Goal: Feedback & Contribution: Submit feedback/report problem

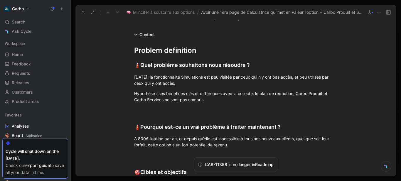
scroll to position [125, 0]
click at [214, 103] on div "Hypothèse : ses bénéfices clés et différences avec la collecte, le plan de rédu…" at bounding box center [235, 97] width 203 height 12
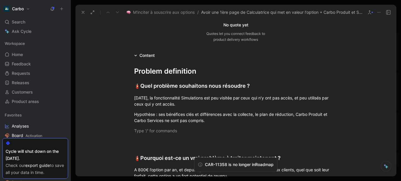
scroll to position [119, 0]
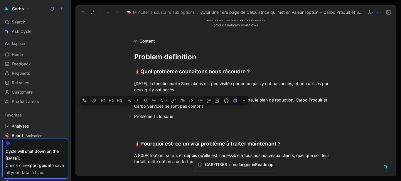
drag, startPoint x: 174, startPoint y: 117, endPoint x: 151, endPoint y: 116, distance: 22.9
click at [151, 116] on div "Problème 1 : lorsque" at bounding box center [235, 116] width 203 height 6
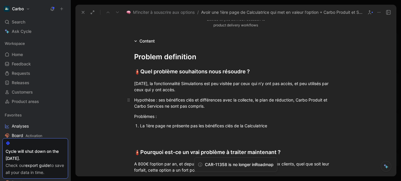
click at [218, 107] on div "Hypothèse : ses bénéfices clés et différences avec la collecte, le plan de rédu…" at bounding box center [235, 103] width 203 height 12
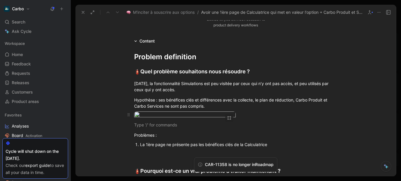
scroll to position [140, 0]
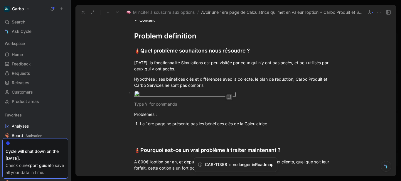
click at [229, 98] on icon "button" at bounding box center [229, 98] width 2 height 0
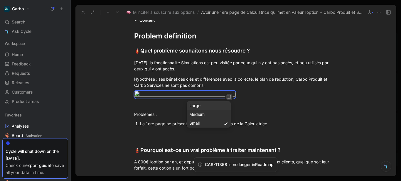
click at [215, 106] on div "Large" at bounding box center [208, 105] width 39 height 7
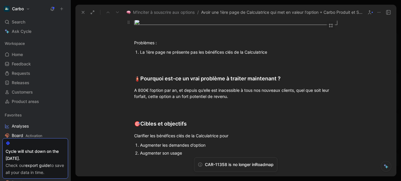
scroll to position [218, 0]
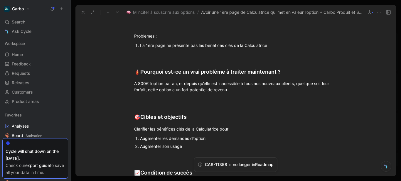
click at [275, 48] on div "La 1ère page ne présente pas les bénéfices clés de la Calculatrice" at bounding box center [238, 45] width 197 height 6
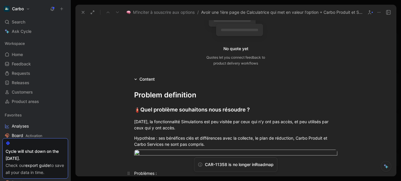
scroll to position [27, 0]
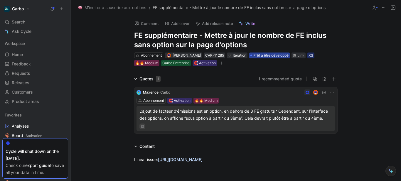
click at [278, 55] on span "Prêt à être développé" at bounding box center [270, 56] width 35 height 6
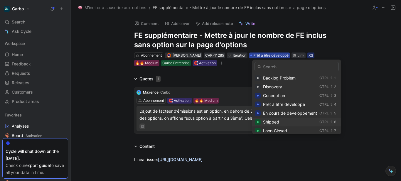
click at [280, 120] on div "Shipped" at bounding box center [290, 122] width 54 height 7
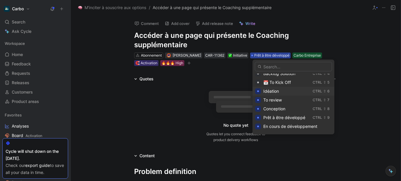
scroll to position [38, 0]
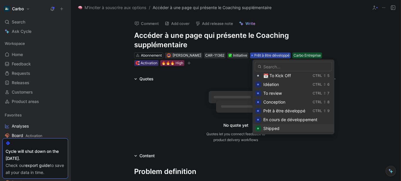
click at [271, 128] on span "Shipped" at bounding box center [271, 128] width 16 height 5
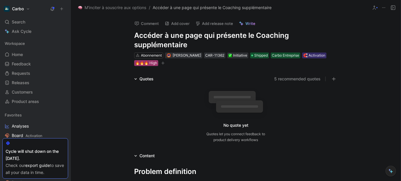
click at [143, 60] on div "🔥🔥🔥 High" at bounding box center [146, 63] width 22 height 6
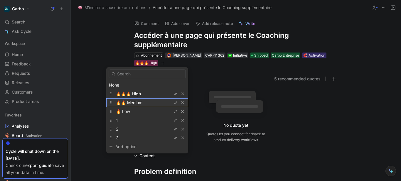
click at [148, 101] on div "🔥🔥 Medium" at bounding box center [138, 102] width 44 height 7
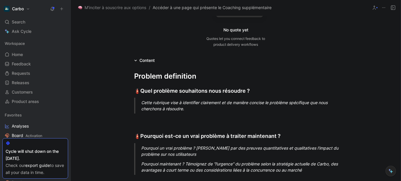
scroll to position [96, 0]
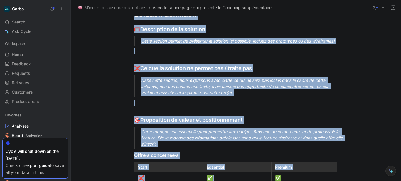
drag, startPoint x: 133, startPoint y: 75, endPoint x: 326, endPoint y: 185, distance: 222.3
click at [326, 181] on html "Carbo Search Ctrl K Ask Cycle Workspace Home G then H Feedback G then F Request…" at bounding box center [200, 90] width 401 height 181
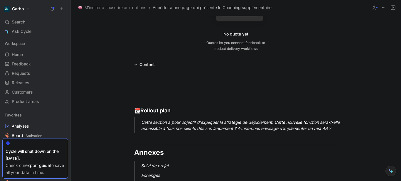
scroll to position [245, 0]
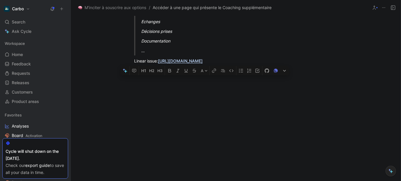
click at [277, 181] on html "Carbo Search Ctrl K Ask Cycle Workspace Home G then H Feedback G then F Request…" at bounding box center [200, 90] width 401 height 181
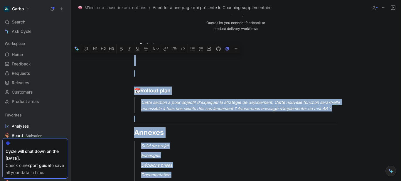
scroll to position [0, 0]
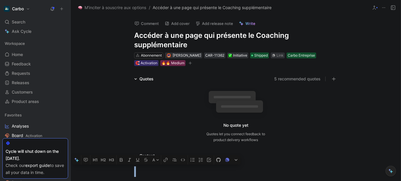
drag, startPoint x: 174, startPoint y: 47, endPoint x: 42, endPoint y: -6, distance: 142.5
click at [42, 0] on html "Carbo Search Ctrl K Ask Cycle Workspace Home G then H Feedback G then F Request…" at bounding box center [200, 90] width 401 height 181
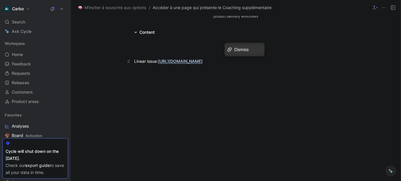
drag, startPoint x: 226, startPoint y: 60, endPoint x: 158, endPoint y: 61, distance: 68.1
click at [158, 61] on p "Linear issue: https://linear.app/hellocarbo/issue/ACT-327/avoir-une-page-pour-p…" at bounding box center [235, 61] width 225 height 10
click at [142, 62] on div "Linear issue:" at bounding box center [235, 61] width 203 height 6
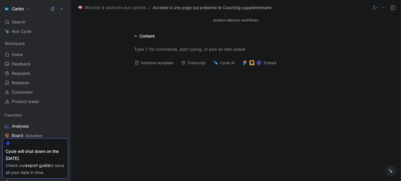
scroll to position [0, 0]
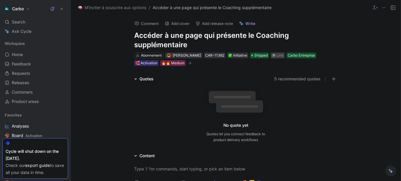
click at [281, 55] on div "Link" at bounding box center [279, 56] width 7 height 6
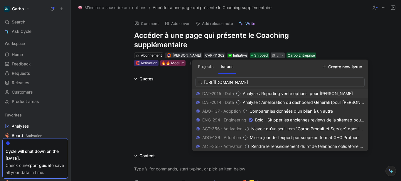
scroll to position [0, 13]
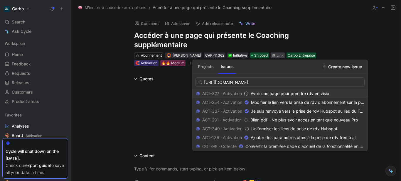
type input "https://linear.app/hellocarbo/issue/ACT-327/avoir-une-page-pour-prendre-rdv-en-…"
click at [279, 91] on span "Avoir une page pour prendre rdv en visio" at bounding box center [290, 93] width 78 height 5
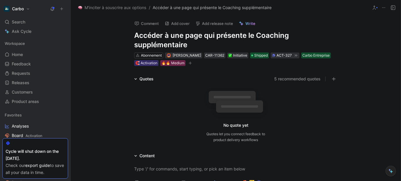
scroll to position [0, 0]
click at [291, 77] on button "5 recommended quotes" at bounding box center [297, 78] width 46 height 7
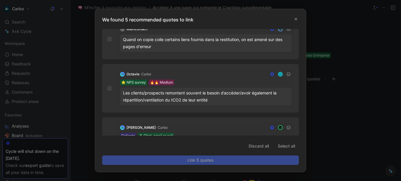
scroll to position [155, 0]
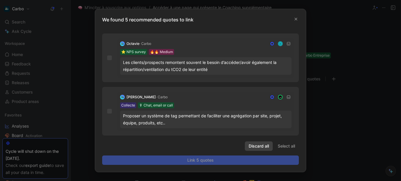
click at [258, 146] on span "Discard all" at bounding box center [258, 146] width 20 height 7
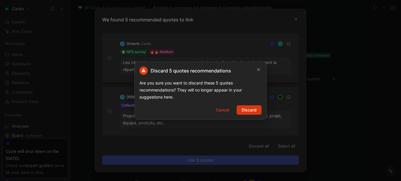
click at [252, 108] on span "Discard" at bounding box center [248, 109] width 15 height 7
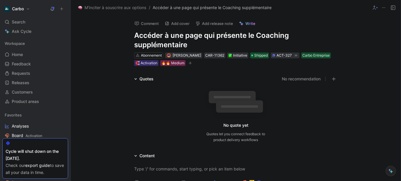
click at [213, 23] on button "Add release note" at bounding box center [214, 23] width 43 height 8
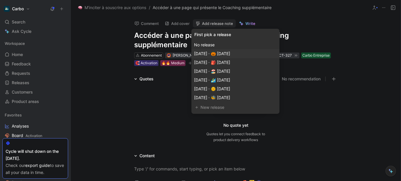
click at [230, 52] on span "Nov 01, 2025 · 🎃 octobre 2025" at bounding box center [212, 53] width 36 height 5
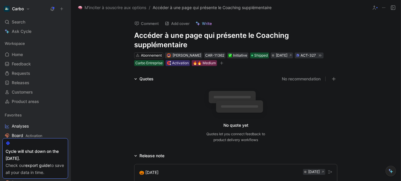
scroll to position [69, 0]
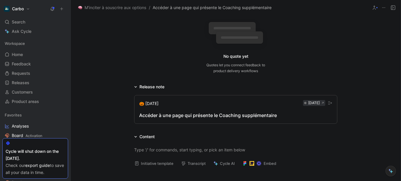
click at [164, 115] on div "Accéder à une page qui présente le Coaching supplémentaire" at bounding box center [235, 115] width 193 height 7
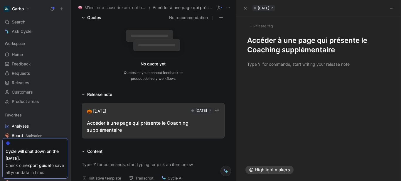
scroll to position [77, 0]
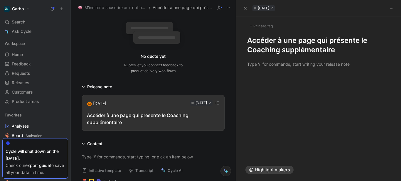
click at [248, 39] on h1 "Accéder à une page qui présente le Coaching supplémentaire" at bounding box center [318, 45] width 143 height 19
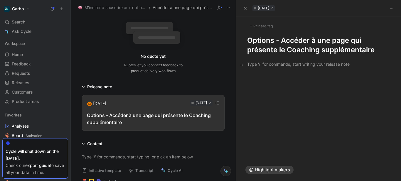
click at [266, 68] on p at bounding box center [318, 64] width 165 height 10
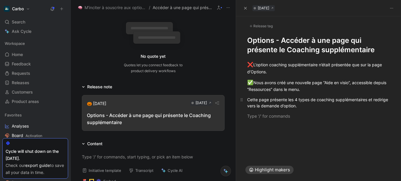
click at [367, 98] on div "Cette page présente les 4 types de coaching supplémentaires et redirige vers la…" at bounding box center [318, 103] width 143 height 12
click at [309, 114] on div at bounding box center [318, 116] width 143 height 6
click at [260, 89] on div "✅ Nous avons créé une nouvelle page “Aide en visio”, accessible depuis “Ressour…" at bounding box center [318, 86] width 143 height 14
click at [265, 114] on div at bounding box center [318, 116] width 143 height 6
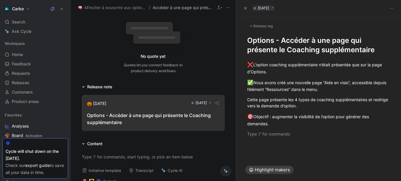
click at [265, 25] on div "Release tag" at bounding box center [261, 26] width 28 height 7
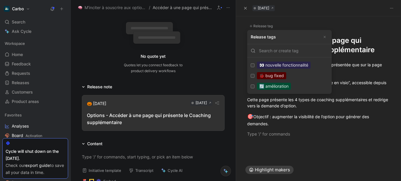
click at [290, 85] on div "🔄 amélioration" at bounding box center [274, 86] width 34 height 7
click at [254, 85] on input "🔄 amélioration Edit" at bounding box center [253, 86] width 4 height 4
checkbox input "true"
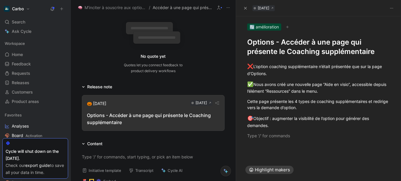
scroll to position [0, 0]
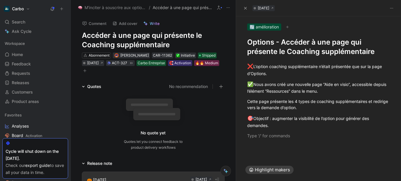
click at [87, 70] on icon "button" at bounding box center [85, 71] width 4 height 4
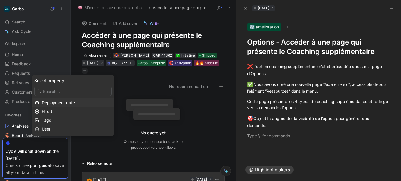
click at [82, 103] on div "Deployment date" at bounding box center [77, 102] width 70 height 7
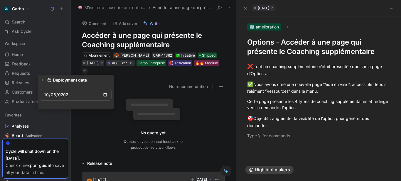
type input "2025-10-06"
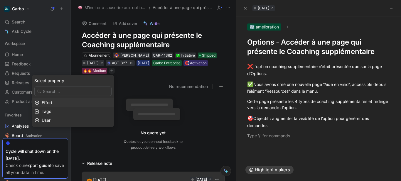
click at [64, 101] on div "Effort" at bounding box center [77, 102] width 70 height 7
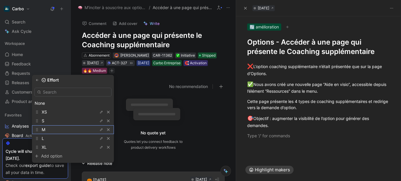
click at [66, 128] on div "M" at bounding box center [64, 129] width 44 height 7
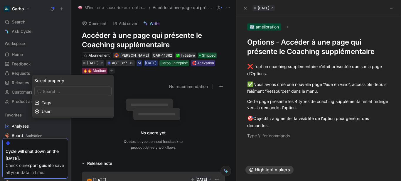
click at [79, 112] on div "User" at bounding box center [77, 111] width 70 height 7
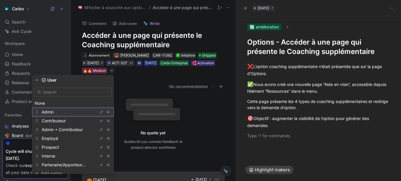
click at [68, 111] on div "Admin" at bounding box center [64, 112] width 44 height 7
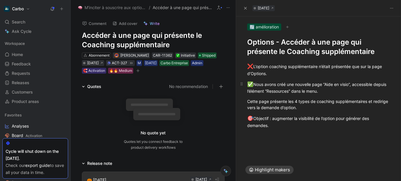
click at [372, 86] on div "✅ Nous avons créé une nouvelle page “Aide en visio”, accessible depuis l’élémen…" at bounding box center [318, 88] width 143 height 14
click at [374, 84] on div "✅ Nous avons créé une nouvelle page “Aide en visio”, accessible depuis l’élémen…" at bounding box center [318, 88] width 143 height 14
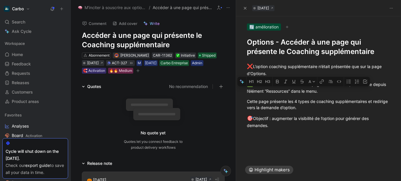
drag, startPoint x: 279, startPoint y: 92, endPoint x: 305, endPoint y: 91, distance: 25.9
click at [305, 91] on div "✅ Nous avons créé une nouvelle page “Aide en visio”, accessible depuis l’élémen…" at bounding box center [318, 88] width 143 height 14
click at [277, 79] on button "button" at bounding box center [276, 81] width 9 height 9
click at [315, 106] on div "Cette page présente les 4 types de coaching supplémentaires et redirige vers la…" at bounding box center [318, 104] width 143 height 12
drag, startPoint x: 260, startPoint y: 89, endPoint x: 318, endPoint y: 90, distance: 57.5
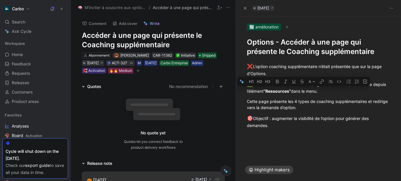
click at [318, 90] on div "✅ Nous avons créé une nouvelle page “Aide en visio”, accessible depuis l’élémen…" at bounding box center [318, 88] width 143 height 14
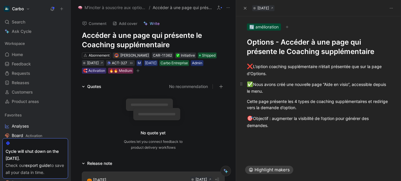
click at [318, 90] on div "✅ Nous avons créé une nouvelle page “Aide en visio”, accessible depuis le menu." at bounding box center [318, 88] width 143 height 14
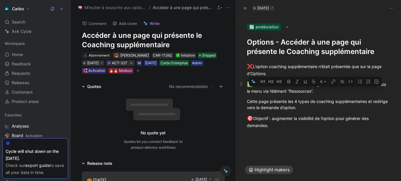
drag, startPoint x: 303, startPoint y: 92, endPoint x: 325, endPoint y: 92, distance: 22.3
click at [325, 92] on div "✅ Nous avons créé une nouvelle page “Aide en visio”, accessible depuis le menu …" at bounding box center [318, 88] width 143 height 14
click at [291, 81] on button "button" at bounding box center [288, 81] width 9 height 9
click at [317, 114] on p "🎯 Objectif : augmenter la visibilité de l’option pour générer des demandes." at bounding box center [318, 121] width 165 height 17
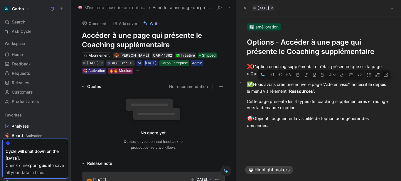
drag, startPoint x: 297, startPoint y: 83, endPoint x: 351, endPoint y: 86, distance: 54.6
click at [351, 86] on div "✅ Nous avons créé une nouvelle page “Aide en visio”, accessible depuis le menu …" at bounding box center [318, 88] width 143 height 14
click at [298, 75] on icon "button" at bounding box center [297, 75] width 3 height 4
click at [303, 115] on div "🎯 Objectif : augmenter la visibilité de l’option pour générer des demandes." at bounding box center [318, 122] width 143 height 14
click at [337, 72] on div "❌ L’option coaching supplémentaire n’était présentée que sur la page d’Options." at bounding box center [318, 70] width 143 height 14
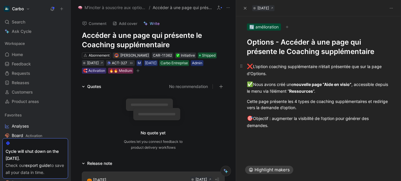
click at [273, 67] on div "❌ L’option coaching supplémentaire n’était présentée que sur la page d’Options." at bounding box center [318, 70] width 143 height 14
drag, startPoint x: 271, startPoint y: 67, endPoint x: 318, endPoint y: 66, distance: 46.4
click at [318, 66] on div "❌ L’option Coaching supplémentaire n’était présentée que sur la page d’Options." at bounding box center [318, 70] width 143 height 14
click at [293, 114] on p "🎯 Objectif : augmenter la visibilité de l’option pour générer des demandes." at bounding box center [318, 121] width 165 height 17
drag, startPoint x: 294, startPoint y: 101, endPoint x: 367, endPoint y: 101, distance: 73.0
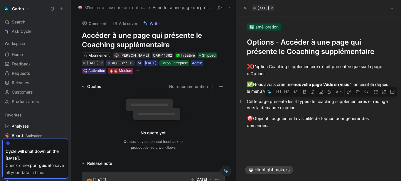
click at [367, 101] on div "Cette page présente les 4 types de coaching supplémentaires et redirige vers la…" at bounding box center [318, 104] width 143 height 12
click at [305, 93] on icon "button" at bounding box center [304, 92] width 3 height 4
click at [334, 101] on strong "4 types de coaching supplémentaires" at bounding box center [330, 101] width 75 height 5
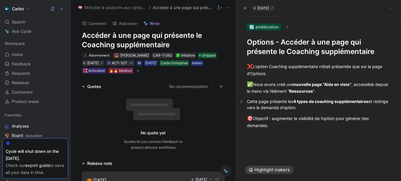
click at [368, 103] on strong "4 types de coaching supplémentaires" at bounding box center [330, 101] width 75 height 5
drag, startPoint x: 367, startPoint y: 103, endPoint x: 335, endPoint y: 102, distance: 31.7
click at [335, 102] on strong "4 types de coaching supplémentaire" at bounding box center [329, 101] width 73 height 5
click at [312, 100] on strong "4 types de coaching" at bounding box center [313, 101] width 40 height 5
click at [314, 106] on div "Cette page présente les 4 types d’accompagnement et redirige vers la demande d’…" at bounding box center [318, 104] width 143 height 12
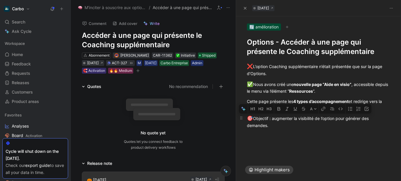
drag, startPoint x: 273, startPoint y: 119, endPoint x: 337, endPoint y: 117, distance: 64.0
click at [337, 117] on div "🎯 Objectif : augmenter la visibilité de l’option pour générer des demandes." at bounding box center [318, 122] width 143 height 14
drag, startPoint x: 347, startPoint y: 119, endPoint x: 266, endPoint y: 123, distance: 80.5
click at [266, 123] on div "🎯 Objectif : augmenter la visibilité de l’option pour générer des demandes." at bounding box center [318, 122] width 143 height 14
click at [280, 110] on icon "button" at bounding box center [280, 109] width 3 height 4
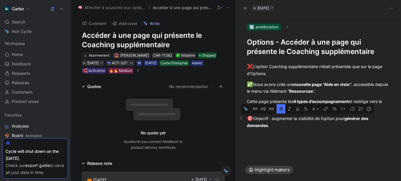
click at [283, 127] on div "🎯 Objectif : augmenter la visibilité de l’option pour générer des demandes ." at bounding box center [318, 122] width 143 height 14
click at [295, 103] on strong "4 types d’accompagnement" at bounding box center [320, 101] width 55 height 5
click at [287, 106] on div "Cette page présente les 4 types d’accompagnement et redirige vers la demande d’…" at bounding box center [318, 104] width 143 height 12
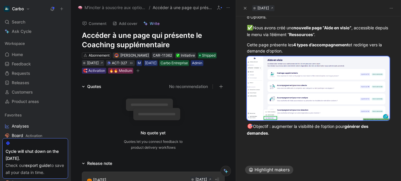
scroll to position [5, 0]
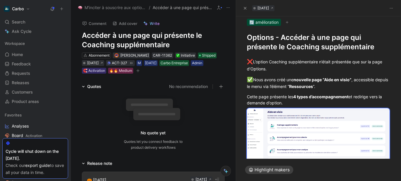
click at [261, 40] on h1 "Options - Accéder à une page qui présente le Coaching supplémentaire" at bounding box center [318, 42] width 143 height 19
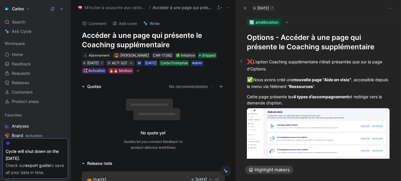
drag, startPoint x: 306, startPoint y: 103, endPoint x: 236, endPoint y: 60, distance: 82.5
click at [236, 60] on div "❌ L’option Coaching supplémentaire n’était présentée que sur la page d’Options.…" at bounding box center [318, 128] width 165 height 153
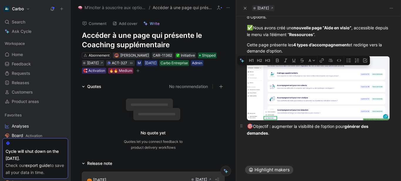
click at [270, 129] on div "🎯 Objectif : augmenter la visibilité de l’option pour générer des demandes ." at bounding box center [318, 130] width 143 height 14
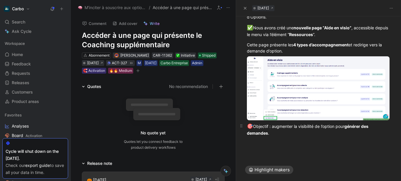
click at [270, 129] on div "🎯 Objectif : augmenter la visibilité de l’option pour générer des demandes ." at bounding box center [318, 130] width 143 height 14
click at [285, 89] on body "Carbo Search Ctrl K Ask Cycle Workspace Home G then H Feedback G then F Request…" at bounding box center [200, 90] width 401 height 181
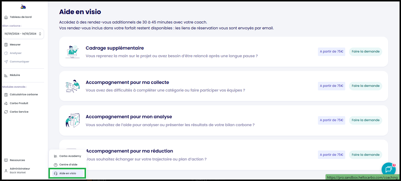
click at [186, 93] on img at bounding box center [200, 90] width 397 height 178
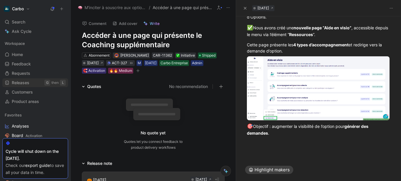
click at [33, 80] on link "Releases G then L" at bounding box center [35, 82] width 66 height 9
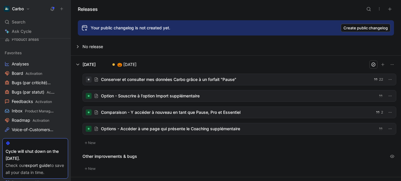
scroll to position [63, 0]
click at [30, 120] on span "Roadmap Activation" at bounding box center [31, 120] width 38 height 6
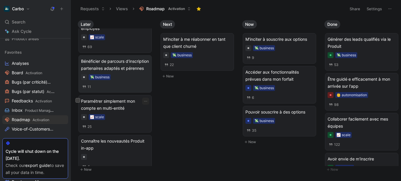
scroll to position [59, 0]
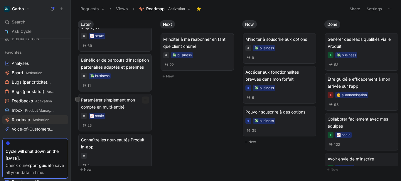
click at [121, 119] on div "📈 scale" at bounding box center [115, 116] width 68 height 6
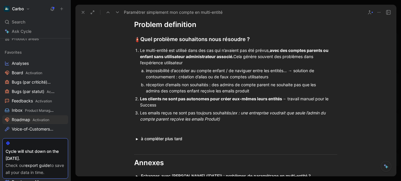
scroll to position [573, 0]
click at [140, 53] on div "Le multi-entité est utilisé dans des cas qui n’avaient pas été prévus, avec des…" at bounding box center [238, 56] width 197 height 18
click at [156, 122] on p "Les emails reçus ne sont pas toujours souhaités (ex : une entreprise voudrait q…" at bounding box center [238, 116] width 197 height 14
click at [152, 125] on div at bounding box center [235, 128] width 203 height 6
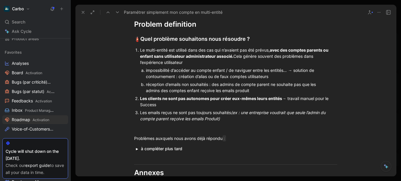
click at [237, 66] on p "impossibilité d’accéder au compte enfant / de naviguer entre les entités… → sol…" at bounding box center [236, 73] width 180 height 14
click at [255, 91] on div "réception d’emails non souhaités : des admins de compte parent ne souhaite pas …" at bounding box center [236, 87] width 180 height 12
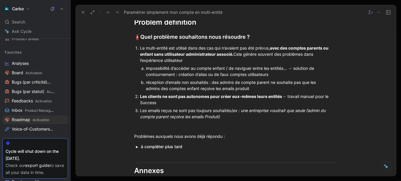
scroll to position [575, 0]
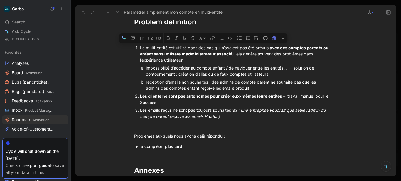
drag, startPoint x: 282, startPoint y: 75, endPoint x: 138, endPoint y: 48, distance: 146.4
click at [140, 48] on li "Le multi-entité est utilisé dans des cas qui n’avaient pas été prévus, avec des…" at bounding box center [238, 68] width 197 height 48
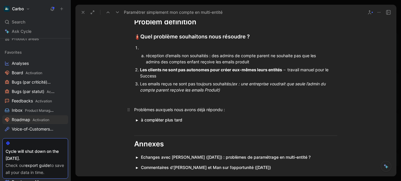
click at [233, 111] on div "Problèmes auxquels nous avons déjà répondu :" at bounding box center [235, 109] width 203 height 6
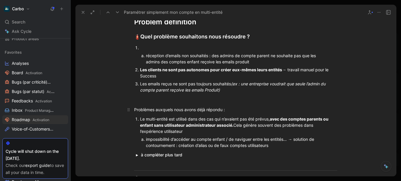
click at [151, 109] on div "Problèmes auxquels nous avons déjà répondu :" at bounding box center [235, 109] width 203 height 6
click at [168, 109] on div "Problème auxquels nous avons déjà répondu :" at bounding box center [235, 109] width 203 height 6
click at [200, 133] on div "Le multi-entité est utilisé dans des cas qui n’avaient pas été prévus, avec des…" at bounding box center [238, 125] width 197 height 18
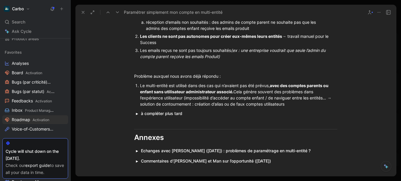
click at [291, 106] on div "Le multi-entité est utilisé dans des cas qui n’avaient pas été prévus, avec des…" at bounding box center [238, 94] width 197 height 25
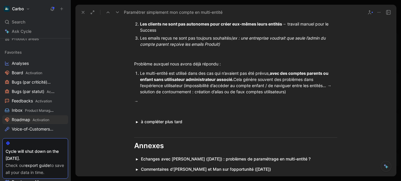
scroll to position [621, 0]
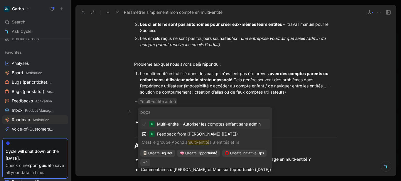
click at [204, 123] on span "Multi-entité - Autoriser les comptes enfant sans admin" at bounding box center [209, 123] width 104 height 5
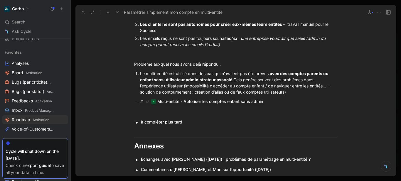
click at [140, 75] on div "Le multi-entité est utilisé dans des cas qui n’avaient pas été prévus, avec des…" at bounding box center [238, 82] width 197 height 25
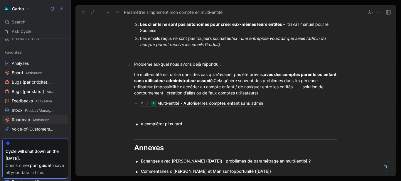
click at [151, 63] on div "Problème auxquel nous avons déjà répondu :" at bounding box center [235, 64] width 203 height 6
click at [135, 64] on div "Problème auxquel nous avons déjà répondu :" at bounding box center [235, 64] width 203 height 6
click at [135, 74] on div "Le multi-entité est utilisé dans des cas qui n’avaient pas été prévus, avec des…" at bounding box center [235, 83] width 203 height 25
click at [265, 91] on div "Le multi-entité est utilisé dans des cas qui n’avaient pas été prévus, avec des…" at bounding box center [235, 83] width 203 height 25
click at [134, 72] on div "Le multi-entité est utilisé dans des cas qui n’avaient pas été prévus, avec des…" at bounding box center [235, 83] width 203 height 25
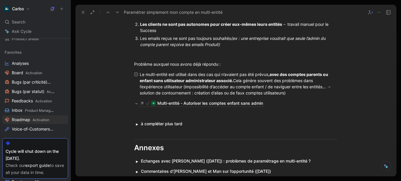
click at [134, 74] on input "checkbox" at bounding box center [136, 74] width 4 height 4
checkbox input "true"
click at [288, 92] on div "Le multi-entité est utilisé dans des cas qui n’avaient pas été prévus, avec des…" at bounding box center [238, 83] width 196 height 25
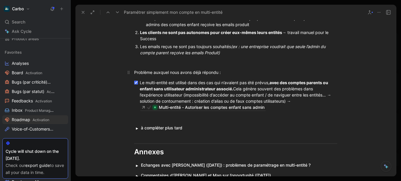
scroll to position [612, 0]
click at [189, 71] on div "Problème auxquel nous avons déjà répondu :" at bounding box center [235, 73] width 203 height 6
click at [140, 63] on icon "button" at bounding box center [140, 63] width 3 height 4
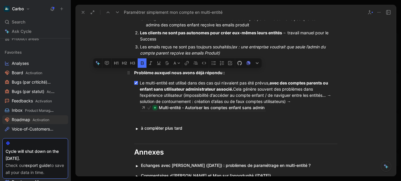
click at [134, 71] on strong "Problème auxquel nous avons déjà répondu :" at bounding box center [179, 72] width 90 height 5
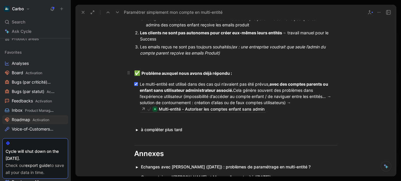
click at [168, 73] on strong "Problème auxquel nous avons déjà répondu :" at bounding box center [186, 73] width 90 height 5
click at [286, 101] on div "Le multi-entité est utilisé dans des cas qui n’avaient pas été prévus, avec des…" at bounding box center [238, 96] width 196 height 31
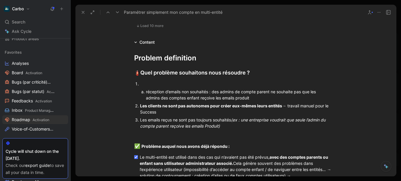
scroll to position [538, 0]
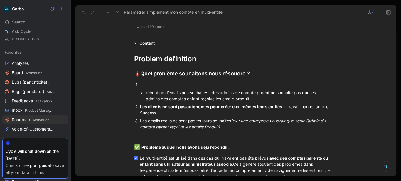
click at [158, 85] on div at bounding box center [238, 85] width 197 height 6
drag, startPoint x: 161, startPoint y: 91, endPoint x: 144, endPoint y: 91, distance: 17.0
click at [146, 91] on li "réception d’emails non souhaités : des admins de compte parent ne souhaite pas …" at bounding box center [236, 96] width 180 height 14
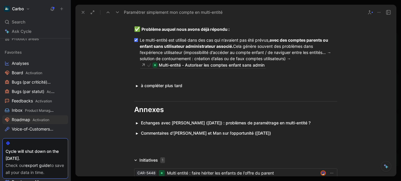
scroll to position [634, 0]
click at [141, 40] on div "Le multi-entité est utilisé dans des cas qui n’avaient pas été prévus, avec des…" at bounding box center [238, 52] width 196 height 31
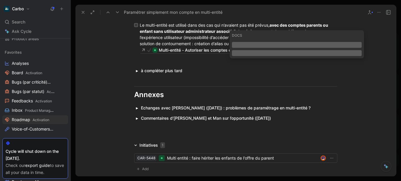
scroll to position [656, 0]
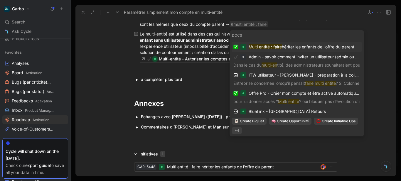
click at [278, 47] on mark "Multi entité : faire" at bounding box center [264, 46] width 33 height 5
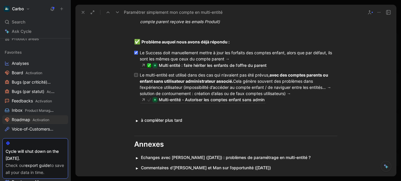
scroll to position [621, 0]
click at [135, 75] on input "checkbox" at bounding box center [136, 75] width 4 height 4
checkbox input "true"
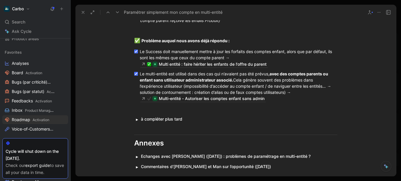
scroll to position [614, 0]
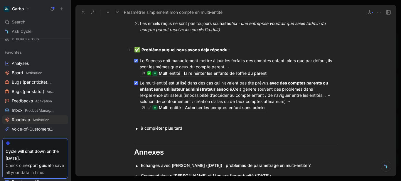
click at [160, 50] on strong "Problème auquel nous avons déjà répondu :" at bounding box center [185, 49] width 88 height 5
click at [229, 50] on strong "Problèmes auxquel nous avons déjà répondu :" at bounding box center [187, 49] width 93 height 5
click at [136, 39] on div at bounding box center [235, 39] width 203 height 6
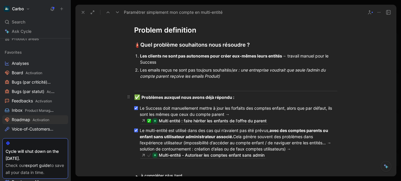
scroll to position [567, 0]
click at [21, 23] on span "Search" at bounding box center [18, 21] width 13 height 7
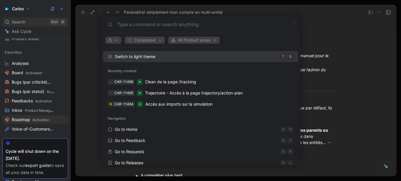
type input "s"
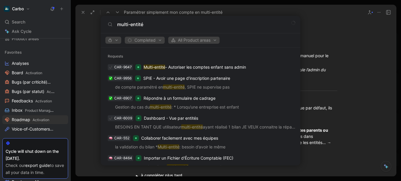
click at [119, 25] on input "multi-entité" at bounding box center [205, 24] width 176 height 7
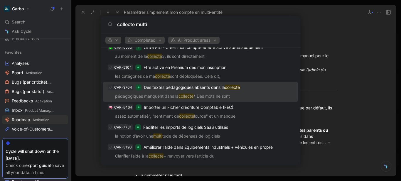
scroll to position [32, 0]
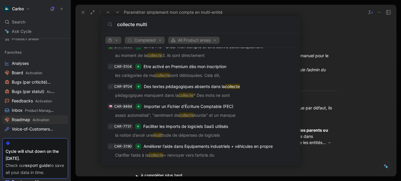
type input "collecte multi"
click at [31, 118] on body "Carbo Search Ctrl K Ask Cycle Workspace Home G then H Feedback G then F Request…" at bounding box center [200, 90] width 401 height 181
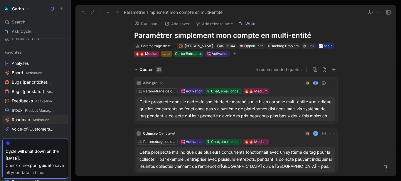
scroll to position [5, 0]
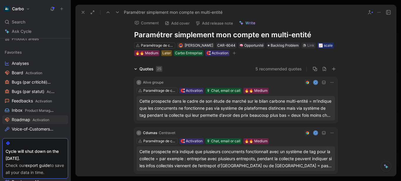
click at [251, 106] on div "Cette prospecte dans le cadre de son étude de marché sur le bilan carbone multi…" at bounding box center [235, 108] width 192 height 21
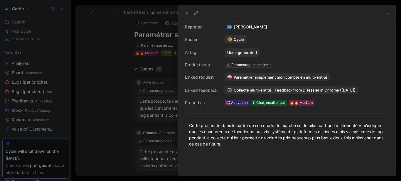
scroll to position [38, 0]
click at [100, 112] on div at bounding box center [200, 90] width 401 height 181
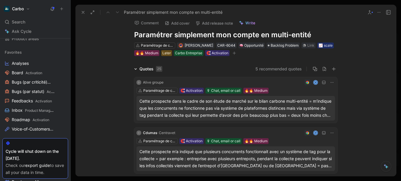
click at [136, 107] on icon at bounding box center [137, 108] width 2 height 2
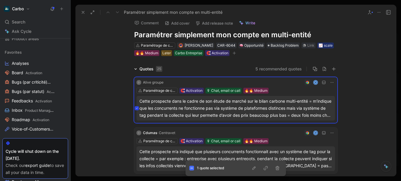
click at [254, 167] on icon "button" at bounding box center [253, 167] width 3 height 3
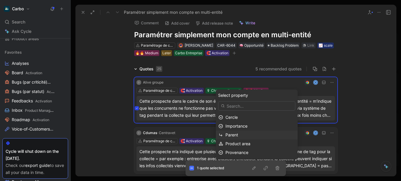
click at [241, 135] on div "Parent" at bounding box center [260, 134] width 70 height 7
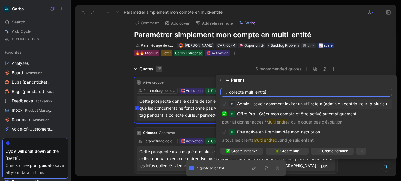
click at [258, 92] on input "collecte multi entité" at bounding box center [305, 92] width 171 height 9
paste input "Mieux gérer la collecte en multi-entités"
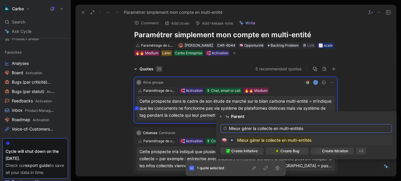
type input "Mieux gérer la collecte en multi-entités"
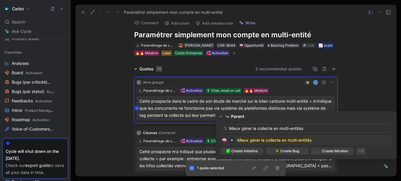
click at [290, 140] on mark "Mieux gérer la collecte en multi-entités" at bounding box center [274, 140] width 74 height 5
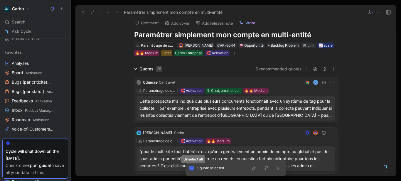
click at [192, 168] on icon at bounding box center [191, 168] width 3 height 3
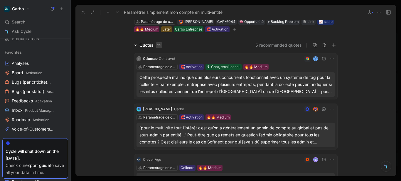
scroll to position [30, 0]
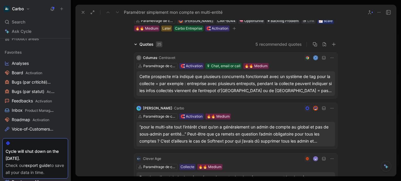
click at [188, 129] on div "“pour le multi-site tout l’intérêt c’est qu’on a généralement un admin de compt…" at bounding box center [235, 133] width 192 height 21
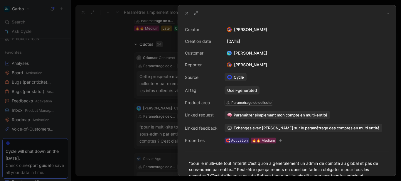
click at [110, 131] on div at bounding box center [200, 90] width 401 height 181
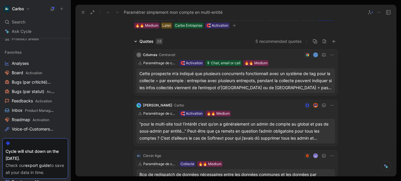
scroll to position [34, 0]
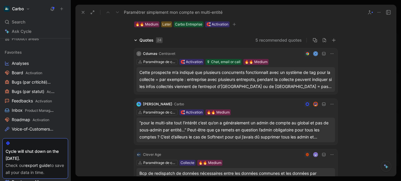
click at [197, 131] on div "“pour le multi-site tout l’intérêt c’est qu’on a généralement un admin de compt…" at bounding box center [235, 129] width 192 height 21
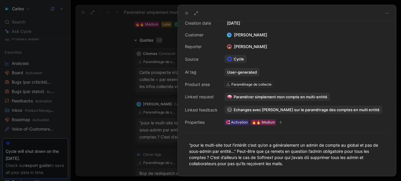
scroll to position [18, 0]
click at [109, 138] on div at bounding box center [200, 90] width 401 height 181
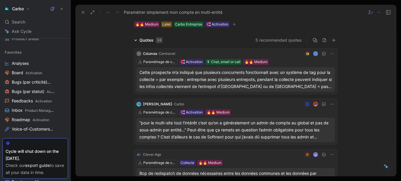
click at [197, 129] on div "“pour le multi-site tout l’intérêt c’est qu’on a généralement un admin de compt…" at bounding box center [235, 129] width 192 height 21
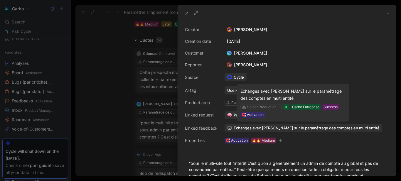
click at [267, 129] on span "Echanges avec Marie sur le paramétrage des comptes en multi entité" at bounding box center [306, 127] width 146 height 5
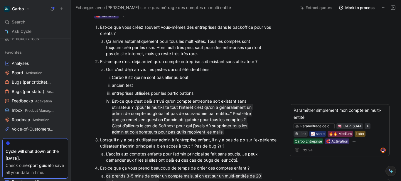
scroll to position [47, 0]
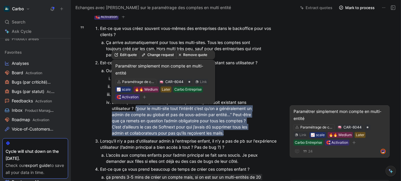
click at [195, 54] on div "Edit quote Change request Remove quote Paramétrer simplement mon compte en mult…" at bounding box center [163, 79] width 103 height 53
click at [195, 54] on button "Remove quote" at bounding box center [192, 55] width 33 height 8
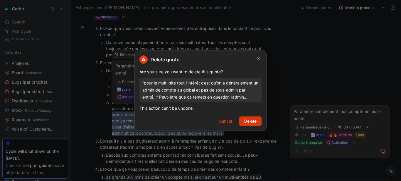
click at [253, 122] on span "Delete" at bounding box center [250, 121] width 12 height 7
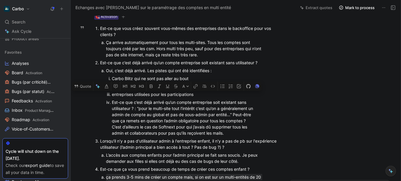
drag, startPoint x: 133, startPoint y: 127, endPoint x: 139, endPoint y: 108, distance: 19.7
click at [139, 108] on div "Est-ce que c’est déjà arrivé qu’un compte entreprise soit existant sans utilisa…" at bounding box center [184, 117] width 144 height 37
click at [88, 91] on button "Quote" at bounding box center [82, 86] width 21 height 9
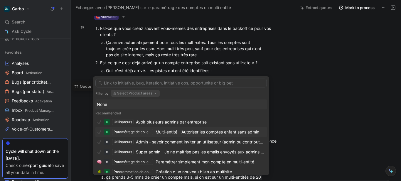
click at [179, 133] on div "Multi-entité - Autoriser les comptes enfant sans admin" at bounding box center [207, 131] width 104 height 7
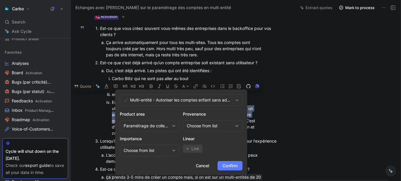
click at [237, 167] on span "Confirm" at bounding box center [229, 165] width 15 height 7
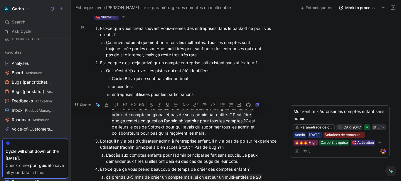
drag, startPoint x: 158, startPoint y: 141, endPoint x: 134, endPoint y: 128, distance: 26.5
click at [134, 128] on div "Est-ce que c’est déjà arrivé qu’un compte entreprise soit existant sans utilisa…" at bounding box center [184, 117] width 144 height 37
click at [138, 136] on div "Est-ce que c’est déjà arrivé qu’un compte entreprise soit existant sans utilisa…" at bounding box center [184, 117] width 144 height 37
drag, startPoint x: 138, startPoint y: 139, endPoint x: 133, endPoint y: 126, distance: 13.7
click at [133, 126] on div "Est-ce que c’est déjà arrivé qu’un compte entreprise soit existant sans utilisa…" at bounding box center [184, 117] width 144 height 37
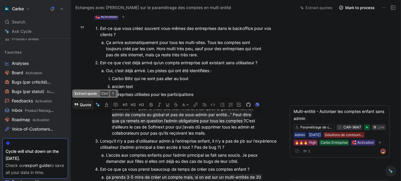
click at [89, 109] on button "Quote" at bounding box center [82, 104] width 21 height 9
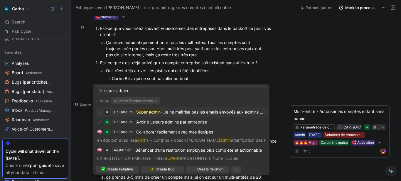
type input "super admin"
click at [204, 112] on span "- Je ne maîtrise pas les emails envoyés aux admins des filiales" at bounding box center [219, 111] width 119 height 5
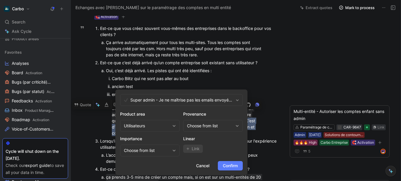
click at [229, 165] on span "Confirm" at bounding box center [230, 165] width 15 height 7
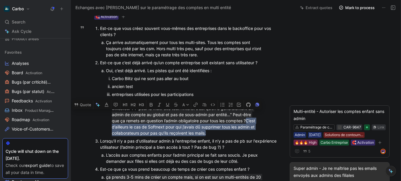
click at [153, 144] on div "Lorsqu'il n'y a pas d'utilisateur admin à l'entreprise enfant, il n'y a pas de …" at bounding box center [189, 144] width 178 height 12
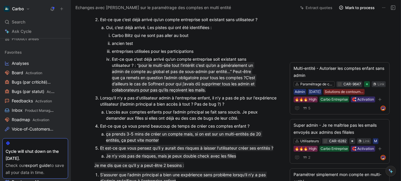
scroll to position [91, 0]
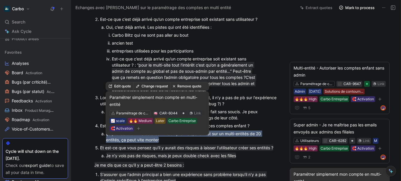
click at [153, 86] on button "Change request" at bounding box center [151, 86] width 37 height 8
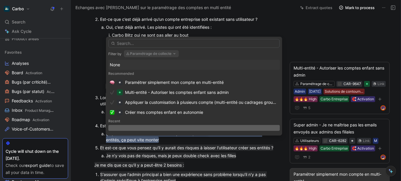
click at [158, 55] on button "Paramétrage de collecte" at bounding box center [151, 53] width 55 height 7
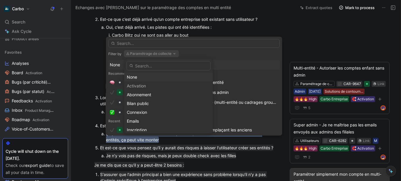
click at [141, 78] on div "None" at bounding box center [168, 77] width 83 height 7
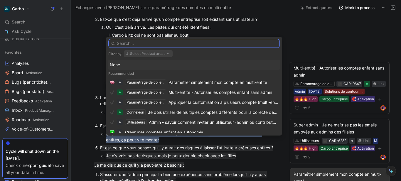
click at [152, 45] on input "text" at bounding box center [193, 43] width 171 height 9
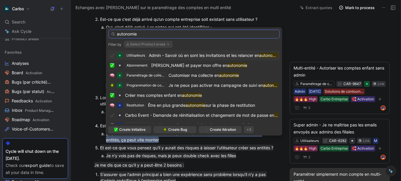
click at [120, 35] on input "autonomie" at bounding box center [193, 34] width 171 height 9
type input "autonomie"
click at [164, 95] on span "Créer mes comptes enfant en" at bounding box center [153, 95] width 57 height 5
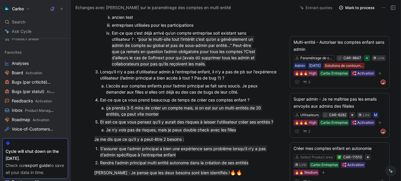
scroll to position [117, 0]
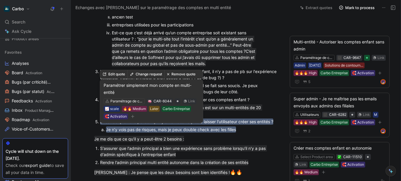
click at [144, 75] on button "Change request" at bounding box center [145, 74] width 37 height 8
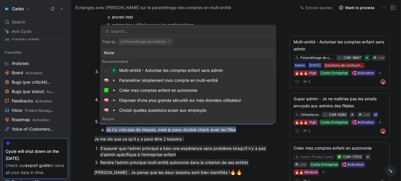
click at [128, 40] on button "Paramétrage de collecte" at bounding box center [145, 41] width 55 height 7
click at [161, 91] on div "Créer mes comptes enfant en autonomie" at bounding box center [158, 90] width 78 height 7
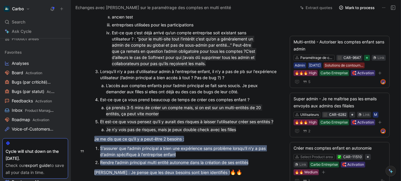
click at [172, 158] on mark "S'assurer que l'admin principal a bien une expérience sans problème lorsqu'il n…" at bounding box center [183, 151] width 167 height 12
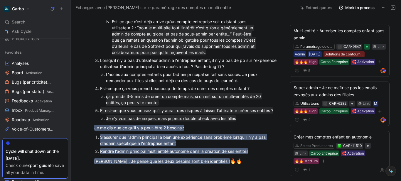
scroll to position [142, 0]
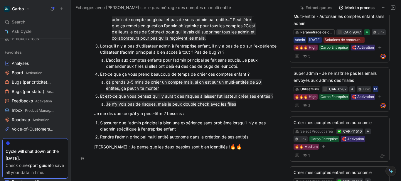
click at [53, 11] on button at bounding box center [52, 9] width 8 height 8
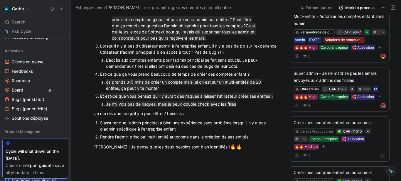
scroll to position [295, 0]
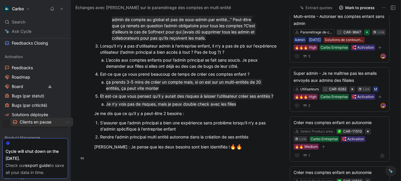
drag, startPoint x: 23, startPoint y: 68, endPoint x: 31, endPoint y: 122, distance: 54.8
click at [23, 97] on span "Bugs (par statut)" at bounding box center [28, 96] width 33 height 6
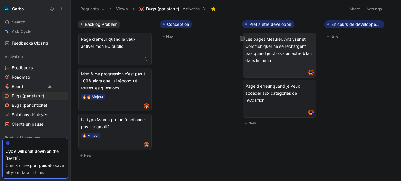
click at [253, 65] on div "Les pages Mesurer, Analyser et Communiquer ne se rechargent pas quand je choisi…" at bounding box center [279, 55] width 68 height 39
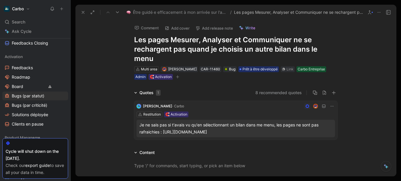
scroll to position [13, 0]
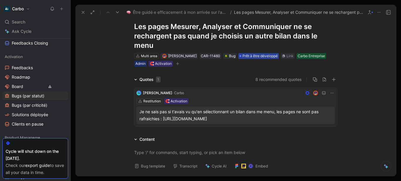
click at [248, 55] on span "Prêt à être développé" at bounding box center [259, 56] width 35 height 6
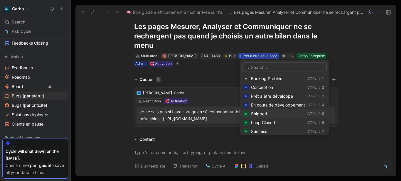
click at [267, 116] on div "Shipped" at bounding box center [278, 113] width 54 height 7
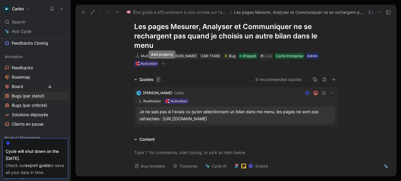
click at [161, 65] on icon "button" at bounding box center [163, 64] width 4 height 4
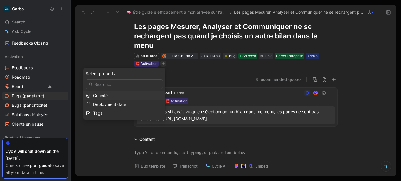
click at [130, 96] on div "Criticité" at bounding box center [128, 95] width 70 height 7
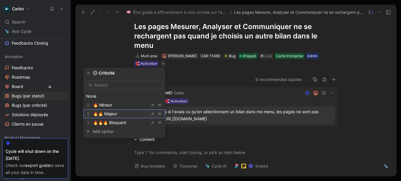
click at [117, 116] on span "🔥🔥 Majeur" at bounding box center [105, 113] width 24 height 5
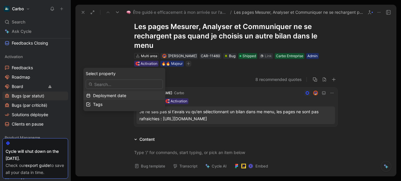
click at [122, 95] on span "Deployment date" at bounding box center [109, 95] width 33 height 5
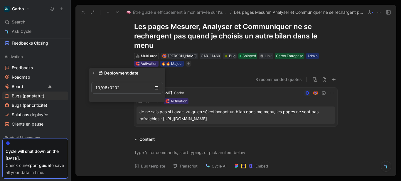
type input "[DATE]"
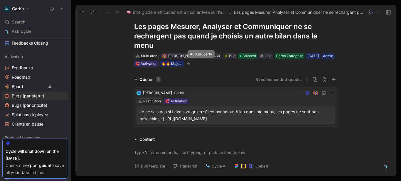
click at [190, 65] on icon "button" at bounding box center [189, 64] width 4 height 4
click at [276, 78] on button "8 recommended quotes" at bounding box center [278, 79] width 46 height 7
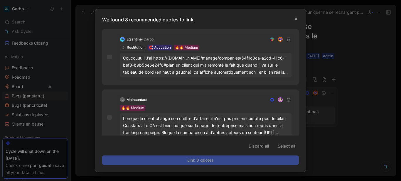
click at [194, 73] on div "Coucouuu ! J’ai https://pro.hellocarbo.com/manage/companies/54f1c8ca-a2cd-41c6-…" at bounding box center [205, 65] width 165 height 21
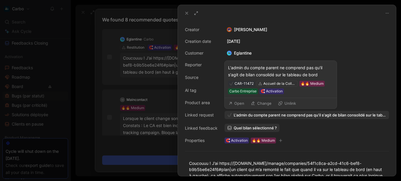
click at [251, 127] on span "Quel bilan sélectionné ?" at bounding box center [254, 127] width 43 height 5
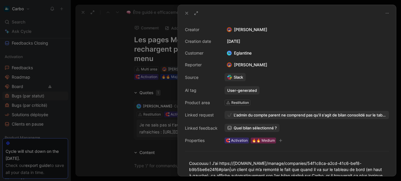
click at [94, 87] on div at bounding box center [200, 90] width 401 height 181
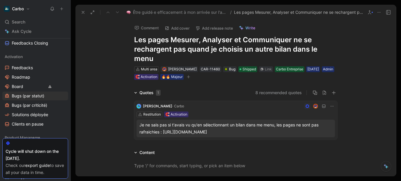
click at [222, 27] on button "Add release note" at bounding box center [214, 28] width 43 height 8
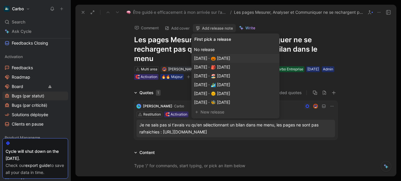
click at [227, 59] on span "[DATE] · 🎃 [DATE]" at bounding box center [212, 58] width 36 height 5
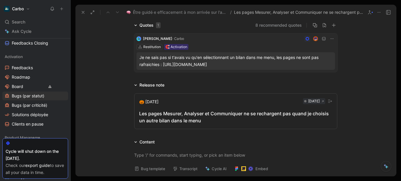
scroll to position [77, 0]
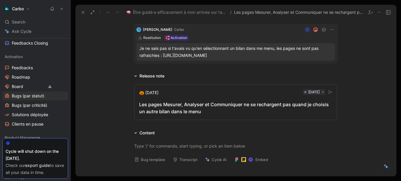
click at [198, 108] on div "Les pages Mesurer, Analyser et Communiquer ne se rechargent pas quand je choisi…" at bounding box center [235, 108] width 193 height 14
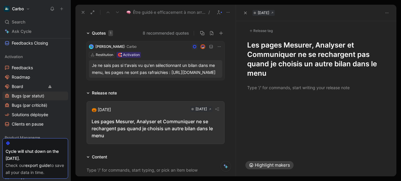
scroll to position [94, 0]
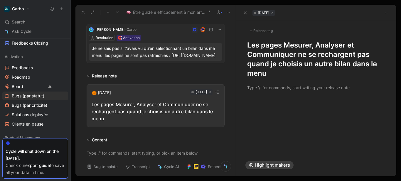
click at [248, 44] on h1 "Les pages Mesurer, Analyser et Communiquer ne se rechargent pas quand je choisi…" at bounding box center [316, 59] width 138 height 38
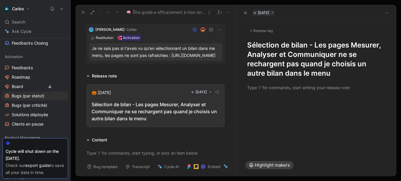
drag, startPoint x: 307, startPoint y: 48, endPoint x: 225, endPoint y: 41, distance: 82.1
click at [225, 41] on div "Être guidé⸱e efficacement à mon arrivée sur l'app / Les pages Mesurer, Analyser…" at bounding box center [235, 91] width 321 height 172
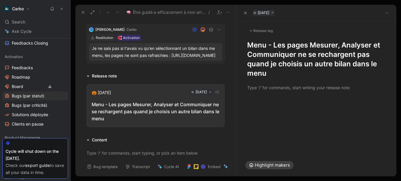
click at [281, 72] on h1 "Menu - Les pages Mesurer, Analyser et Communiquer ne se rechargent pas quand je…" at bounding box center [316, 59] width 138 height 38
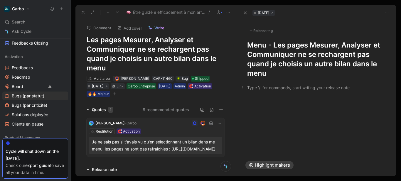
click at [265, 87] on div at bounding box center [316, 87] width 138 height 6
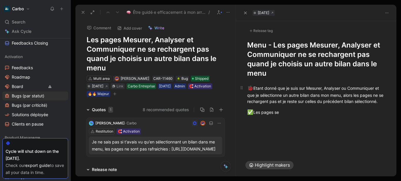
click at [363, 95] on div "🐞 Etant donné que je suis sur Mesurer, Analyser ou Communiquer et que je sélect…" at bounding box center [316, 94] width 138 height 20
click at [310, 116] on div "✅ Les pages se" at bounding box center [316, 113] width 138 height 8
click at [292, 104] on div "🐞 Etant donné que je suis sur Mesurer, Analyser ou Communiquer et que je sélect…" at bounding box center [316, 94] width 138 height 20
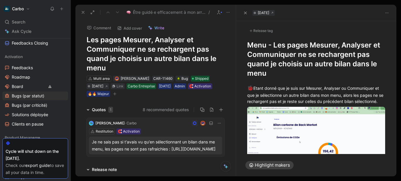
scroll to position [67, 0]
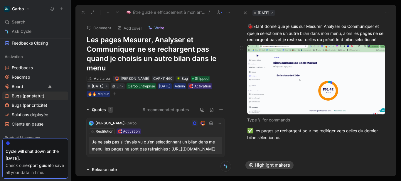
click at [276, 77] on body "Carbo Search Ctrl K Ask Cycle Workspace Home G then H Feedback G then F Request…" at bounding box center [200, 90] width 401 height 181
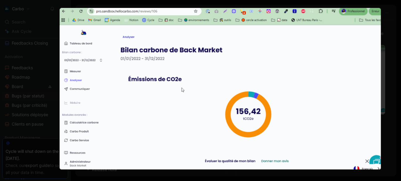
click at [262, 61] on img at bounding box center [220, 89] width 321 height 162
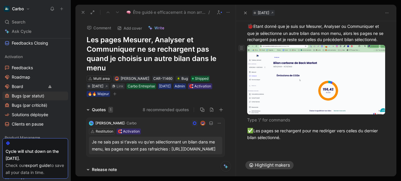
click at [242, 50] on icon at bounding box center [241, 47] width 5 height 5
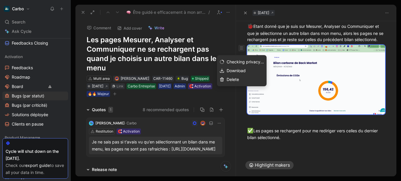
click at [232, 79] on span "Delete" at bounding box center [232, 79] width 12 height 5
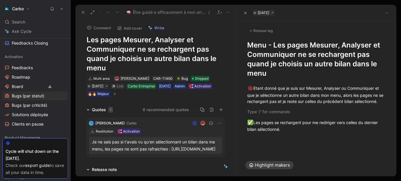
scroll to position [0, 0]
click at [288, 104] on div "🐞 Etant donné que je suis sur Mesurer, Analyser ou Communiquer et que je sélect…" at bounding box center [316, 94] width 138 height 20
click at [290, 104] on div "🐞 Etant donné que je suis sur Mesurer, Analyser ou Communiquer et que je sélect…" at bounding box center [316, 94] width 138 height 20
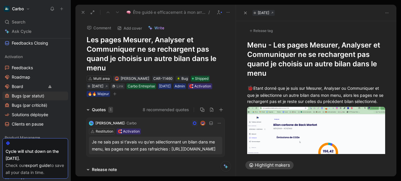
scroll to position [77, 0]
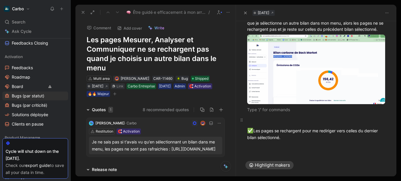
click at [263, 121] on div at bounding box center [316, 120] width 138 height 6
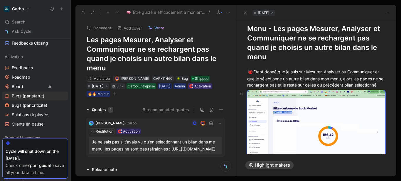
scroll to position [11, 0]
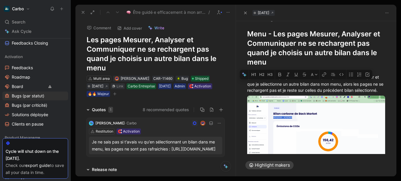
drag, startPoint x: 341, startPoint y: 81, endPoint x: 346, endPoint y: 82, distance: 5.1
click at [346, 82] on div "🐞 Etant donné que je suis sur Mesurer, Analyser ou Communiquer et que je sélect…" at bounding box center [316, 83] width 138 height 20
click at [280, 73] on icon "button" at bounding box center [279, 75] width 3 height 4
click at [297, 93] on div "🐞 Etant donné que je suis sur Mesurer, Analyser ou Communiquer et que je sélect…" at bounding box center [316, 83] width 138 height 20
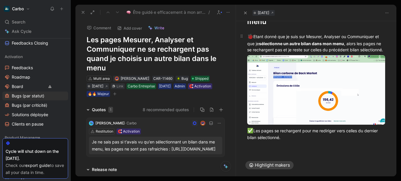
scroll to position [0, 0]
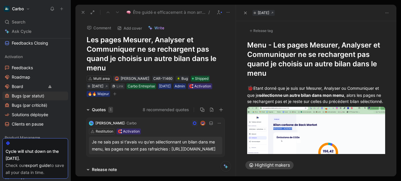
drag, startPoint x: 297, startPoint y: 71, endPoint x: 355, endPoint y: 63, distance: 58.1
click at [355, 63] on h1 "Menu - Les pages Mesurer, Analyser et Communiquer ne se rechargent pas quand je…" at bounding box center [316, 59] width 138 height 38
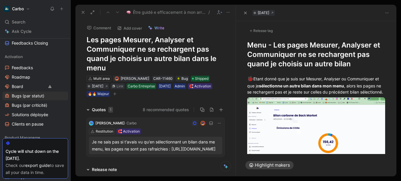
click at [267, 29] on div "Release tag" at bounding box center [261, 30] width 28 height 7
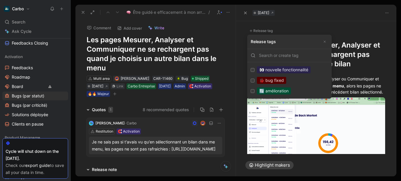
click at [278, 81] on div "🐞 bug fixed" at bounding box center [271, 80] width 29 height 7
click at [254, 81] on input "🐞 bug fixed Edit" at bounding box center [253, 81] width 4 height 4
checkbox input "true"
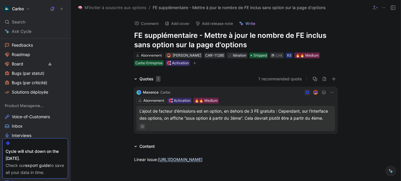
scroll to position [300, 0]
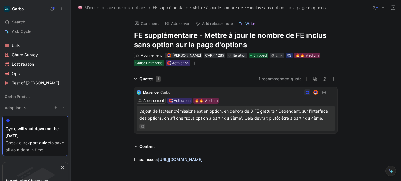
click at [17, 109] on span "Adoption" at bounding box center [13, 108] width 17 height 6
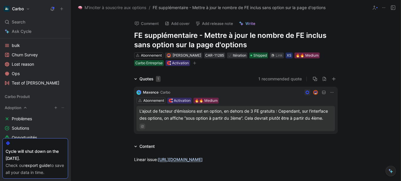
scroll to position [703, 0]
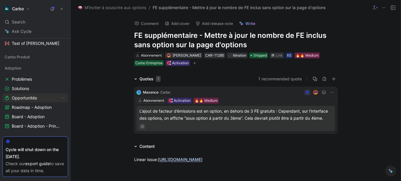
click at [31, 99] on span "Opportunités" at bounding box center [24, 98] width 25 height 6
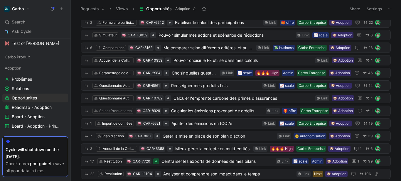
scroll to position [53, 0]
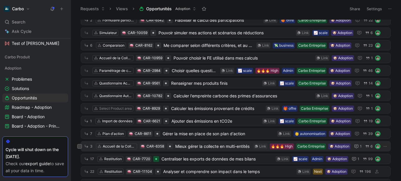
click at [199, 146] on span "Mieux gérer la collecte en multi-entités" at bounding box center [213, 146] width 76 height 7
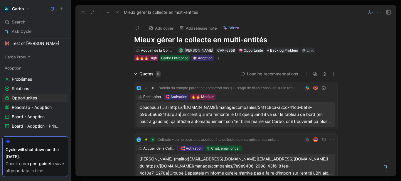
click at [192, 39] on h1 "Mieux gérer la collecte en multi-entités" at bounding box center [235, 39] width 203 height 9
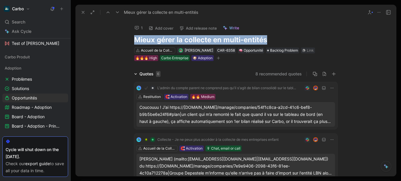
click at [192, 39] on h1 "Mieux gérer la collecte en multi-entités" at bounding box center [235, 39] width 203 height 9
click at [179, 36] on h1 "Mieux gérer la collecte en multi-entités" at bounding box center [235, 39] width 203 height 9
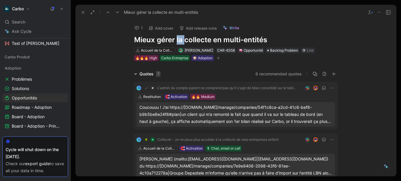
click at [179, 36] on h1 "Mieux gérer la collecte en multi-entités" at bounding box center [235, 39] width 203 height 9
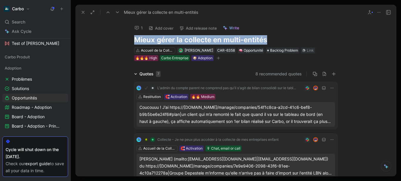
click at [179, 36] on h1 "Mieux gérer la collecte en multi-entités" at bounding box center [235, 39] width 203 height 9
click at [168, 40] on h1 "Mieux gérer la collecte en multi-entités" at bounding box center [235, 39] width 203 height 9
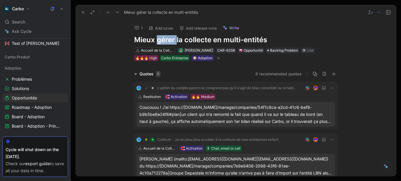
click at [168, 40] on h1 "Mieux gérer la collecte en multi-entités" at bounding box center [235, 39] width 203 height 9
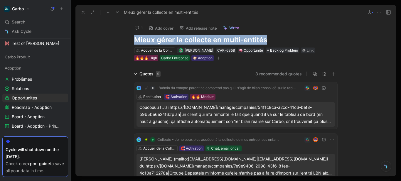
click at [168, 40] on h1 "Mieux gérer la collecte en multi-entités" at bounding box center [235, 39] width 203 height 9
copy h1 "Mieux gérer la collecte en multi-entités"
click at [155, 43] on h1 "Mieux gérer la collecte en multi-entités" at bounding box center [235, 39] width 203 height 9
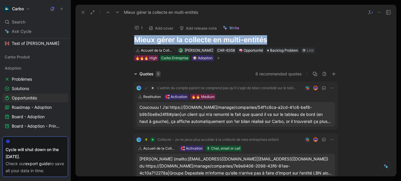
copy h1 "Mieux gérer la collecte en multi-entités"
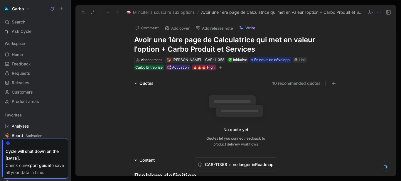
scroll to position [27, 0]
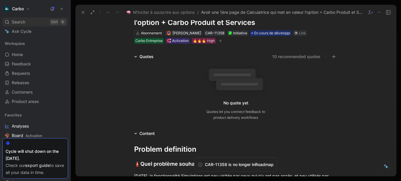
click at [26, 24] on div "Search Ctrl K" at bounding box center [35, 22] width 66 height 9
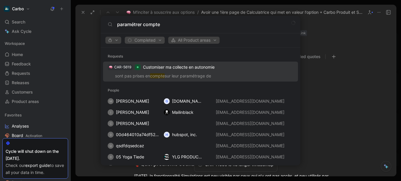
type input "paramétrer compte"
click at [150, 38] on span "Completed" at bounding box center [144, 40] width 35 height 7
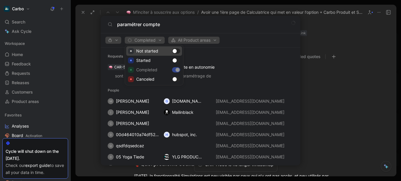
click at [175, 51] on div "Not started" at bounding box center [154, 50] width 56 height 9
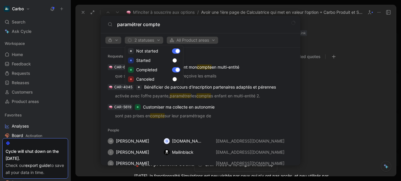
click at [223, 67] on div at bounding box center [200, 90] width 401 height 181
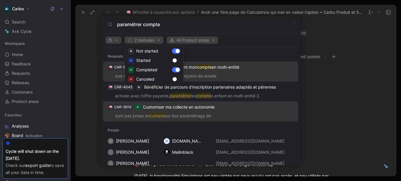
click at [223, 67] on p "Paramétrer simplement mon compte en multi-entité" at bounding box center [191, 67] width 95 height 7
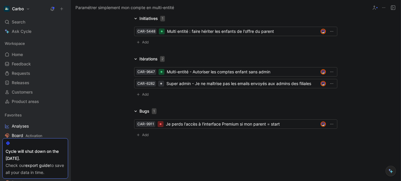
scroll to position [795, 0]
click at [143, 43] on span "Add" at bounding box center [146, 43] width 8 height 6
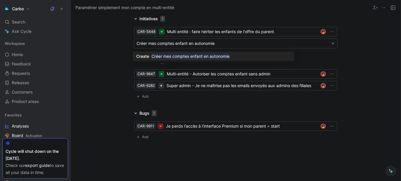
type input "Créer mes comptes enfant en autonomie"
click at [188, 56] on mark "Créer mes comptes enfant en autonomie" at bounding box center [190, 56] width 78 height 7
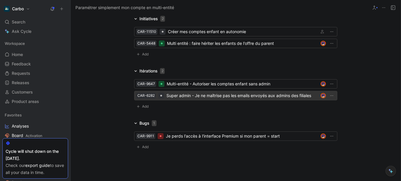
click at [185, 95] on div "Super admin - Je ne maîtrise pas les emails envoyés aux admins des filiales" at bounding box center [242, 95] width 152 height 7
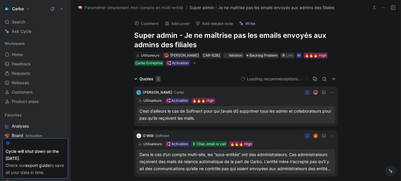
click at [159, 39] on h1 "Super admin - Je ne maîtrise pas les emails envoyés aux admins des filiales" at bounding box center [235, 40] width 203 height 19
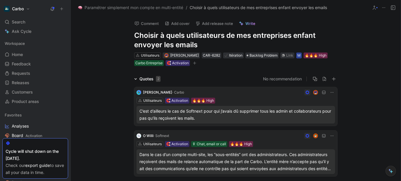
click at [300, 56] on div "M" at bounding box center [298, 56] width 3 height 6
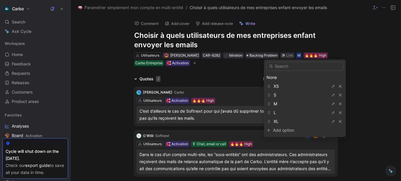
click at [298, 76] on div "None" at bounding box center [304, 77] width 77 height 7
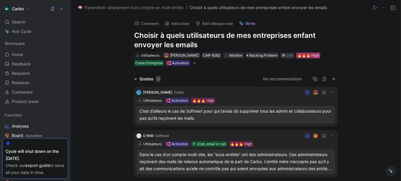
click at [316, 55] on div "🔥🔥🔥 High" at bounding box center [308, 56] width 22 height 6
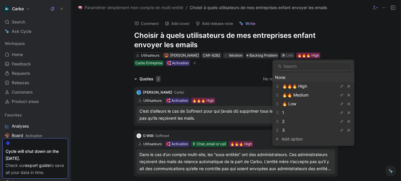
click at [307, 79] on div "None" at bounding box center [313, 77] width 77 height 7
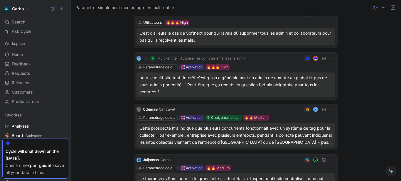
scroll to position [160, 0]
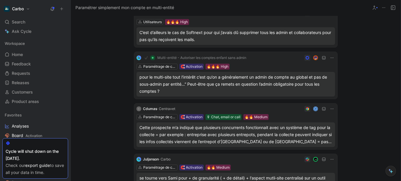
click at [135, 134] on button at bounding box center [137, 135] width 4 height 4
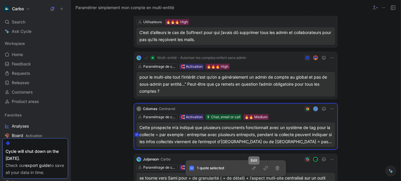
click at [255, 169] on icon "button" at bounding box center [253, 168] width 5 height 5
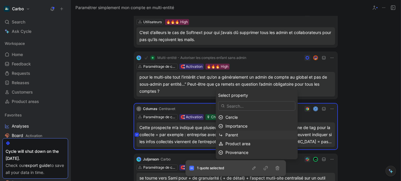
click at [239, 137] on div "Parent" at bounding box center [260, 134] width 70 height 7
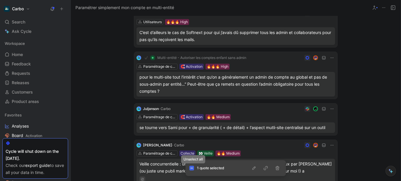
click at [192, 169] on icon at bounding box center [191, 168] width 3 height 3
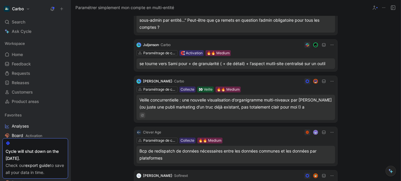
scroll to position [258, 0]
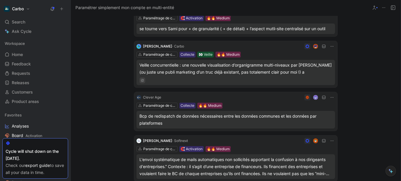
click at [137, 119] on button at bounding box center [137, 120] width 4 height 4
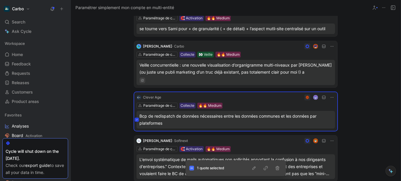
click at [254, 169] on icon "button" at bounding box center [253, 167] width 3 height 3
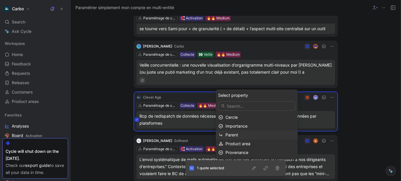
click at [242, 137] on div "Parent" at bounding box center [260, 134] width 70 height 7
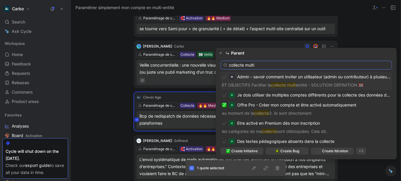
click at [234, 67] on input "collecte multi" at bounding box center [305, 65] width 171 height 9
paste input "Mieux gérer la collecte en multi-entités"
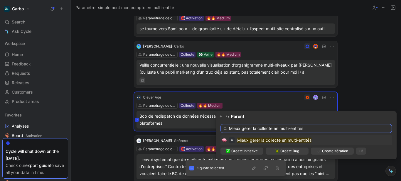
type input "Mieux gérer la collecte en multi-entités"
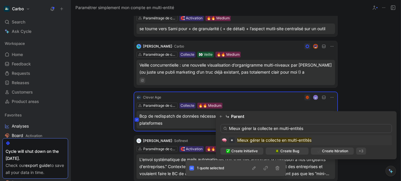
click at [270, 142] on mark "Mieux gérer la collecte en multi-entités" at bounding box center [274, 140] width 74 height 5
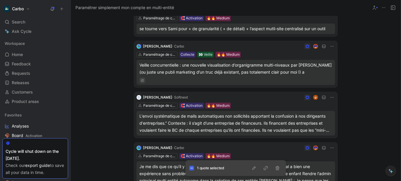
click at [192, 169] on icon at bounding box center [191, 168] width 3 height 3
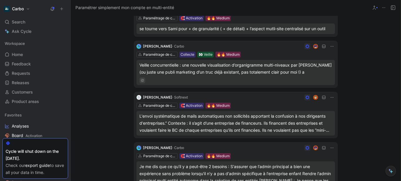
click at [230, 124] on div "L'envoi systématique de mails automatiques non sollicités apportant la confusio…" at bounding box center [235, 123] width 192 height 21
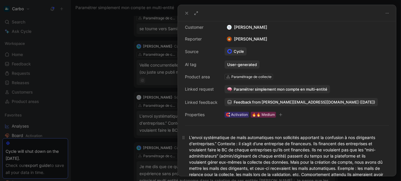
scroll to position [26, 0]
click at [118, 107] on div at bounding box center [200, 90] width 401 height 181
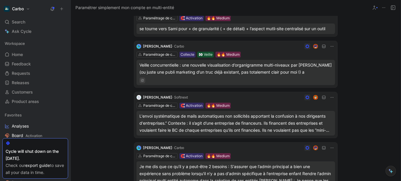
click at [135, 121] on button at bounding box center [137, 123] width 4 height 4
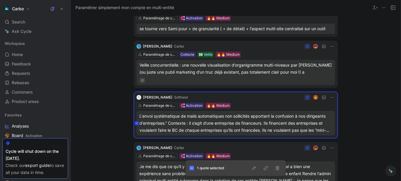
click at [256, 168] on icon "button" at bounding box center [253, 168] width 5 height 5
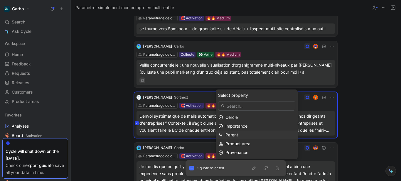
click at [255, 134] on div "Parent" at bounding box center [260, 134] width 70 height 7
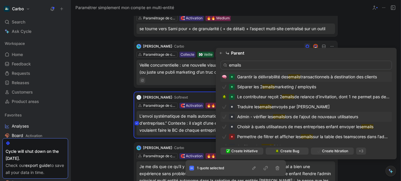
scroll to position [3, 0]
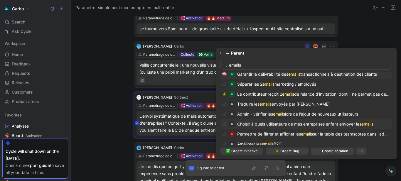
type input "emails"
click at [260, 123] on span "Choisir à quels utilisateurs de mes entreprises enfant envoyer les" at bounding box center [299, 123] width 124 height 5
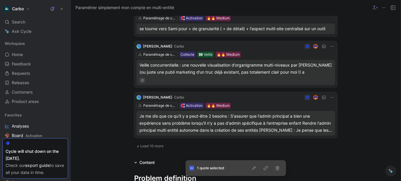
click at [193, 168] on icon at bounding box center [191, 168] width 3 height 0
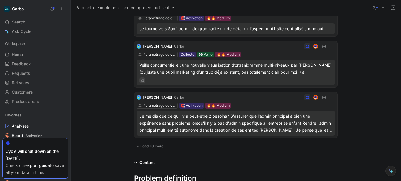
click at [146, 146] on span "Load 10 more" at bounding box center [151, 146] width 23 height 5
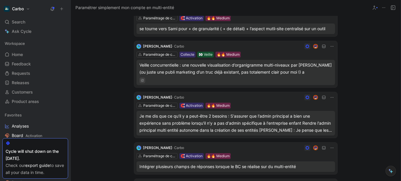
click at [331, 98] on icon at bounding box center [331, 97] width 5 height 5
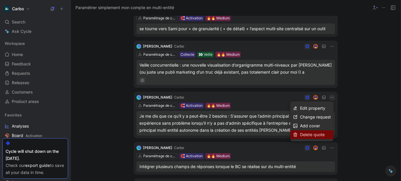
click at [320, 135] on span "Delete quote" at bounding box center [312, 134] width 25 height 5
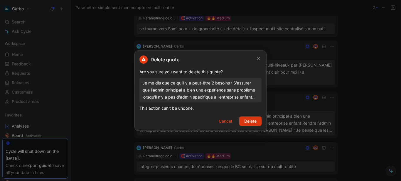
click at [251, 122] on span "Delete" at bounding box center [250, 121] width 12 height 7
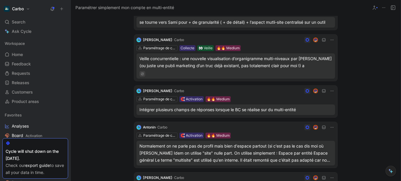
scroll to position [265, 0]
click at [136, 109] on button at bounding box center [137, 109] width 4 height 4
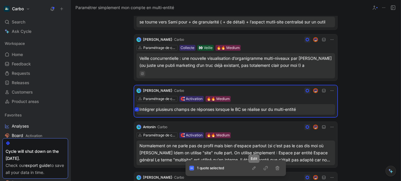
click at [256, 170] on button "button" at bounding box center [253, 168] width 7 height 6
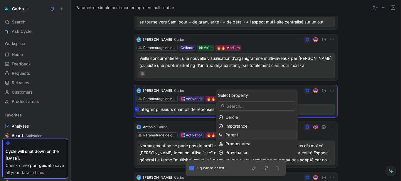
click at [251, 134] on div "Parent" at bounding box center [260, 134] width 70 height 7
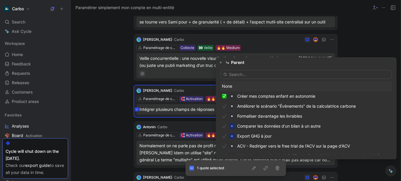
type input "<"
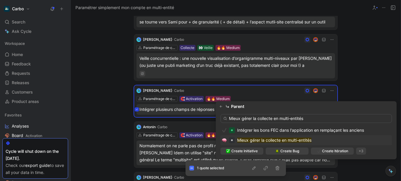
type input "Mieux gérer la collecte en multi-entités"
click at [270, 138] on mark "Mieux gérer la collecte en multi-entités" at bounding box center [274, 140] width 74 height 5
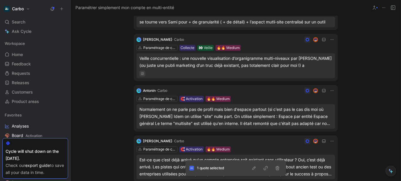
click at [190, 167] on icon at bounding box center [191, 168] width 3 height 3
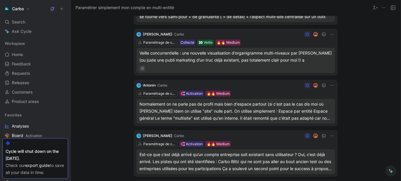
scroll to position [272, 0]
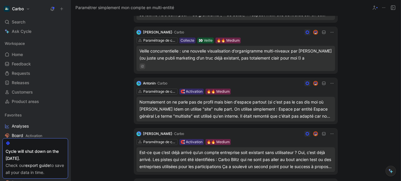
click at [235, 111] on div "Normalement on ne parle pas de profil mais bien d'espace partout (si c'est pas …" at bounding box center [235, 109] width 192 height 21
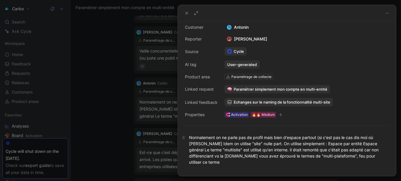
scroll to position [26, 0]
click at [93, 118] on div at bounding box center [200, 90] width 401 height 181
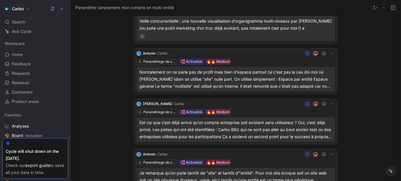
scroll to position [303, 0]
click at [196, 128] on div "Est-ce que c’est déjà arrivé qu’un compte entreprise soit existant sans utilisa…" at bounding box center [235, 129] width 192 height 21
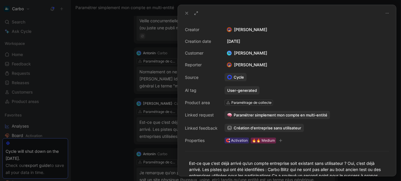
click at [253, 116] on span "Paramétrer simplement mon compte en multi-entité" at bounding box center [280, 114] width 94 height 5
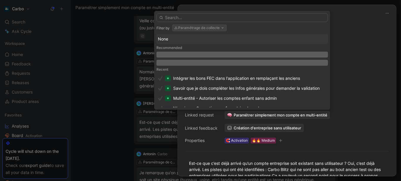
click at [207, 27] on button "Paramétrage de collecte" at bounding box center [199, 27] width 55 height 7
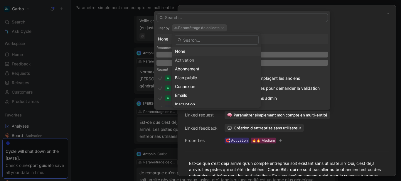
click at [197, 52] on div "None" at bounding box center [216, 51] width 83 height 7
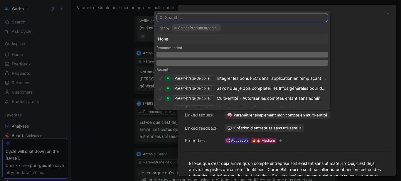
click at [204, 18] on input "text" at bounding box center [241, 17] width 171 height 9
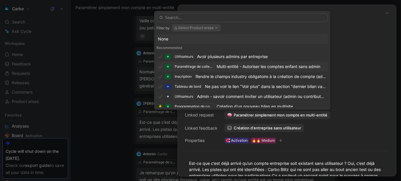
click at [246, 66] on div "Multi-entité - Autoriser les comptes enfant sans admin" at bounding box center [268, 66] width 104 height 7
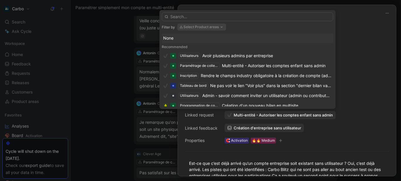
click at [116, 110] on div at bounding box center [200, 90] width 401 height 181
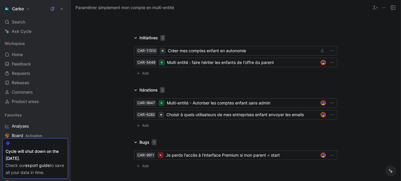
scroll to position [901, 0]
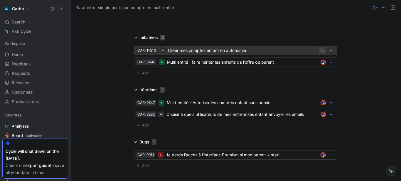
click at [320, 51] on icon "button" at bounding box center [322, 51] width 4 height 4
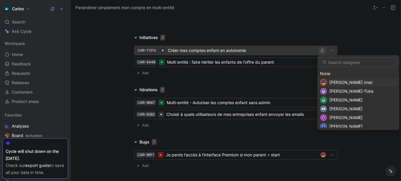
click at [336, 82] on span "Clémentine Coycault (me)" at bounding box center [350, 82] width 43 height 5
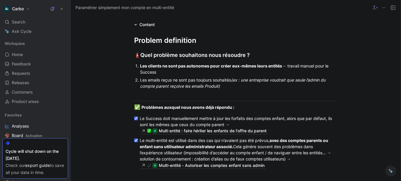
scroll to position [678, 0]
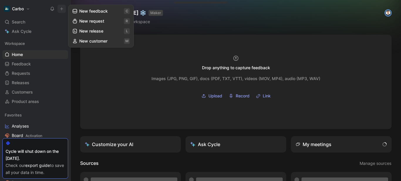
click at [63, 8] on icon at bounding box center [62, 9] width 4 height 4
click at [82, 11] on button "New feedback c" at bounding box center [101, 11] width 63 height 10
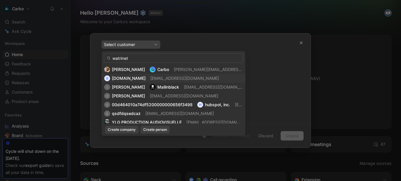
click at [150, 62] on input "watrinet" at bounding box center [173, 57] width 139 height 9
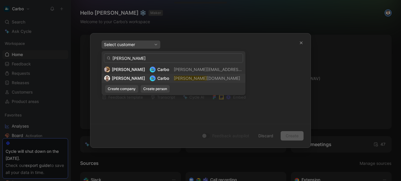
type input "emmanuel@hello"
click at [180, 80] on mark "emmanuel@hello" at bounding box center [190, 78] width 33 height 5
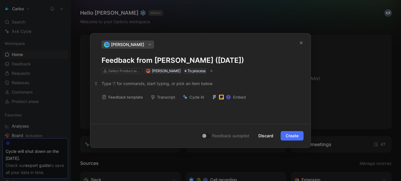
click at [146, 83] on div at bounding box center [200, 83] width 198 height 6
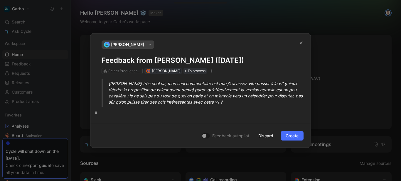
scroll to position [3, 0]
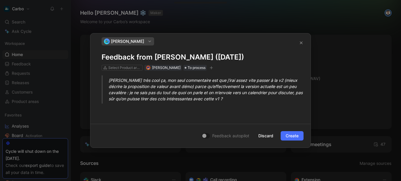
click at [107, 79] on blockquote "Clémentine très cool ça, mon seul commentaire est que j’irai assez vite passer …" at bounding box center [200, 89] width 220 height 28
click at [164, 55] on h1 "Feedback from Emmanuel (Oct 06, 2025)" at bounding box center [200, 57] width 198 height 9
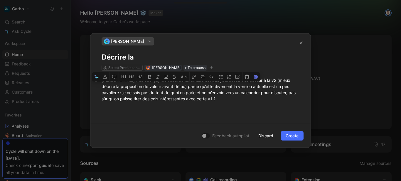
drag, startPoint x: 120, startPoint y: 87, endPoint x: 186, endPoint y: 85, distance: 66.3
click at [186, 85] on span "Clémentine très cool ça, mon seul commentaire est que j’irai assez vite passer …" at bounding box center [198, 89] width 195 height 23
copy span "proposition de valeur avant démo)"
click at [153, 57] on h1 "Décrire la" at bounding box center [200, 57] width 198 height 9
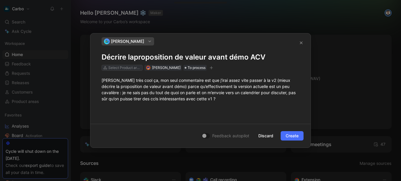
click at [126, 67] on div "Select Product areas" at bounding box center [124, 68] width 33 height 6
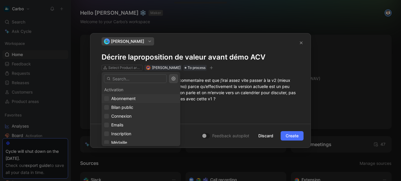
click at [148, 97] on div "Abonnement" at bounding box center [140, 98] width 73 height 7
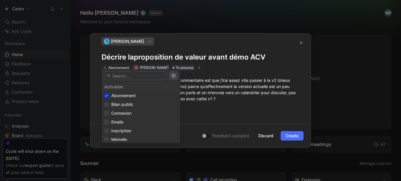
click at [201, 68] on icon "button" at bounding box center [199, 68] width 4 height 4
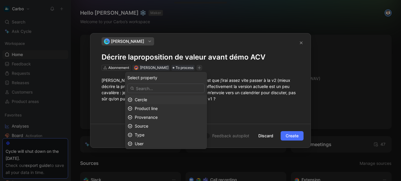
click at [147, 101] on span "Cercle" at bounding box center [141, 99] width 12 height 5
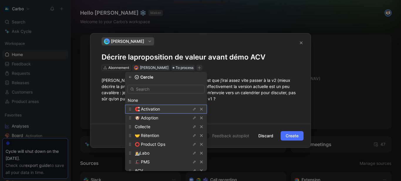
click at [160, 109] on span "🧲 Activation" at bounding box center [147, 108] width 25 height 5
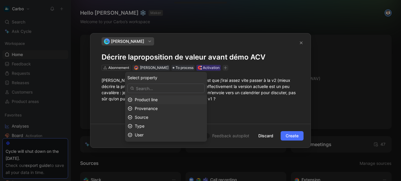
click at [164, 99] on div "Product line" at bounding box center [170, 99] width 70 height 7
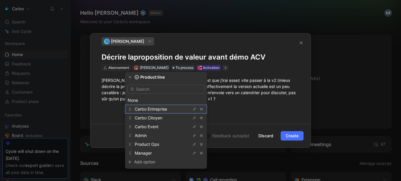
click at [162, 107] on span "Carbo Entreprise" at bounding box center [151, 108] width 32 height 5
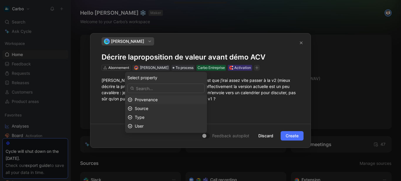
click at [158, 100] on span "Provenance" at bounding box center [146, 99] width 23 height 5
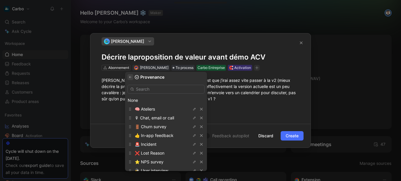
click at [132, 76] on icon "button" at bounding box center [130, 77] width 4 height 4
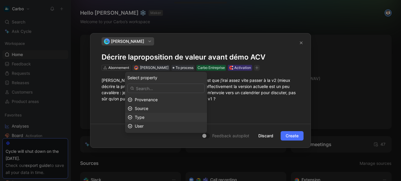
click at [159, 117] on div "Type" at bounding box center [170, 117] width 70 height 7
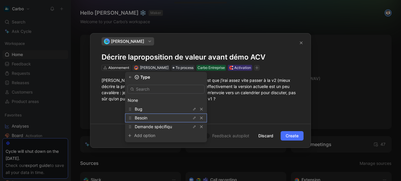
click at [159, 118] on div "Besoin" at bounding box center [157, 117] width 44 height 7
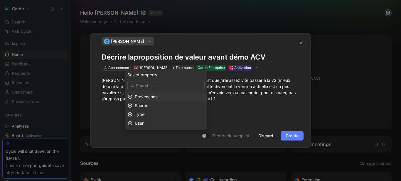
click at [291, 135] on span "Create" at bounding box center [291, 135] width 13 height 7
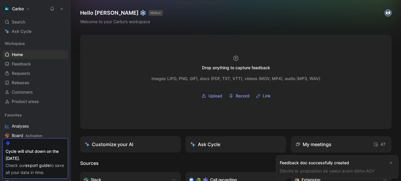
click at [297, 171] on link "Décrire la proposition de valeur avant démo ACV" at bounding box center [327, 170] width 94 height 5
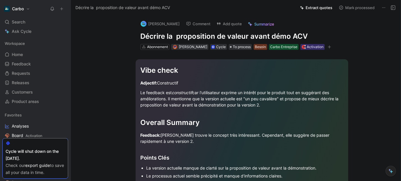
scroll to position [147, 0]
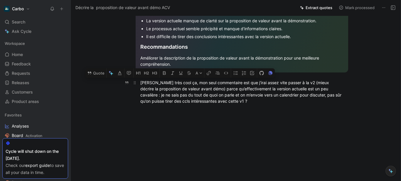
click at [140, 81] on div "Clémentine très cool ça, mon seul commentaire est que j’irai assez vite passer …" at bounding box center [241, 91] width 203 height 25
click at [95, 73] on button "Quote" at bounding box center [95, 72] width 21 height 9
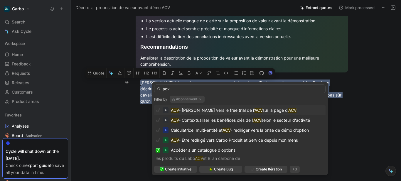
click at [182, 99] on button "Abonnement" at bounding box center [187, 99] width 35 height 7
click at [192, 98] on button "Abonnement" at bounding box center [187, 99] width 35 height 7
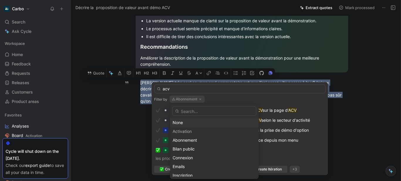
click at [187, 122] on div "None" at bounding box center [213, 122] width 83 height 7
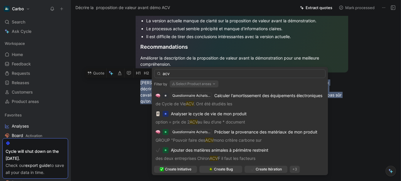
scroll to position [0, 0]
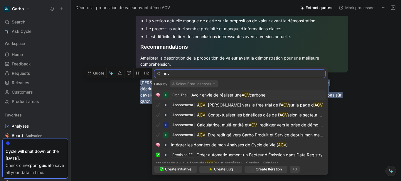
click at [199, 74] on input "acv" at bounding box center [239, 73] width 171 height 9
type input "a"
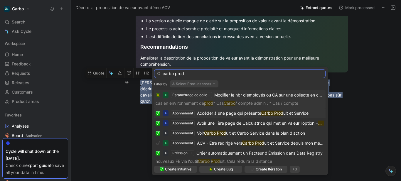
type input "carbo prod"
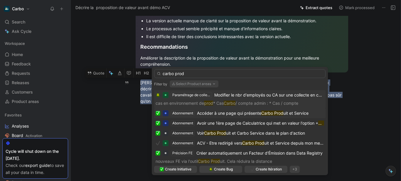
click at [232, 112] on span "Accéder à une page qui présente" at bounding box center [229, 113] width 64 height 5
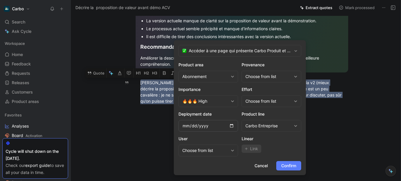
click at [292, 166] on span "Confirm" at bounding box center [288, 165] width 15 height 7
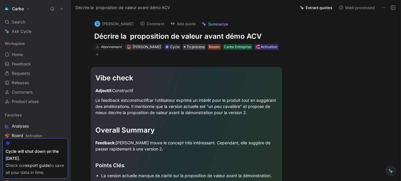
click at [203, 46] on span "To process" at bounding box center [196, 47] width 18 height 6
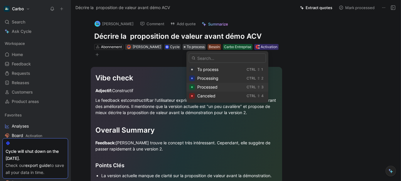
click at [217, 87] on span "Processed" at bounding box center [207, 86] width 20 height 5
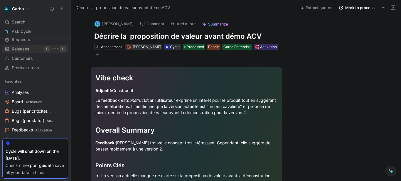
scroll to position [34, 0]
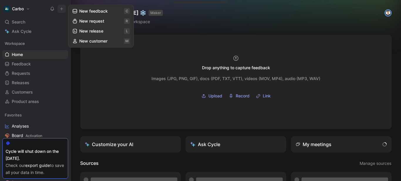
click at [92, 11] on button "New feedback c" at bounding box center [101, 11] width 63 height 10
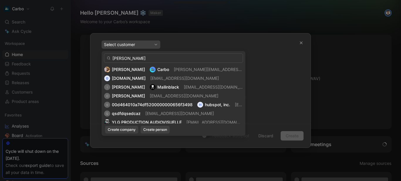
type input "[PERSON_NAME]"
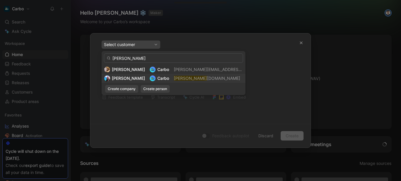
click at [207, 76] on span "[DOMAIN_NAME]" at bounding box center [223, 78] width 33 height 5
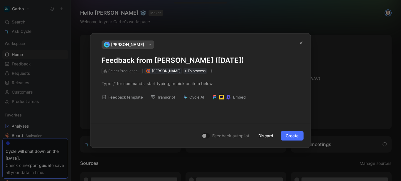
click at [191, 62] on h1 "Feedback from [PERSON_NAME] ([DATE])" at bounding box center [200, 60] width 198 height 9
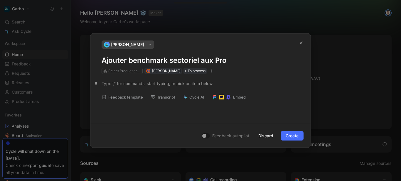
click at [140, 86] on div at bounding box center [200, 83] width 198 height 6
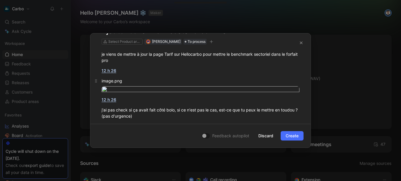
scroll to position [16, 0]
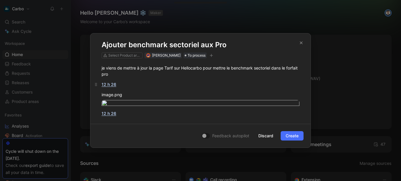
drag, startPoint x: 116, startPoint y: 84, endPoint x: 101, endPoint y: 82, distance: 15.1
click at [101, 82] on div "je viens de mettre à jour la page Tarif sur Hellocarbo pour mettre le benchmark…" at bounding box center [200, 98] width 220 height 81
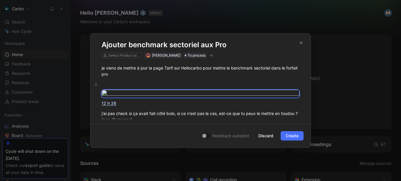
drag, startPoint x: 128, startPoint y: 105, endPoint x: 108, endPoint y: 84, distance: 29.0
click at [108, 84] on div "je viens de mettre à jour la page Tarif sur Hellocarbo pour mettre le benchmark…" at bounding box center [200, 93] width 220 height 71
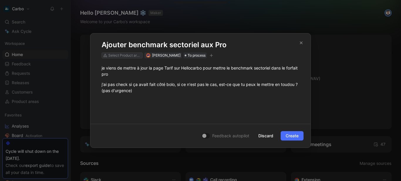
click at [132, 55] on div "Select Product areas" at bounding box center [124, 56] width 33 height 6
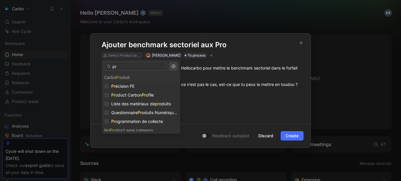
type input "p"
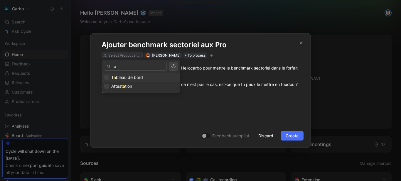
type input "t"
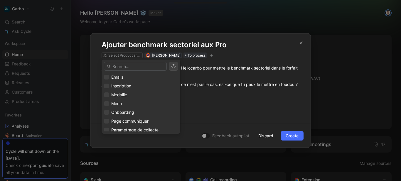
scroll to position [0, 0]
click at [123, 82] on div "Abonnement" at bounding box center [140, 86] width 79 height 9
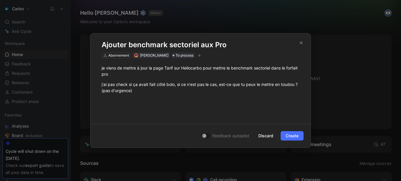
click at [201, 55] on icon "button" at bounding box center [199, 55] width 3 height 0
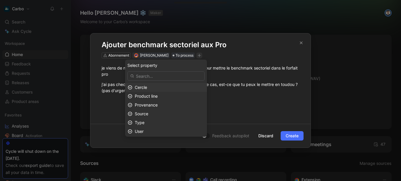
click at [175, 87] on div "Cercle" at bounding box center [170, 87] width 70 height 7
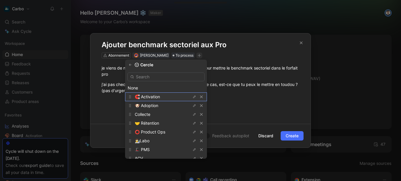
click at [160, 96] on span "🧲 Activation" at bounding box center [147, 96] width 25 height 5
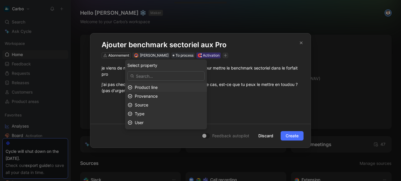
click at [158, 87] on span "Product line" at bounding box center [146, 87] width 23 height 5
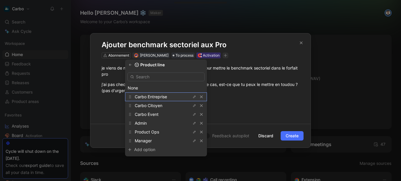
click at [157, 98] on span "Carbo Entreprise" at bounding box center [151, 96] width 32 height 5
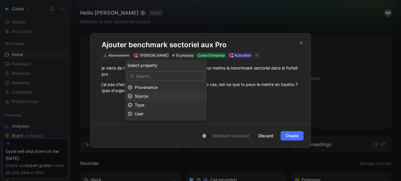
click at [158, 99] on div "Source" at bounding box center [170, 96] width 70 height 7
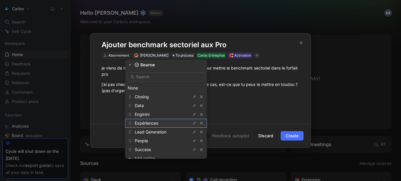
click at [162, 122] on div "Expériences" at bounding box center [157, 123] width 44 height 7
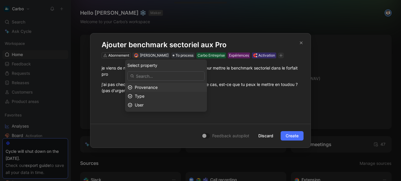
click at [176, 86] on div "Provenance" at bounding box center [170, 87] width 70 height 7
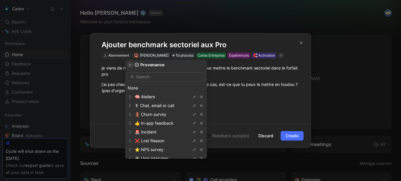
click at [131, 64] on button "button" at bounding box center [130, 65] width 6 height 6
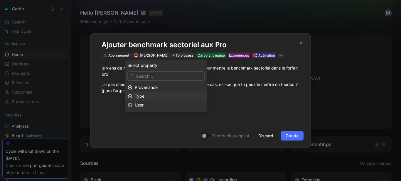
click at [157, 94] on div "Type" at bounding box center [170, 96] width 70 height 7
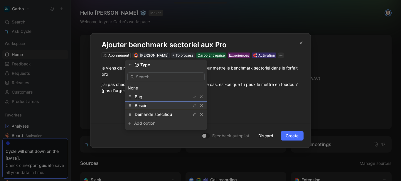
click at [159, 105] on div "Besoin" at bounding box center [157, 105] width 44 height 7
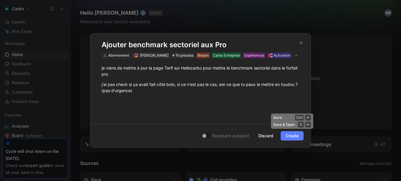
click at [295, 137] on span "Create" at bounding box center [291, 135] width 13 height 7
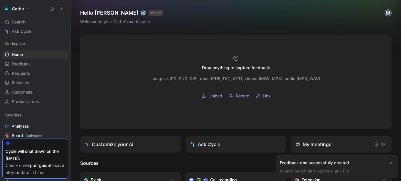
click at [307, 164] on div "Feedback doc successfully created" at bounding box center [332, 162] width 105 height 7
click at [309, 171] on link "Ajouter benchmark sectoriel aux Pro" at bounding box center [315, 170] width 70 height 5
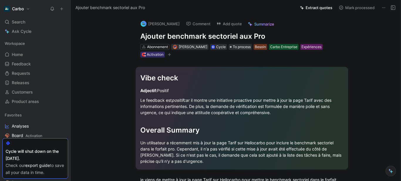
scroll to position [85, 0]
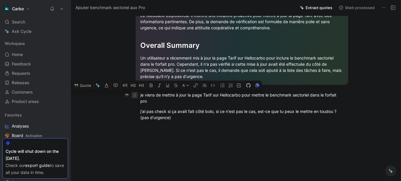
drag, startPoint x: 180, startPoint y: 120, endPoint x: 134, endPoint y: 93, distance: 53.3
click at [134, 93] on div "Vibe check Adjectif: Positif Le feedback est positif car il montre une initiati…" at bounding box center [241, 50] width 317 height 154
click at [82, 85] on button "Quote" at bounding box center [82, 85] width 21 height 9
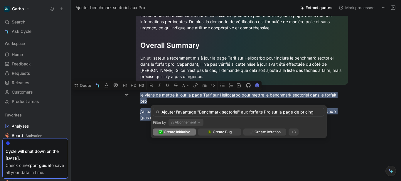
click at [161, 110] on input "Ajouter l'avantage "Benchmark sectoriel" aux forfaits Pro sur la page de pricing" at bounding box center [238, 112] width 171 height 9
click at [286, 111] on input "Tarifs - Ajouter l'avantage "Benchmark sectoriel" aux forfaits Pro sur la page …" at bounding box center [238, 112] width 171 height 9
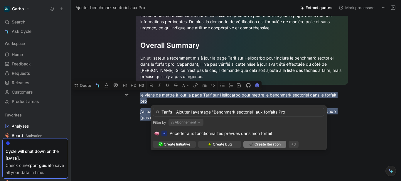
type input "Tarifs - Ajouter l'avantage "Benchmark sectoriel" aux forfaits Pro"
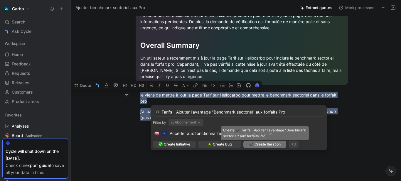
click at [259, 144] on span "Create Itération" at bounding box center [267, 144] width 26 height 6
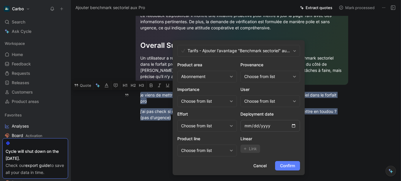
click at [294, 166] on span "Confirm" at bounding box center [287, 165] width 15 height 7
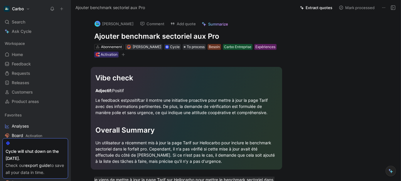
scroll to position [85, 0]
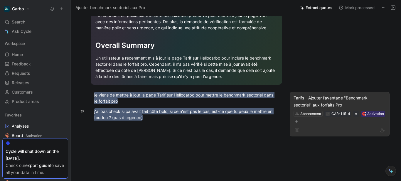
click at [299, 98] on div "Tarifs - Ajouter l'avantage "Benchmark sectoriel" aux forfaits Pro" at bounding box center [339, 101] width 92 height 14
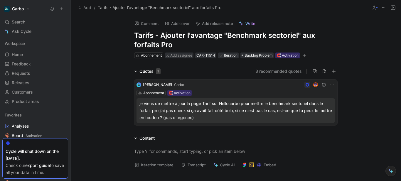
click at [85, 7] on button "Add" at bounding box center [85, 7] width 16 height 7
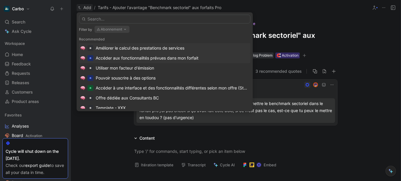
click at [138, 57] on div "Accéder aux fonctionnalités prévues dans mon forfait" at bounding box center [147, 58] width 103 height 7
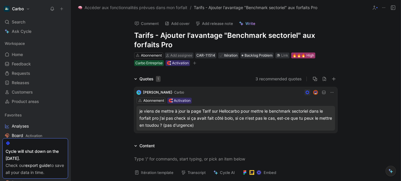
click at [301, 53] on div "🔥🔥🔥 High" at bounding box center [303, 56] width 22 height 6
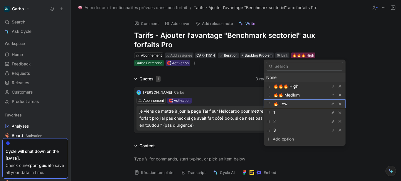
click at [293, 104] on div "🔥 Low" at bounding box center [295, 103] width 44 height 7
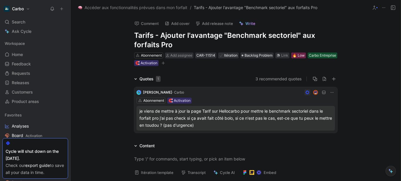
drag, startPoint x: 160, startPoint y: 31, endPoint x: 203, endPoint y: 48, distance: 46.1
click at [203, 48] on h1 "Tarifs - Ajouter l'avantage "Benchmark sectoriel" aux forfaits Pro" at bounding box center [235, 40] width 203 height 19
copy h1 "Ajouter l'avantage "Benchmark sectoriel" aux forfaits Pro"
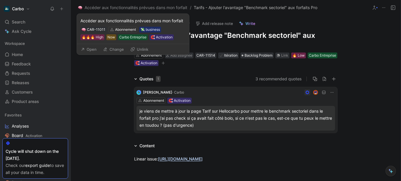
click at [94, 49] on button "Open" at bounding box center [88, 49] width 21 height 8
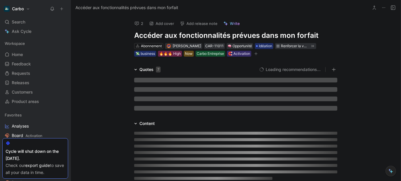
click at [188, 34] on h1 "Accéder aux fonctionnalités prévues dans mon forfait" at bounding box center [235, 35] width 203 height 9
copy h1 "Accéder aux fonctionnalités prévues dans mon forfait"
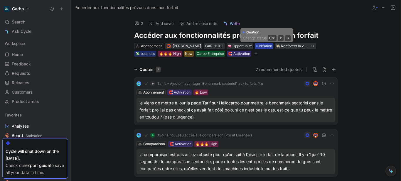
click at [271, 46] on span "Idéation" at bounding box center [265, 46] width 13 height 6
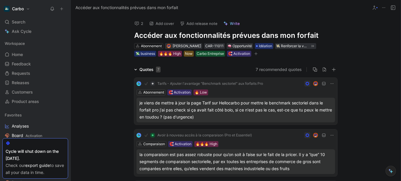
click at [181, 83] on span "Tarifs - Ajouter l'avantage "Benchmark sectoriel" aux forfaits Pro" at bounding box center [210, 83] width 106 height 5
click at [263, 46] on span "Idéation" at bounding box center [265, 46] width 13 height 6
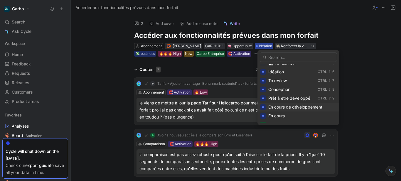
scroll to position [41, 0]
click at [277, 106] on span "En cours de développement" at bounding box center [295, 106] width 54 height 5
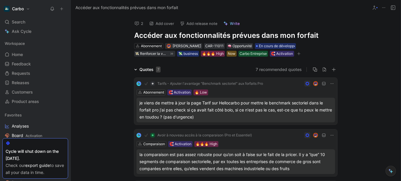
click at [236, 105] on div "je viens de mettre à jour la page Tarif sur Hellocarbo pour mettre le benchmark…" at bounding box center [235, 109] width 192 height 21
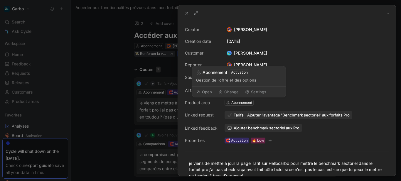
click at [108, 100] on div at bounding box center [200, 90] width 401 height 181
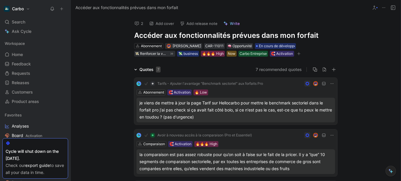
click at [201, 84] on span "Tarifs - Ajouter l'avantage "Benchmark sectoriel" aux forfaits Pro" at bounding box center [210, 83] width 106 height 5
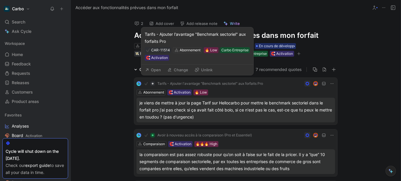
click at [158, 68] on button "Open" at bounding box center [152, 70] width 21 height 8
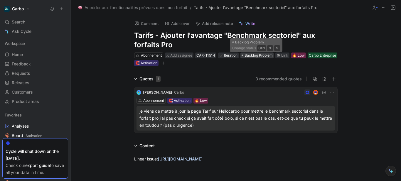
click at [257, 56] on span "Backlog Problem" at bounding box center [258, 56] width 28 height 6
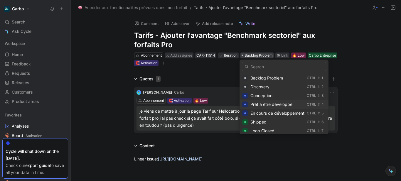
click at [274, 104] on span "Prêt à être développé" at bounding box center [271, 104] width 42 height 5
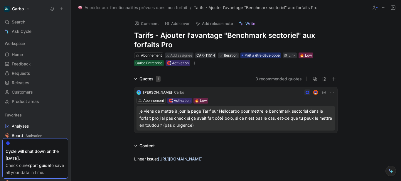
scroll to position [15, 0]
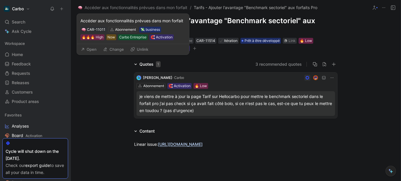
click at [90, 48] on button "Open" at bounding box center [88, 49] width 21 height 8
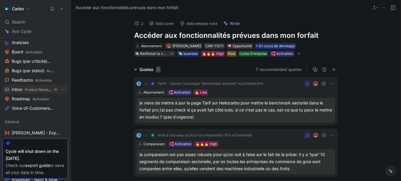
scroll to position [84, 0]
click at [35, 99] on span "Activation" at bounding box center [41, 99] width 17 height 4
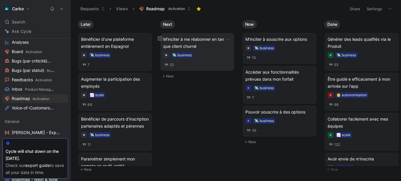
click at [205, 40] on span "M'inciter à me réabonner en tant que client churné" at bounding box center [197, 43] width 68 height 14
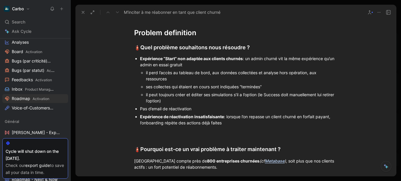
scroll to position [522, 0]
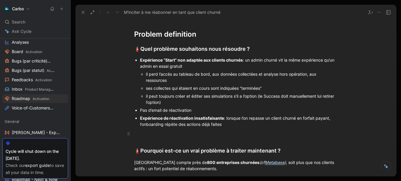
click at [168, 138] on p at bounding box center [235, 134] width 225 height 10
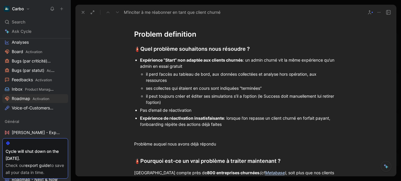
click at [168, 138] on p at bounding box center [235, 134] width 225 height 10
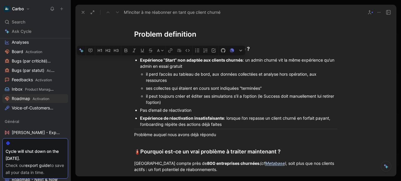
drag, startPoint x: 177, startPoint y: 102, endPoint x: 138, endPoint y: 61, distance: 56.6
click at [140, 61] on li "Expérience “Start” non adaptée aux clients churnés : un admin churné vit la mêm…" at bounding box center [238, 81] width 197 height 50
copy li "Expérience “Start” non adaptée aux clients churnés : un admin churné vit la mêm…"
click at [229, 133] on div "Problème auquel nous avons déjà répondu" at bounding box center [235, 134] width 203 height 6
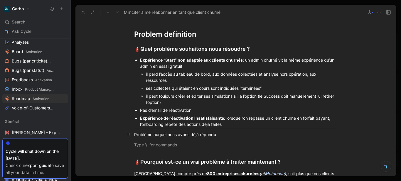
scroll to position [536, 0]
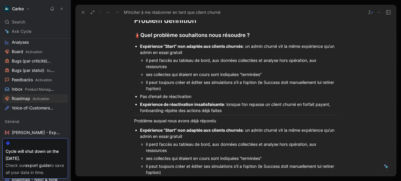
click at [140, 129] on strong "Expérience “Start” non adaptée aux clients churnés" at bounding box center [191, 130] width 103 height 5
click at [180, 130] on strong "L’expérience “Start” non adaptée aux clients churnés" at bounding box center [192, 130] width 105 height 5
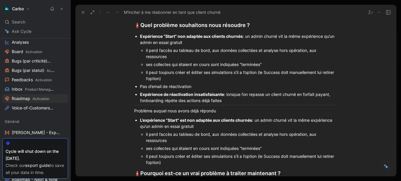
scroll to position [546, 0]
click at [140, 36] on strong "Expérience “Start” non adaptée aux clients churnés" at bounding box center [191, 35] width 103 height 5
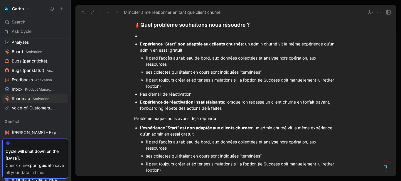
click at [143, 38] on div at bounding box center [238, 36] width 197 height 6
click at [158, 53] on div "Expérience “Start” non adaptée aux clients churnés : un admin churné vit la mêm…" at bounding box center [238, 47] width 197 height 12
click at [219, 53] on div "Expérience “Start” non adaptée aux clients churnés : un admin churné vit la mêm…" at bounding box center [238, 47] width 197 height 12
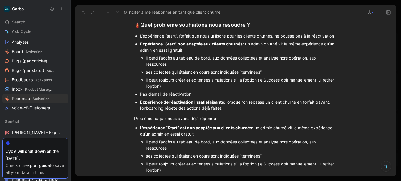
click at [177, 39] on div "L’expérience “start”, forfait que nous utilisons pour les clients churnés, ne p…" at bounding box center [238, 36] width 197 height 6
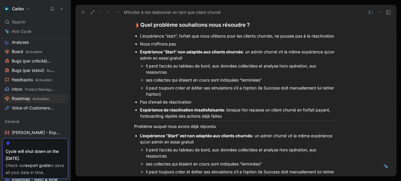
click at [153, 43] on div "Nous n’offrons pas" at bounding box center [238, 44] width 197 height 6
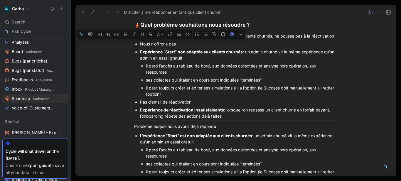
click at [153, 43] on div "Nous n’offrons pas" at bounding box center [238, 44] width 197 height 6
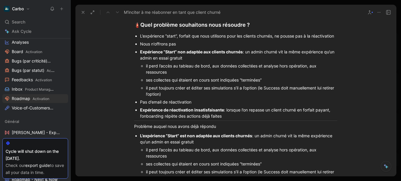
click at [153, 43] on div "Nous n’offrons pas" at bounding box center [238, 44] width 197 height 6
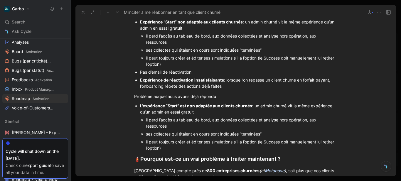
scroll to position [577, 0]
click at [140, 105] on strong "L’expérience “Start” est non adaptée aux clients churnés" at bounding box center [196, 105] width 112 height 5
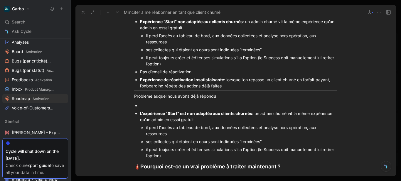
click at [144, 105] on div at bounding box center [238, 105] width 197 height 6
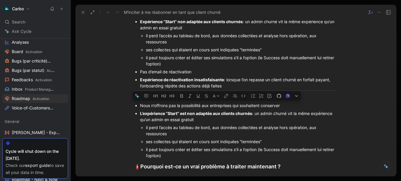
drag, startPoint x: 152, startPoint y: 106, endPoint x: 284, endPoint y: 107, distance: 132.0
click at [284, 107] on div "Nous n’offrons pas la possibilité aux entreprises qui souhaitent conserver" at bounding box center [238, 105] width 197 height 6
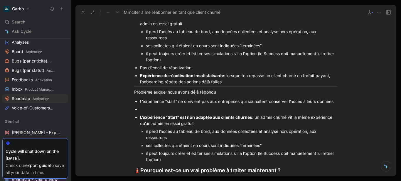
scroll to position [581, 0]
click at [334, 101] on div "L’expérience “start” ne convient pas aux entreprises qui souhaitent conserver l…" at bounding box center [238, 101] width 197 height 6
drag, startPoint x: 201, startPoint y: 130, endPoint x: 141, endPoint y: 121, distance: 59.9
click at [141, 121] on div "L’expérience “Start” est non adaptée aux clients churnés : un admin churné vit …" at bounding box center [238, 120] width 197 height 12
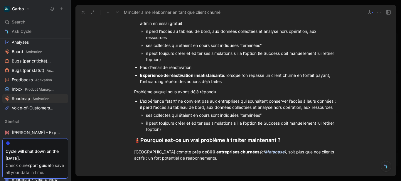
click at [217, 101] on div "L’expérience “start” ne convient pas aux entreprises qui souhaitent conserver l…" at bounding box center [238, 104] width 197 height 12
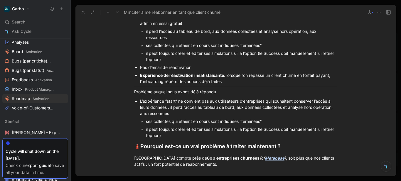
click at [169, 107] on div "L’expérience “start” ne convient pas aux utilisateurs d’entreprises qui souhait…" at bounding box center [238, 107] width 197 height 18
click at [172, 108] on div "L’expérience “start” ne convient pas aux utilisateurs d’entreprises qui souhait…" at bounding box center [238, 107] width 197 height 18
click at [168, 107] on div "L’expérience “start” ne convient pas aux utilisateurs d’entreprises qui souhait…" at bounding box center [238, 107] width 197 height 18
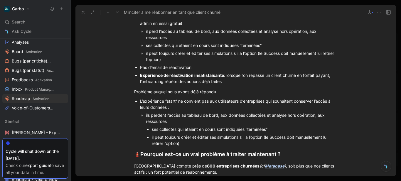
click at [149, 128] on ul "ses collectes qui étaient en cours sont indiquées “terminées” il peut toujours …" at bounding box center [241, 136] width 191 height 22
click at [153, 137] on div "il peut toujours créer et éditer ses simulations s’il a l’option (le Success do…" at bounding box center [244, 140] width 185 height 12
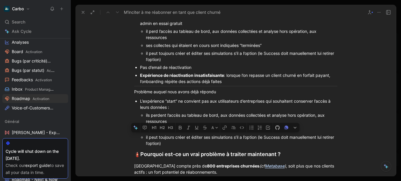
drag, startPoint x: 182, startPoint y: 145, endPoint x: 258, endPoint y: 136, distance: 76.2
click at [258, 136] on div "il peut toujours créer et éditer ses simulations s’il a l’option (le Success do…" at bounding box center [241, 140] width 191 height 12
click at [188, 128] on icon "button" at bounding box center [188, 128] width 3 height 4
click at [177, 89] on div "Problème auquel nous avons déjà répondu" at bounding box center [235, 92] width 203 height 6
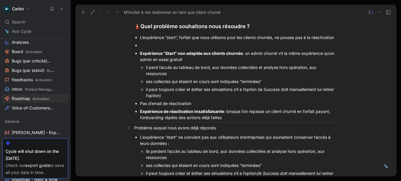
scroll to position [540, 0]
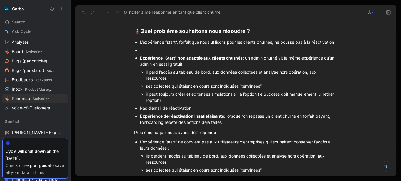
click at [156, 50] on div at bounding box center [238, 50] width 197 height 6
drag, startPoint x: 196, startPoint y: 101, endPoint x: 137, endPoint y: 55, distance: 74.4
click at [137, 55] on ul "L’expérience “start”, forfait que nous utilisons pour les clients churnés, ne p…" at bounding box center [235, 82] width 225 height 88
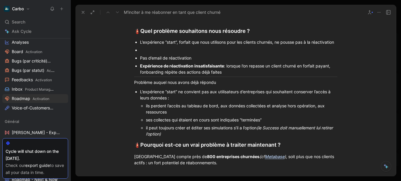
click at [152, 51] on div at bounding box center [238, 50] width 197 height 6
click at [156, 59] on div "Pas d’email de réactivation" at bounding box center [238, 58] width 197 height 6
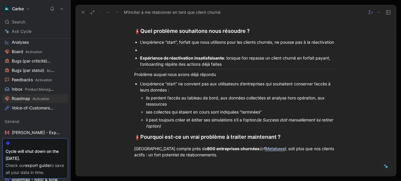
click at [148, 50] on div at bounding box center [238, 50] width 197 height 6
drag, startPoint x: 149, startPoint y: 54, endPoint x: 138, endPoint y: 56, distance: 11.3
click at [138, 56] on ul "L’expérience “start”, forfait que nous utilisons pour les clients churnés, ne p…" at bounding box center [235, 53] width 225 height 30
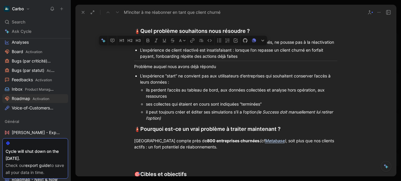
drag, startPoint x: 169, startPoint y: 49, endPoint x: 198, endPoint y: 50, distance: 28.8
click at [198, 50] on div "L’expérience de client réactivé est insatisfaisant : lorsque l’on repasse un cl…" at bounding box center [238, 53] width 197 height 12
click at [149, 41] on icon "button" at bounding box center [148, 41] width 3 height 4
click at [201, 58] on div "L’expérience de client réactivé est insatisfaisant : lorsque l’on repasse un cl…" at bounding box center [238, 53] width 197 height 12
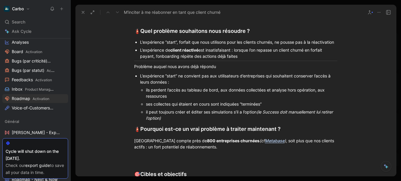
click at [162, 41] on div "L’expérience “start”, forfait que nous utilisons pour les clients churnés, ne p…" at bounding box center [238, 42] width 197 height 6
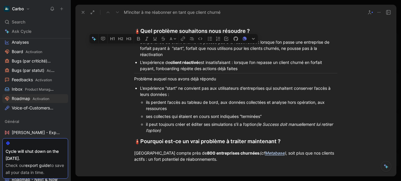
drag, startPoint x: 180, startPoint y: 55, endPoint x: 185, endPoint y: 50, distance: 7.1
click at [185, 50] on div "L’expérience de client churné ne pousse pas à la réactivation : lorsque l’on pa…" at bounding box center [238, 48] width 197 height 18
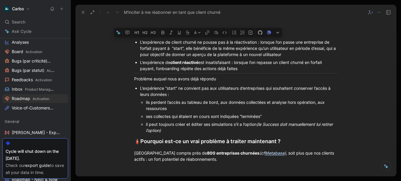
drag, startPoint x: 257, startPoint y: 42, endPoint x: 139, endPoint y: 41, distance: 118.2
click at [140, 41] on div "L’expérience de client churné ne pousse pas à la réactivation : lorsque l’on pa…" at bounding box center [238, 48] width 197 height 18
click at [163, 32] on icon "button" at bounding box center [162, 32] width 5 height 5
click at [145, 57] on div "L’expérience de client churné ne pousse pas à la réactivation : lorsque l’on pa…" at bounding box center [238, 48] width 197 height 18
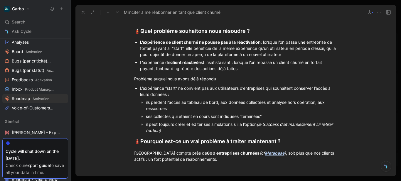
click at [138, 42] on ul "L’expérience de client churné ne pousse pas à la réactivation : lorsque l’on pa…" at bounding box center [235, 55] width 225 height 34
click at [138, 65] on ul "L’expérience de client réactivé est insatisfaisant : lorsque l’on repasse un cl…" at bounding box center [235, 66] width 225 height 14
click at [233, 63] on div "L’expérience de client réactivé est insatisfaisant : lorsque l’on repasse un cl…" at bounding box center [238, 65] width 197 height 12
click at [241, 67] on div "L’expérience de client réactivé est insatisfaisante : lorsque l’on repasse un c…" at bounding box center [238, 65] width 197 height 12
click at [138, 87] on ul "L’expérience “start” ne convient pas aux utilisateurs d’entreprises qui souhait…" at bounding box center [235, 109] width 225 height 50
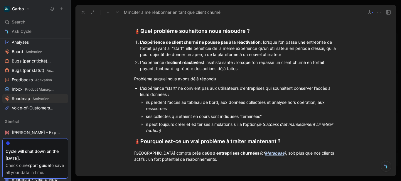
click at [140, 43] on li "L’expérience de client churné ne pousse pas à la réactivation : lorsque l’on pa…" at bounding box center [238, 48] width 197 height 20
click at [140, 63] on li "L’expérience de client réactivé est insatisfaisante : lorsque l’on repasse un c…" at bounding box center [238, 66] width 197 height 14
click at [164, 88] on div "L’expérience “start” ne convient pas aux utilisateurs d’entreprises qui souhait…" at bounding box center [238, 91] width 197 height 12
drag, startPoint x: 141, startPoint y: 87, endPoint x: 137, endPoint y: 87, distance: 3.9
click at [137, 87] on ul "L’expérience “start” ne convient pas aux utilisateurs d’entreprises qui souhait…" at bounding box center [235, 109] width 225 height 50
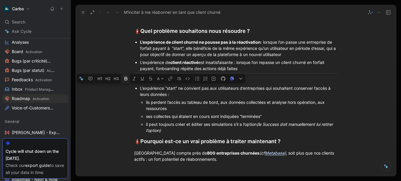
click at [126, 79] on icon "button" at bounding box center [125, 78] width 5 height 5
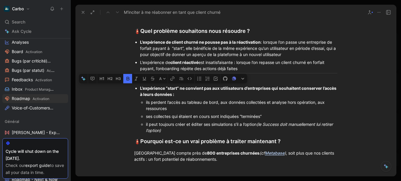
click at [194, 94] on div "L’expérience “start” ne convient pas aux utilisateurs d’entreprises qui souhait…" at bounding box center [238, 91] width 197 height 12
click at [307, 58] on p "L’expérience de client réactivé est insatisfaisante : lorsque l’on repasse un c…" at bounding box center [238, 65] width 197 height 14
click at [294, 52] on div "L’expérience de client churné ne pousse pas à la réactivation : lorsque l’on pa…" at bounding box center [238, 48] width 197 height 18
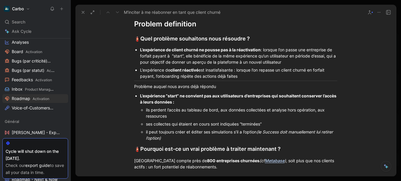
scroll to position [524, 0]
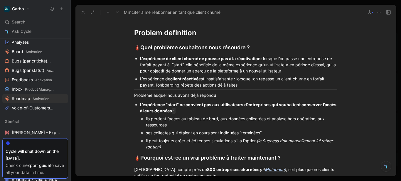
click at [199, 111] on div "L’expérience “start” ne convient pas aux utilisateurs d’entreprises qui souhait…" at bounding box center [238, 107] width 197 height 12
click at [186, 149] on div "il peut toujours créer et éditer ses simulations s’il a l’option (le Success do…" at bounding box center [241, 144] width 191 height 12
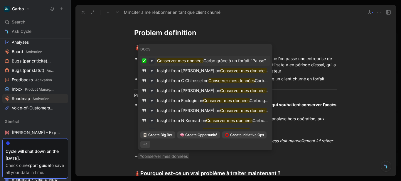
click at [194, 61] on mark "Conserver mes données" at bounding box center [180, 60] width 46 height 5
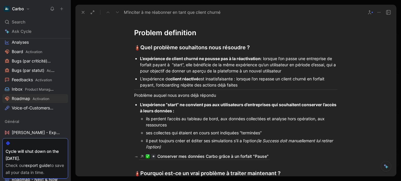
click at [244, 84] on div "L’expérience de client réactivé est insatisfaisante : lorsque l’on repasse un c…" at bounding box center [238, 82] width 197 height 12
click at [307, 73] on div "L’expérience de client churné ne pousse pas à la réactivation : lorsque l’on pa…" at bounding box center [238, 64] width 197 height 18
click at [240, 86] on div "L’expérience de client réactivé est insatisfaisante : lorsque l’on repasse un c…" at bounding box center [238, 82] width 197 height 12
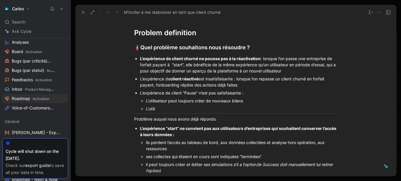
scroll to position [540, 0]
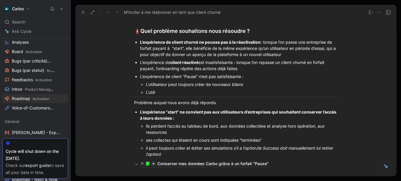
click at [172, 139] on div "ses collectes qui étaient en cours sont indiquées “terminées”" at bounding box center [241, 140] width 191 height 6
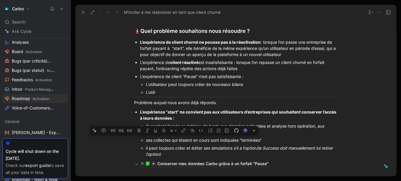
click at [172, 139] on div "ses collectes qui étaient en cours sont indiquées “terminées”" at bounding box center [241, 140] width 191 height 6
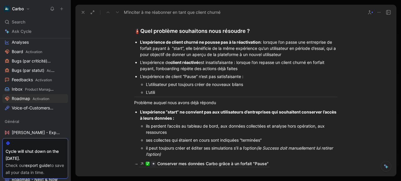
click at [172, 139] on div "ses collectes qui étaient en cours sont indiquées “terminées”" at bounding box center [241, 140] width 191 height 6
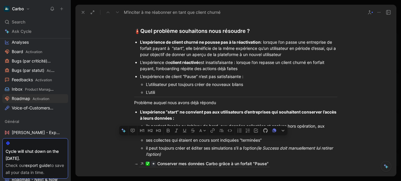
click at [172, 139] on div "ses collectes qui étaient en cours sont indiquées “terminées”" at bounding box center [241, 140] width 191 height 6
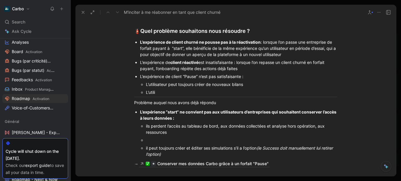
click at [165, 92] on div "L’utili" at bounding box center [241, 92] width 191 height 6
click at [167, 148] on div "il peut toujours créer et éditer ses simulations s’il a l’option (le Success do…" at bounding box center [241, 151] width 191 height 12
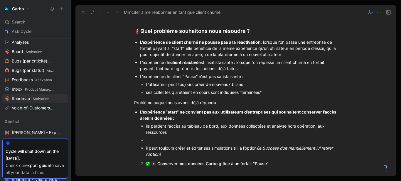
click at [167, 148] on div "il peut toujours créer et éditer ses simulations s’il a l’option (le Success do…" at bounding box center [241, 151] width 191 height 12
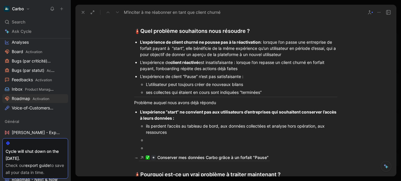
click at [295, 89] on p "ses collectes qui étaient en cours sont indiquées “terminées”" at bounding box center [241, 92] width 191 height 8
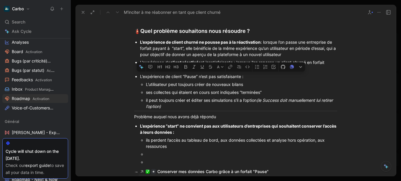
click at [262, 75] on div "L’expérience de client “Pause” n’est pas satisfaisante :" at bounding box center [238, 76] width 197 height 6
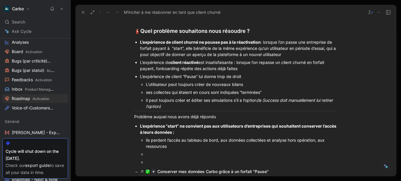
click at [206, 130] on div "L’expérience “start” ne convient pas aux utilisateurs d’entreprises qui souhait…" at bounding box center [238, 129] width 197 height 12
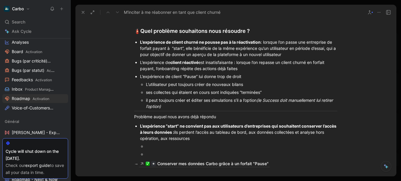
click at [156, 154] on div at bounding box center [241, 154] width 191 height 6
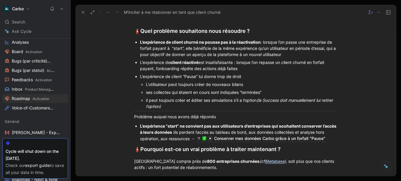
click at [138, 124] on ul "L’expérience “start” ne convient pas aux utilisateurs d’entreprises qui souhait…" at bounding box center [235, 132] width 225 height 21
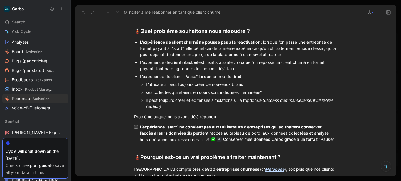
click at [135, 125] on input "checkbox" at bounding box center [136, 127] width 4 height 4
checkbox input "true"
click at [213, 137] on span "M'inciter à me réabonner en tant que client churné" at bounding box center [192, 139] width 82 height 6
click at [184, 134] on strong "L’expérience “start” ne convient pas aux utilisateurs d’entreprises qui souhait…" at bounding box center [231, 129] width 183 height 11
click at [162, 116] on div "Problème auquel nous avons déjà répondu" at bounding box center [235, 117] width 203 height 6
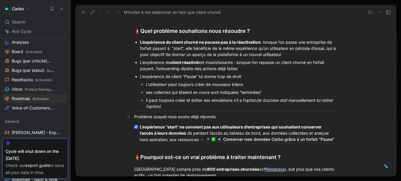
click at [162, 116] on div "Problème auquel nous avons déjà répondu" at bounding box center [235, 117] width 203 height 6
click at [134, 108] on button "button" at bounding box center [138, 106] width 9 height 9
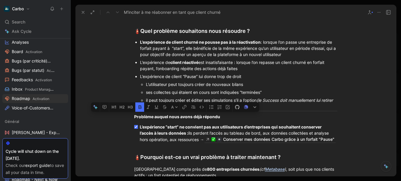
click at [173, 89] on div "ses collectes qui étaient en cours sont indiquées “terminées”" at bounding box center [241, 92] width 191 height 6
click at [182, 76] on div "L’expérience de client “Pause” lui donne trop de droit" at bounding box center [238, 76] width 197 height 6
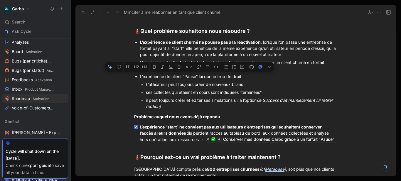
click at [182, 76] on div "L’expérience de client “Pause” lui donne trop de droit" at bounding box center [238, 76] width 197 height 6
click at [158, 67] on button "button" at bounding box center [154, 66] width 9 height 9
click at [195, 97] on div "il peut toujours créer et éditer ses simulations s’il a l’option (le Success do…" at bounding box center [241, 103] width 191 height 12
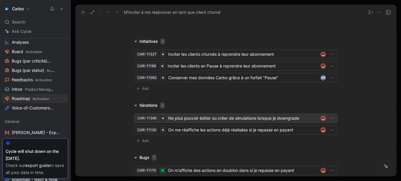
scroll to position [913, 0]
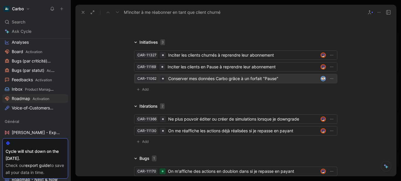
click at [198, 77] on div "Conserver mes données Carbo grâce à un forfait "Pause"" at bounding box center [243, 78] width 150 height 7
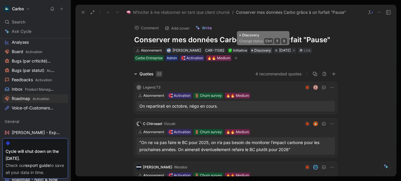
click at [259, 50] on span "Discovery" at bounding box center [262, 51] width 17 height 6
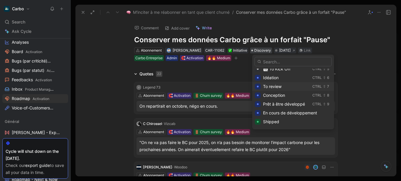
scroll to position [40, 0]
click at [280, 118] on div "Shipped" at bounding box center [293, 121] width 82 height 9
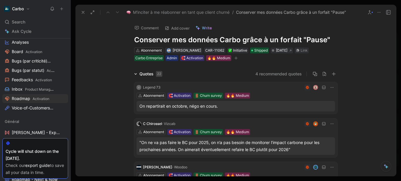
click at [292, 37] on h1 "Conserver mes données Carbo grâce à un forfait "Pause"" at bounding box center [235, 39] width 203 height 9
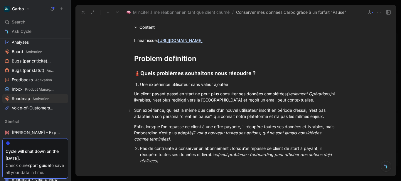
scroll to position [558, 0]
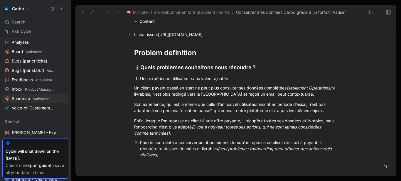
click at [165, 33] on link "https://linear.app/hellocarbo/issue/ACT-314/ne-plus-pouvoir-creer-de-nouveaux-b…" at bounding box center [180, 34] width 45 height 5
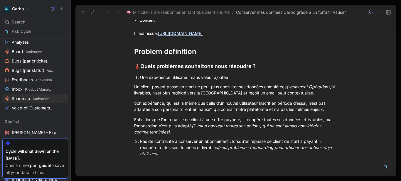
click at [236, 96] on div "Un client payant passé en start ne peut plus consulter ses données complétées (…" at bounding box center [235, 90] width 203 height 12
drag, startPoint x: 185, startPoint y: 161, endPoint x: 131, endPoint y: 84, distance: 94.2
copy div "Une expérience utilisateur sans valeur ajoutée Un client payant passé en start …"
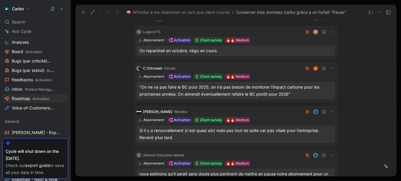
scroll to position [0, 0]
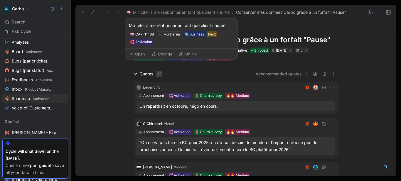
click at [140, 54] on button "Open" at bounding box center [136, 54] width 21 height 8
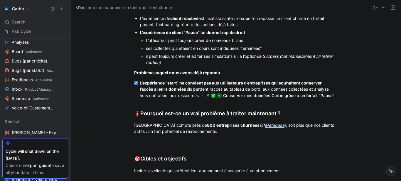
scroll to position [580, 0]
click at [211, 62] on div "il peut toujours créer et éditer ses simulations s’il a l’option (le Success do…" at bounding box center [241, 59] width 191 height 12
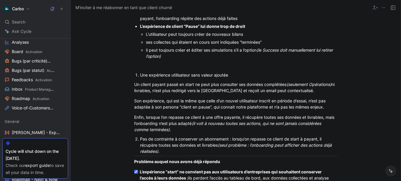
scroll to position [586, 0]
drag, startPoint x: 166, startPoint y: 149, endPoint x: 132, endPoint y: 77, distance: 79.3
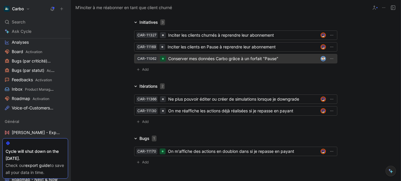
scroll to position [926, 0]
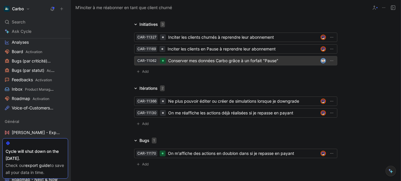
click at [177, 62] on div "Conserver mes données Carbo grâce à un forfait "Pause"" at bounding box center [243, 60] width 150 height 7
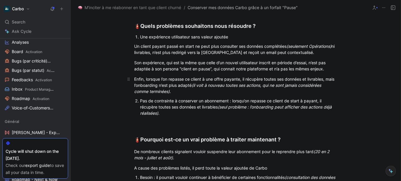
scroll to position [595, 0]
drag, startPoint x: 180, startPoint y: 122, endPoint x: 125, endPoint y: 81, distance: 68.1
click at [180, 114] on div "Pas de contrainte à conserver un abonnement : lorsqu’on repasse ce client de st…" at bounding box center [238, 106] width 197 height 18
drag, startPoint x: 167, startPoint y: 118, endPoint x: 128, endPoint y: 82, distance: 52.1
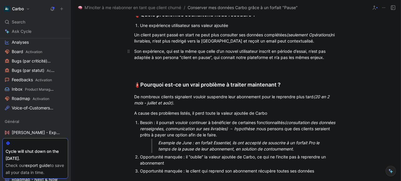
scroll to position [606, 0]
drag, startPoint x: 324, startPoint y: 47, endPoint x: 238, endPoint y: 45, distance: 85.7
click at [238, 44] on div "Un client payant passé en start ne peut plus consulter ses données complétées (…" at bounding box center [235, 37] width 203 height 12
click at [154, 44] on div "Un client payant passé en start ne peut plus consulter ses données complétées (…" at bounding box center [235, 37] width 203 height 12
click at [281, 44] on div "Un client payant passé en start ne peut plus consulter ses données complétées (…" at bounding box center [235, 37] width 203 height 12
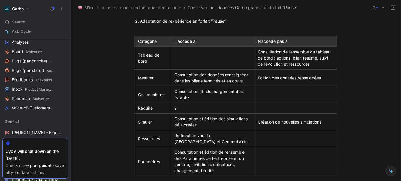
scroll to position [893, 0]
click at [259, 111] on div at bounding box center [296, 108] width 76 height 6
click at [190, 111] on div "?" at bounding box center [212, 108] width 76 height 6
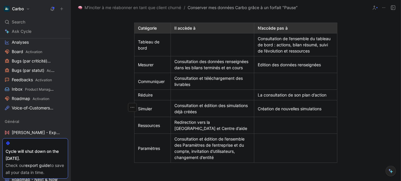
scroll to position [906, 0]
click at [264, 98] on div "La consultation de son plan d’action" at bounding box center [296, 95] width 76 height 6
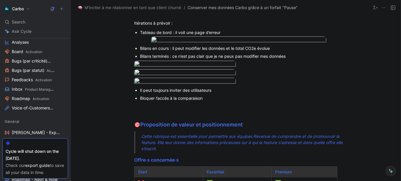
scroll to position [1081, 0]
click at [176, 35] on div "Tableau de bord : il voit une page d’erreur" at bounding box center [238, 32] width 197 height 6
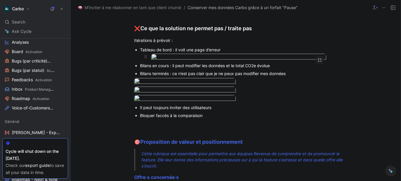
scroll to position [1063, 0]
click at [254, 68] on div "Bilans en cours : il peut modifier les données et le total CO2e évolue" at bounding box center [238, 65] width 197 height 6
click at [142, 53] on div "Tableau de bord : il voit une page d’erreur" at bounding box center [238, 49] width 197 height 6
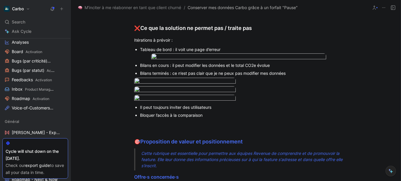
click at [243, 68] on div "Bilans en cours : il peut modifier les données et le total CO2e évolue" at bounding box center [238, 65] width 197 height 6
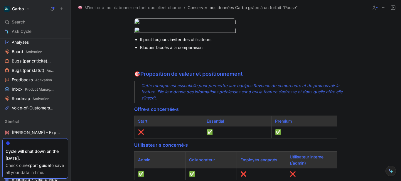
scroll to position [1131, 0]
copy div "Bilans en cours : il peut modifier les données et le total CO2e évolue"
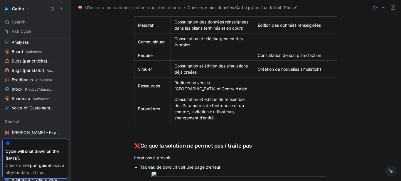
scroll to position [914, 0]
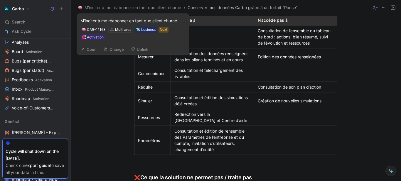
click at [93, 47] on button "Open" at bounding box center [88, 49] width 21 height 8
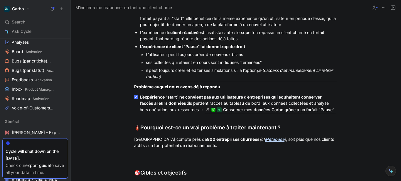
scroll to position [566, 0]
click at [270, 62] on div "ses collectes qui étaient en cours sont indiquées “terminées”" at bounding box center [241, 62] width 191 height 6
click at [253, 56] on div "L’utilisateur peut toujours créer de nouveaux bilans" at bounding box center [241, 54] width 191 height 6
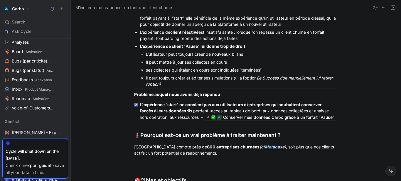
click at [256, 70] on div "ses collectes qui étaient en cours sont indiquées “terminées”" at bounding box center [241, 70] width 191 height 6
click at [234, 60] on div "Il peut mettre à jour ses collectes en cours" at bounding box center [241, 62] width 191 height 6
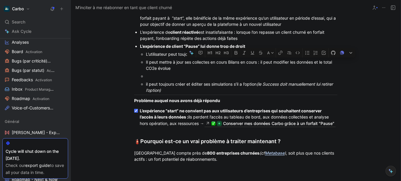
drag, startPoint x: 228, startPoint y: 61, endPoint x: 314, endPoint y: 62, distance: 85.9
click at [314, 62] on div "Il peut mettre à jour ses collectes en cours Bilans en cours : il peut modifier…" at bounding box center [241, 65] width 191 height 12
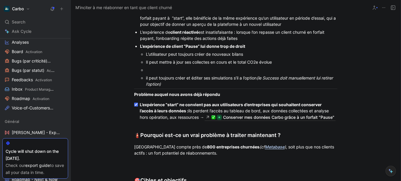
click at [178, 72] on div at bounding box center [241, 70] width 191 height 6
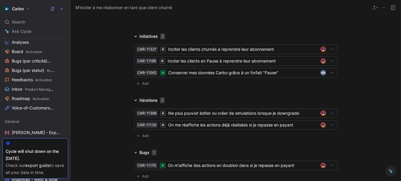
scroll to position [914, 0]
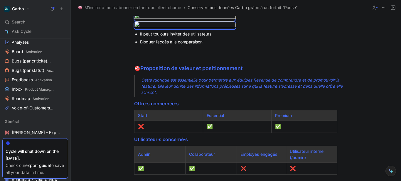
scroll to position [976, 0]
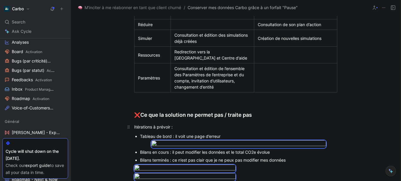
drag, startPoint x: 194, startPoint y: 121, endPoint x: 170, endPoint y: 136, distance: 28.7
click at [170, 136] on div "Linear issue: https://linear.app/hellocarbo/issue/ACT-314/ne-plus-pouvoir-creer…" at bounding box center [236, 63] width 330 height 923
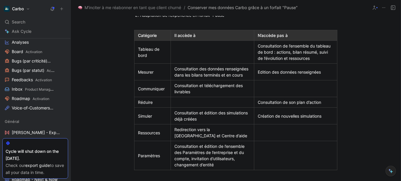
scroll to position [897, 0]
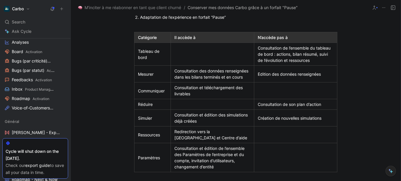
click at [155, 107] on div "Réduire" at bounding box center [152, 104] width 29 height 6
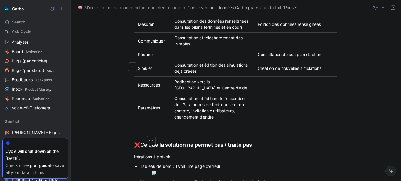
scroll to position [947, 0]
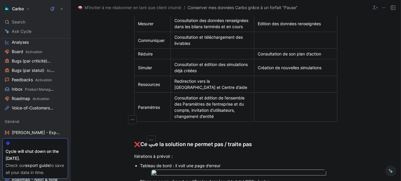
click at [161, 110] on div "Paramètres" at bounding box center [152, 107] width 29 height 6
click at [138, 87] on div "Ressources" at bounding box center [152, 84] width 29 height 6
click at [131, 97] on icon "button" at bounding box center [132, 97] width 6 height 6
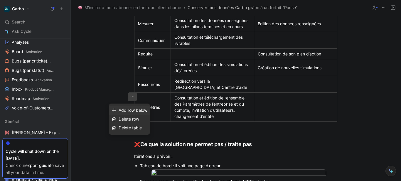
click at [133, 111] on span "Add row below" at bounding box center [133, 110] width 29 height 5
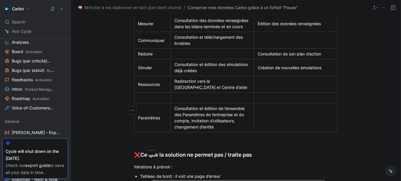
click at [141, 101] on div at bounding box center [152, 98] width 29 height 6
drag, startPoint x: 133, startPoint y: 110, endPoint x: 143, endPoint y: 94, distance: 18.9
click at [143, 94] on div "Linear issue: https://linear.app/hellocarbo/issue/ACT-314/ne-plus-pouvoir-creer…" at bounding box center [236, 97] width 330 height 933
drag, startPoint x: 128, startPoint y: 112, endPoint x: 166, endPoint y: 87, distance: 45.5
click at [166, 87] on div "Linear issue: https://linear.app/hellocarbo/issue/ACT-314/ne-plus-pouvoir-creer…" at bounding box center [236, 97] width 330 height 933
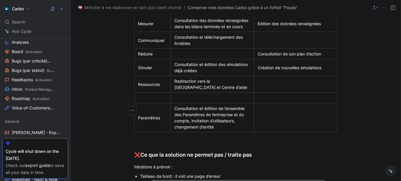
click at [160, 102] on p at bounding box center [153, 98] width 34 height 8
click at [276, 101] on div at bounding box center [296, 98] width 76 height 6
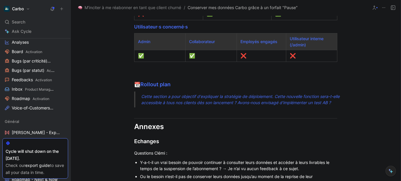
scroll to position [1257, 0]
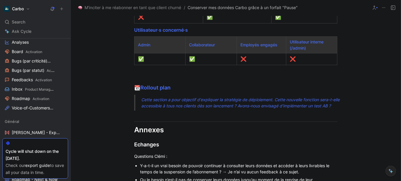
drag, startPoint x: 213, startPoint y: 136, endPoint x: 157, endPoint y: 39, distance: 112.0
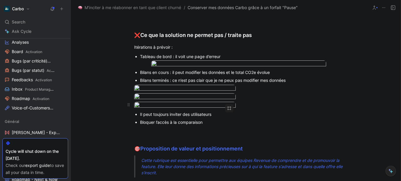
scroll to position [1087, 0]
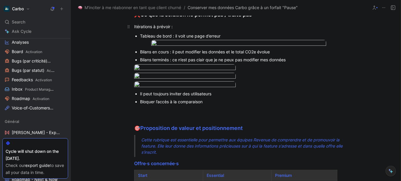
click at [191, 30] on div "Itérations à prévoir :" at bounding box center [235, 26] width 203 height 6
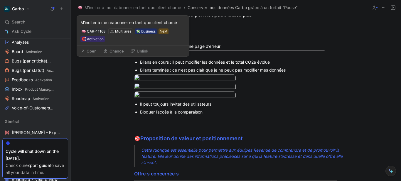
drag, startPoint x: 90, startPoint y: 46, endPoint x: 249, endPoint y: 48, distance: 159.3
click at [249, 40] on div at bounding box center [235, 37] width 203 height 6
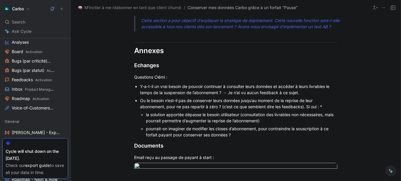
scroll to position [1375, 0]
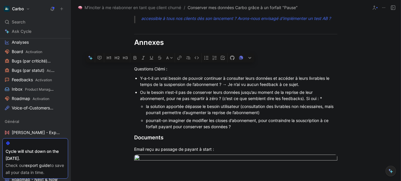
drag, startPoint x: 187, startPoint y: 72, endPoint x: 238, endPoint y: 48, distance: 56.6
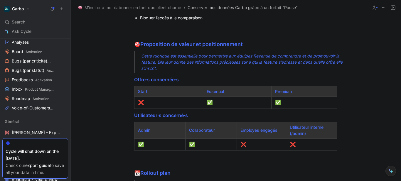
scroll to position [1206, 0]
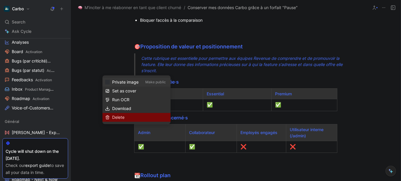
click at [133, 118] on div "Delete" at bounding box center [140, 117] width 56 height 7
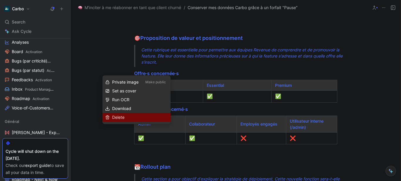
click at [126, 115] on div "Delete" at bounding box center [140, 117] width 56 height 7
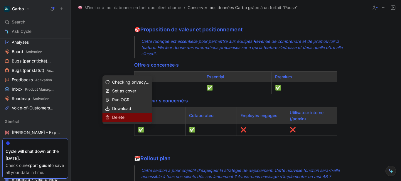
click at [136, 116] on div "Delete" at bounding box center [130, 117] width 37 height 7
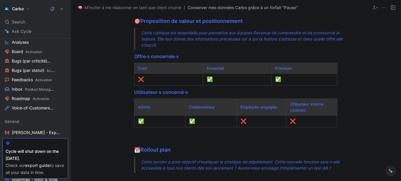
drag, startPoint x: 214, startPoint y: 81, endPoint x: 144, endPoint y: 70, distance: 70.7
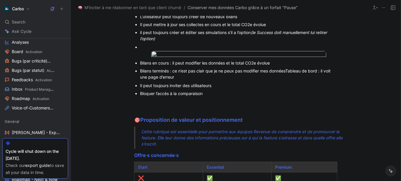
scroll to position [1106, 0]
click at [148, 50] on div at bounding box center [238, 47] width 197 height 6
click at [143, 57] on icon at bounding box center [145, 54] width 5 height 5
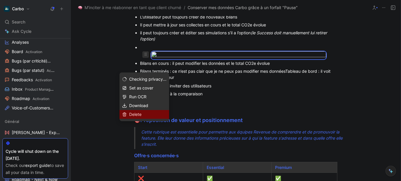
click at [147, 113] on div "Delete" at bounding box center [147, 114] width 37 height 7
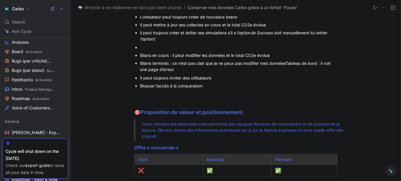
drag, startPoint x: 224, startPoint y: 107, endPoint x: 210, endPoint y: 96, distance: 18.1
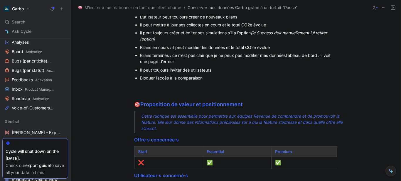
drag, startPoint x: 164, startPoint y: 73, endPoint x: 140, endPoint y: 66, distance: 25.3
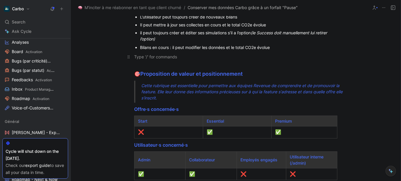
click at [145, 60] on div at bounding box center [235, 57] width 203 height 6
click at [272, 50] on div "Bilans en cours : il peut modifier les données et le total CO2e évolue" at bounding box center [238, 47] width 197 height 6
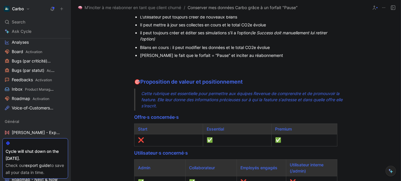
click at [261, 58] on div "Clarifier le fait que le forfait = “Pause” et inciter au réabonnement" at bounding box center [238, 55] width 197 height 6
copy div "Clarifier le fait que le forfait = “Pause” et inciter au réabonnement"
click at [159, 70] on p at bounding box center [235, 65] width 225 height 10
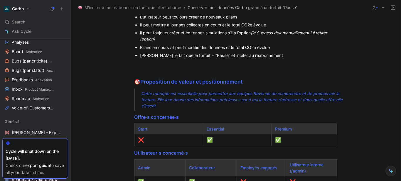
click at [165, 58] on div "Clarifier le fait que le forfait = “Pause” et inciter au réabonnement" at bounding box center [238, 55] width 197 height 6
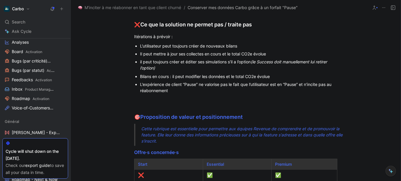
scroll to position [1076, 0]
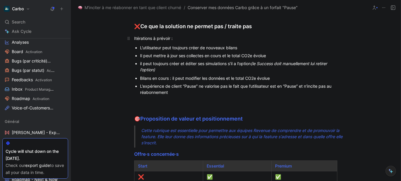
click at [143, 41] on div "Itérations à prévoir :" at bounding box center [235, 38] width 203 height 6
click at [176, 95] on div "L’expérience de client “Pause” ne valorise pas le fait que l’utilisateur est en…" at bounding box center [238, 89] width 197 height 12
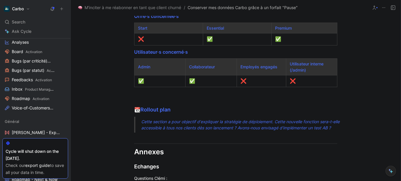
scroll to position [1396, 0]
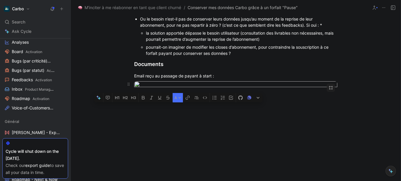
drag, startPoint x: 143, startPoint y: 92, endPoint x: 269, endPoint y: 99, distance: 126.6
click at [202, 56] on div "pourrait-on imaginer de modifier les closes d’abonnement, pour contraindre la s…" at bounding box center [241, 50] width 191 height 12
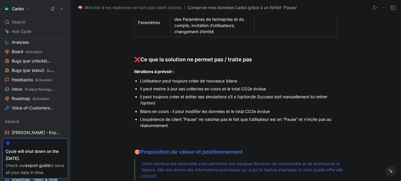
scroll to position [1042, 0]
click at [178, 129] on div "L’expérience de client “Pause” ne valorise pas le fait que l’utilisateur est en…" at bounding box center [238, 122] width 197 height 12
drag, startPoint x: 183, startPoint y: 139, endPoint x: 132, endPoint y: 132, distance: 51.8
click at [132, 130] on ul "Bilans en cours : il peut modifier les données et le total CO2e évolue L’expéri…" at bounding box center [235, 119] width 225 height 22
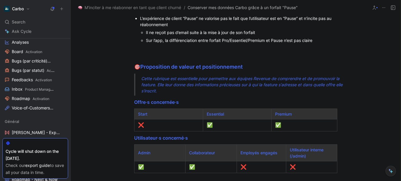
scroll to position [1311, 0]
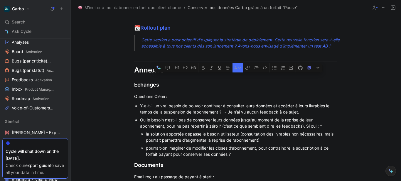
drag, startPoint x: 234, startPoint y: 181, endPoint x: 343, endPoint y: 60, distance: 162.2
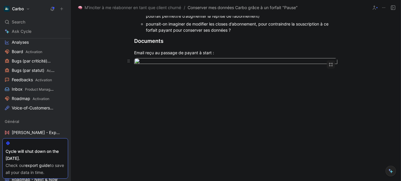
scroll to position [1272, 0]
click at [153, 51] on div "Email reçu au passage de payant à start :" at bounding box center [235, 53] width 203 height 6
drag, startPoint x: 133, startPoint y: 44, endPoint x: 199, endPoint y: 41, distance: 66.4
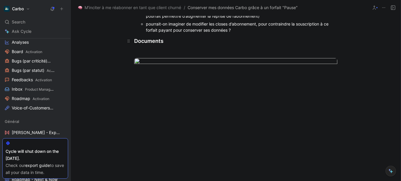
click at [199, 41] on div "Documents" at bounding box center [235, 41] width 203 height 8
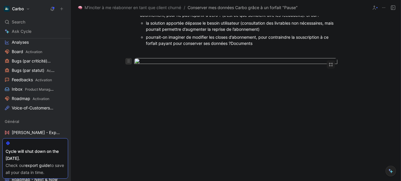
click at [128, 59] on icon at bounding box center [128, 61] width 5 height 5
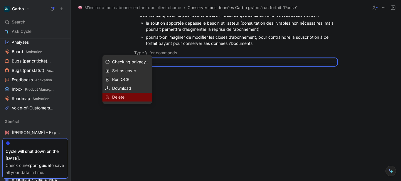
click at [122, 96] on span "Delete" at bounding box center [118, 96] width 12 height 5
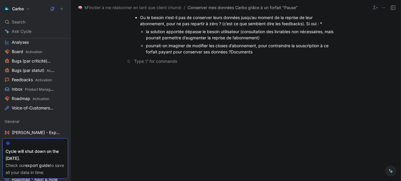
scroll to position [1252, 0]
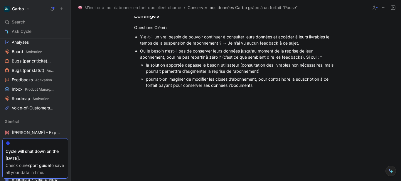
scroll to position [1206, 0]
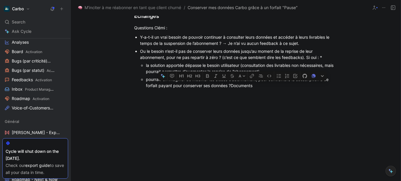
click at [231, 89] on div "pourrait-on imaginer de modifier les closes d’abonnement, pour contraindre la s…" at bounding box center [241, 82] width 191 height 12
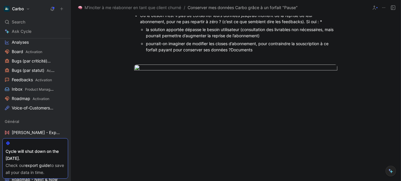
scroll to position [1255, 0]
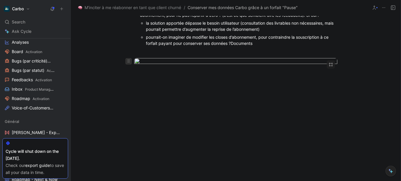
click at [127, 63] on icon at bounding box center [128, 61] width 5 height 5
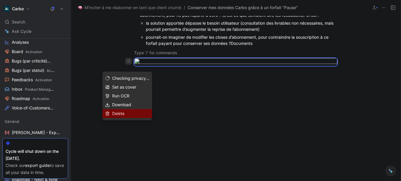
click at [129, 114] on div "Delete" at bounding box center [130, 113] width 37 height 7
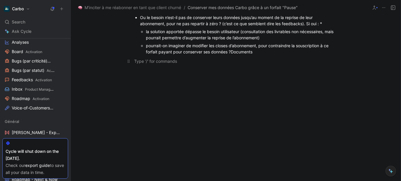
scroll to position [1252, 0]
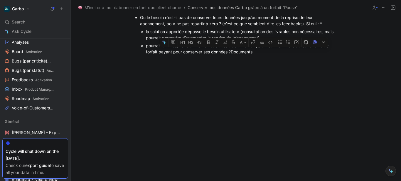
drag, startPoint x: 257, startPoint y: 51, endPoint x: 233, endPoint y: 51, distance: 24.6
click at [233, 51] on div "pourrait-on imaginer de modifier les closes d’abonnement, pour contraindre la s…" at bounding box center [241, 49] width 191 height 12
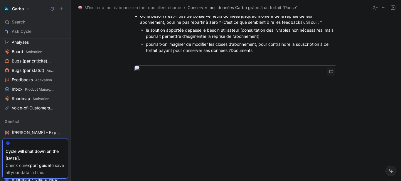
scroll to position [1270, 0]
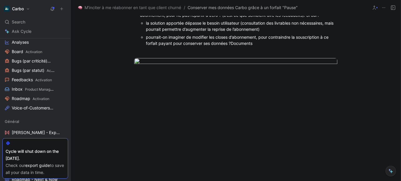
drag, startPoint x: 252, startPoint y: 35, endPoint x: 231, endPoint y: 34, distance: 20.8
click at [231, 34] on div "pourrait-on imaginer de modifier les closes d’abonnement, pour contraindre la s…" at bounding box center [241, 40] width 191 height 12
click at [126, 59] on icon at bounding box center [128, 61] width 5 height 5
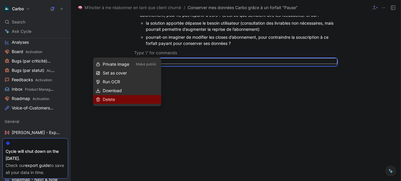
click at [123, 99] on div "Delete" at bounding box center [131, 99] width 56 height 7
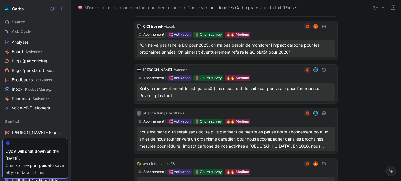
scroll to position [0, 0]
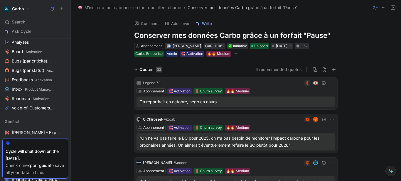
click at [236, 53] on icon "button" at bounding box center [236, 53] width 0 height 3
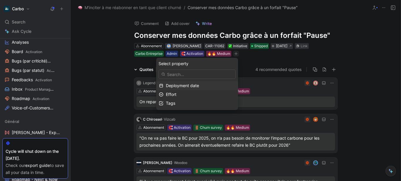
click at [196, 82] on div "Deployment date" at bounding box center [197, 85] width 82 height 9
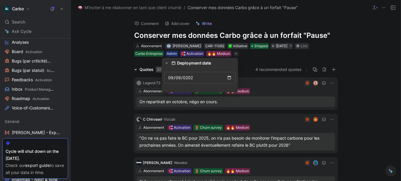
type input "2025-09-09"
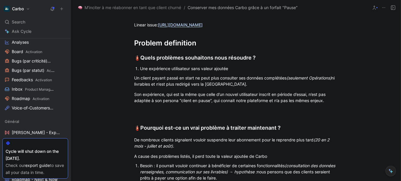
scroll to position [563, 0]
click at [187, 29] on p "Linear issue: https://linear.app/hellocarbo/issue/ACT-314/ne-plus-pouvoir-creer…" at bounding box center [235, 25] width 225 height 10
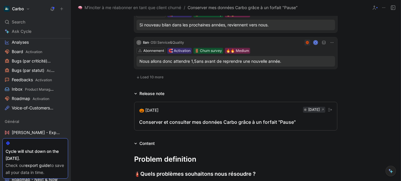
scroll to position [432, 0]
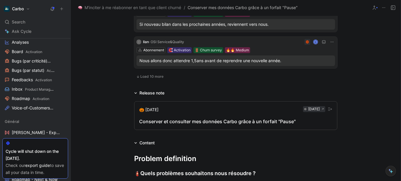
click at [191, 119] on div "Conserver et consulter mes données Carbo grâce à un forfait "Pause"" at bounding box center [235, 121] width 193 height 7
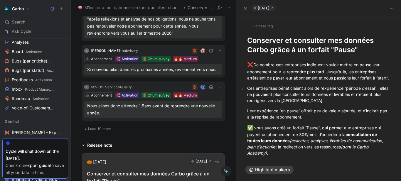
scroll to position [477, 0]
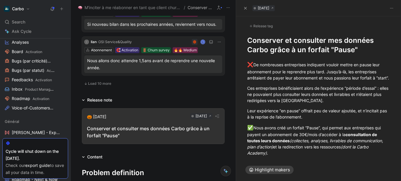
click at [262, 28] on div "Release tag" at bounding box center [261, 26] width 28 height 7
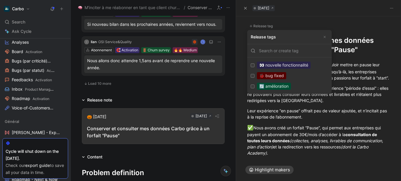
click at [287, 88] on div "🔄 amélioration" at bounding box center [274, 86] width 34 height 7
click at [254, 88] on input "🔄 amélioration Edit" at bounding box center [253, 86] width 4 height 4
checkbox input "true"
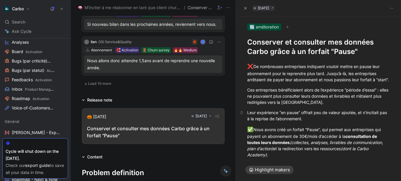
drag, startPoint x: 337, startPoint y: 113, endPoint x: 347, endPoint y: 126, distance: 17.0
click at [347, 122] on div "Leur expérience “en pause” offrait peu de valeur ajoutée, et n’incitait pas à l…" at bounding box center [318, 115] width 143 height 12
click at [269, 10] on div "[DATE]" at bounding box center [263, 8] width 11 height 6
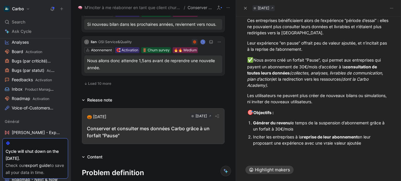
scroll to position [76, 0]
click at [277, 95] on div "Les utilisateurs ne peuvent plus créer de nouveaux bilans ou simulations, ni in…" at bounding box center [318, 98] width 143 height 12
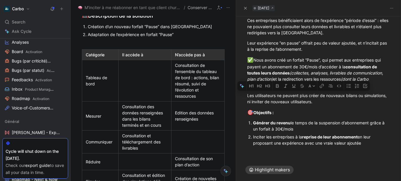
scroll to position [962, 0]
click at [196, 122] on div "Edition des données renseignées" at bounding box center [197, 115] width 45 height 12
click at [143, 114] on div "Consultation des données renseignées dans les bilans terminés et en cours" at bounding box center [144, 115] width 45 height 25
click at [147, 113] on div "Consultation des données renseignées dans les bilans terminés et en cours" at bounding box center [144, 115] width 45 height 25
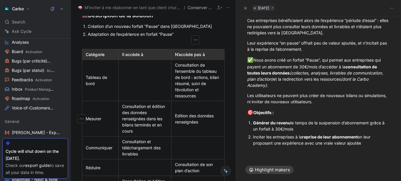
click at [187, 124] on div "Edition des données renseignées" at bounding box center [197, 119] width 45 height 12
click at [183, 125] on div "Edition des données renseignées" at bounding box center [197, 119] width 45 height 12
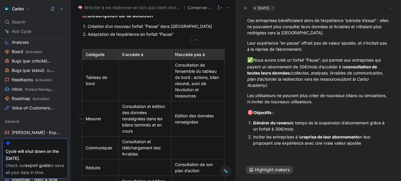
click at [183, 125] on div "Edition des données renseignées" at bounding box center [197, 119] width 45 height 12
click at [195, 125] on div "Edition des données renseignées" at bounding box center [197, 119] width 45 height 12
drag, startPoint x: 197, startPoint y: 130, endPoint x: 177, endPoint y: 124, distance: 21.4
click at [177, 124] on div "Edition des données renseignées" at bounding box center [197, 119] width 45 height 12
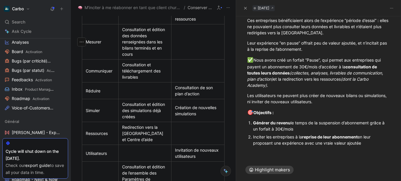
scroll to position [1041, 0]
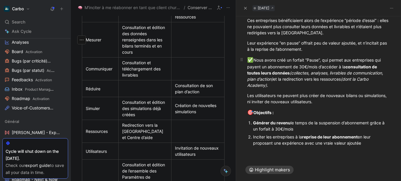
click at [272, 89] on p "✅ Nous avons créé un forfait “Pause”, qui permet aux entreprises qui payent un …" at bounding box center [318, 73] width 165 height 36
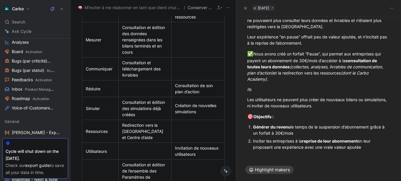
click at [150, 118] on div "Consultation et édition des simulations déjà créées" at bounding box center [144, 108] width 45 height 18
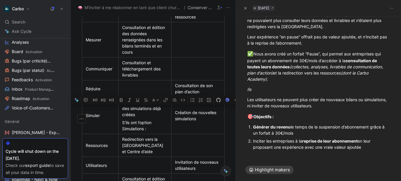
drag, startPoint x: 197, startPoint y: 129, endPoint x: 174, endPoint y: 123, distance: 23.4
click at [175, 122] on div "Création de nouvelles simulations" at bounding box center [197, 115] width 45 height 12
click at [153, 132] on div "S’ils ont l’option Simulations :" at bounding box center [144, 125] width 45 height 12
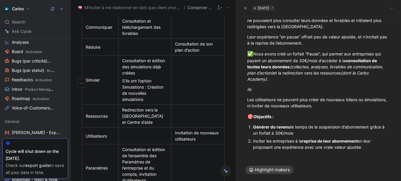
scroll to position [1083, 0]
click at [274, 92] on div "Ils" at bounding box center [318, 89] width 143 height 6
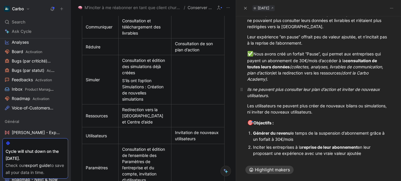
click at [260, 96] on em "Ils ne peuvent plus consulter leur plan d’action et inviter de nouveaux utilisa…" at bounding box center [314, 92] width 134 height 11
click at [285, 85] on icon "button" at bounding box center [285, 86] width 5 height 5
click at [271, 110] on div "Les utilisateurs ne peuvent plus créer de nouveaux bilans ou simulations, ni in…" at bounding box center [318, 109] width 143 height 12
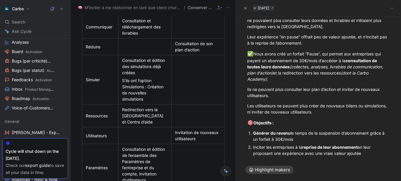
scroll to position [1142, 0]
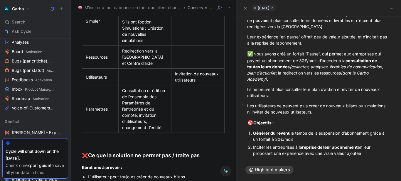
click at [272, 115] on div "Les utilisateurs ne peuvent plus créer de nouveaux bilans ou simulations, ni in…" at bounding box center [318, 109] width 143 height 12
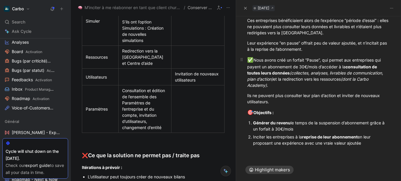
click at [278, 79] on div "✅ Nous avons créé un forfait “Pause”, qui permet aux entreprises qui payent un …" at bounding box center [318, 72] width 143 height 32
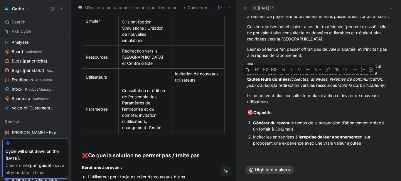
drag, startPoint x: 278, startPoint y: 78, endPoint x: 339, endPoint y: 81, distance: 61.4
click at [339, 81] on div "✅ Nous avons créé un forfait “Pause”, qui permet aux entreprises qui payent un …" at bounding box center [318, 75] width 143 height 26
click at [282, 68] on icon "button" at bounding box center [282, 70] width 3 height 4
click at [287, 89] on p "✅ Nous avons créé un forfait “Pause”, qui permet aux entreprises qui payent un …" at bounding box center [318, 76] width 165 height 30
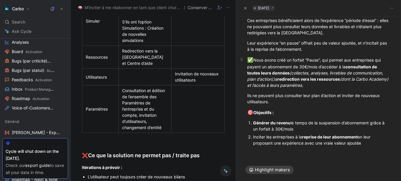
drag, startPoint x: 269, startPoint y: 85, endPoint x: 333, endPoint y: 85, distance: 63.9
click at [333, 85] on div "✅ Nous avons créé un forfait “Pause”, qui permet aux entreprises qui payent un …" at bounding box center [318, 72] width 143 height 32
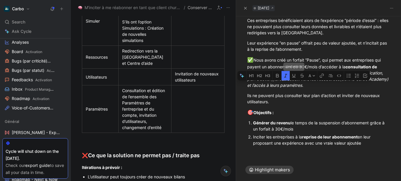
click at [285, 72] on button "button" at bounding box center [285, 75] width 8 height 9
click at [301, 101] on div "Ils ne peuvent plus consulter leur plan d’action et inviter de nouveaux utilisa…" at bounding box center [318, 98] width 143 height 12
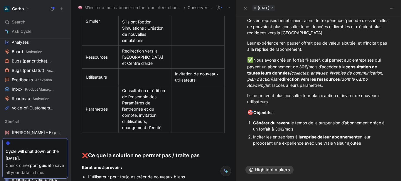
click at [269, 156] on div at bounding box center [318, 155] width 165 height 7
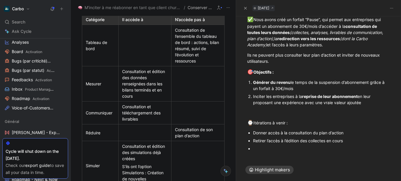
scroll to position [997, 0]
click at [192, 58] on div "Consultation de l’ensemble du tableau de bord : actions, bilan résumé, suivi de…" at bounding box center [197, 45] width 45 height 37
click at [200, 64] on div "Consultation de l’ensemble du tableau de bord : actions, bilan résumé, suivi de…" at bounding box center [197, 45] width 45 height 37
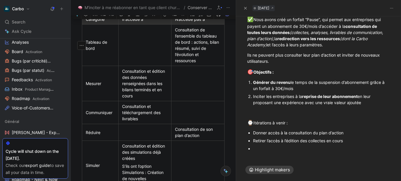
drag, startPoint x: 200, startPoint y: 68, endPoint x: 174, endPoint y: 38, distance: 39.7
click at [175, 38] on div "Consultation de l’ensemble du tableau de bord : actions, bilan résumé, suivi de…" at bounding box center [197, 45] width 45 height 37
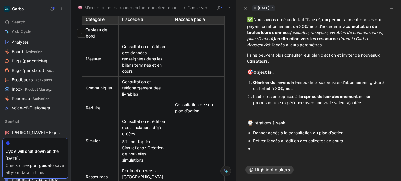
click at [139, 36] on div at bounding box center [144, 33] width 45 height 6
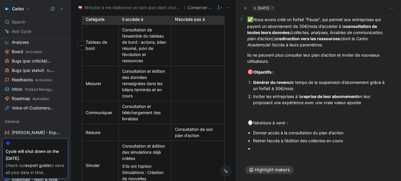
click at [342, 32] on div "✅ Nous avons créé un forfait “Pause”, qui permet aux entreprises qui payent un …" at bounding box center [318, 32] width 143 height 32
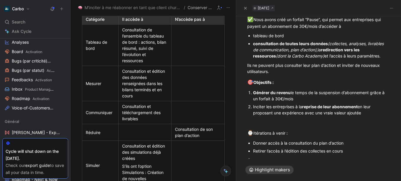
click at [312, 59] on div "consultation de toutes leurs données (collectes, analyses, livrables de communi…" at bounding box center [321, 49] width 137 height 18
click at [319, 57] on div "consultation de toutes leurs données (collectes, analyses, livrables de communi…" at bounding box center [321, 49] width 137 height 18
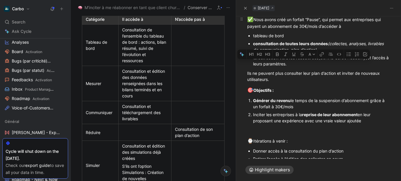
click at [351, 30] on div "✅ Nous avons créé un forfait “Pause”, qui permet aux entreprises qui payent un …" at bounding box center [318, 23] width 143 height 14
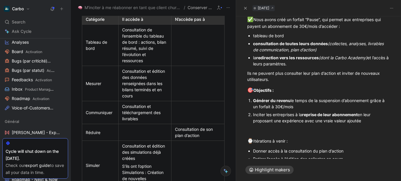
click at [253, 39] on div "tableau de bord" at bounding box center [321, 36] width 137 height 6
click at [253, 46] on strong "consultation de toutes leurs données" at bounding box center [290, 43] width 75 height 5
click at [253, 64] on div "la redirection vers les ressources (dont la Carbo Academy) et l’accès à leurs p…" at bounding box center [321, 61] width 137 height 12
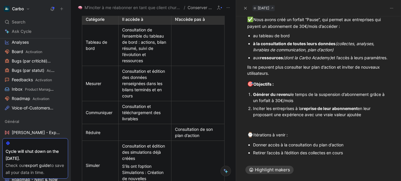
click at [283, 60] on strong "ressources" at bounding box center [271, 57] width 23 height 5
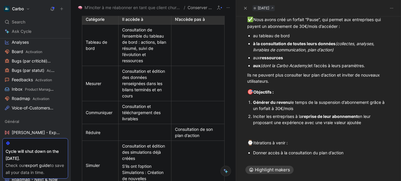
click at [283, 61] on div "aux ressources" at bounding box center [321, 58] width 137 height 6
click at [287, 68] on em "(dont la Carbo Academy)" at bounding box center [284, 65] width 48 height 5
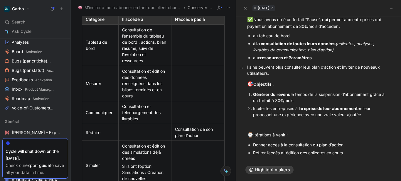
click at [252, 76] on div "Ils ne peuvent plus consulter leur plan d’action et inviter de nouveaux utilisa…" at bounding box center [318, 70] width 143 height 12
click at [247, 70] on div "Ils ne peuvent plus consulter leur plan d’action et inviter de nouveaux utilisa…" at bounding box center [318, 70] width 143 height 12
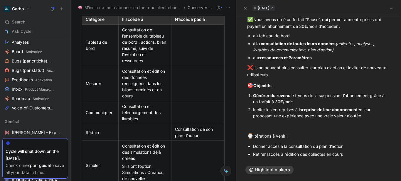
click at [320, 61] on div "aux ressources et Paramètres" at bounding box center [321, 58] width 137 height 6
click at [344, 53] on div "à la consultation de toutes leurs données (collectes, analyses, livrables de co…" at bounding box center [321, 46] width 137 height 12
drag, startPoint x: 258, startPoint y: 41, endPoint x: 293, endPoint y: 41, distance: 34.9
click at [293, 39] on div "au tableau de bord" at bounding box center [321, 36] width 137 height 6
click at [277, 33] on icon "button" at bounding box center [276, 33] width 3 height 4
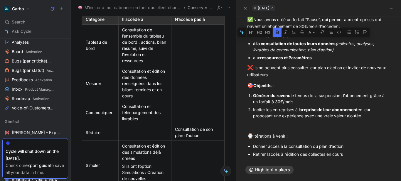
click at [321, 54] on p "à la consultation de toutes leurs données (collectes, analyses, livrables de co…" at bounding box center [321, 47] width 137 height 14
click at [333, 52] on em "(collectes, analyses, livrables de communication, plan d’action)" at bounding box center [314, 46] width 122 height 11
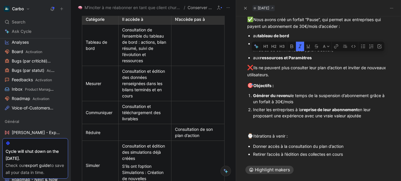
drag, startPoint x: 304, startPoint y: 55, endPoint x: 331, endPoint y: 55, distance: 27.3
click at [331, 52] on em "(collectes, analyses, livrables de communication, plan d’action)" at bounding box center [314, 46] width 122 height 11
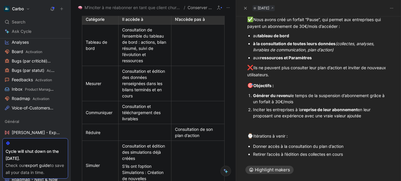
click at [308, 60] on p "aux ressources et Paramètres" at bounding box center [321, 58] width 137 height 8
drag, startPoint x: 306, startPoint y: 50, endPoint x: 295, endPoint y: 50, distance: 10.9
click at [295, 46] on strong "à la consultation de toutes leurs données" at bounding box center [294, 43] width 82 height 5
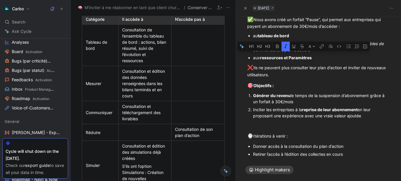
drag, startPoint x: 282, startPoint y: 54, endPoint x: 310, endPoint y: 53, distance: 28.5
click at [310, 53] on div "à la consultation de leurs données (collectes, analyses, livrables de communica…" at bounding box center [321, 46] width 137 height 12
click at [295, 78] on div "❌ Ils ne peuvent plus consulter leur plan d’action et inviter de nouveaux utili…" at bounding box center [318, 71] width 143 height 14
click at [283, 52] on em "(collectes, analyses, livrables de communication)" at bounding box center [319, 46] width 132 height 11
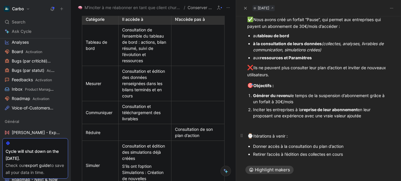
scroll to position [135, 0]
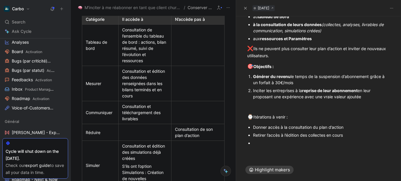
click at [294, 140] on div at bounding box center [321, 143] width 137 height 6
click at [284, 126] on div "Donner accès à la consultation du plan d’action" at bounding box center [321, 127] width 137 height 6
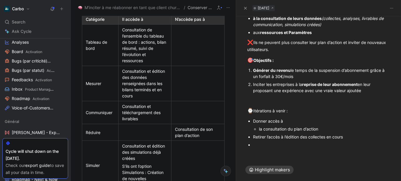
click at [285, 140] on div "Retirer l’accès à l’édition des collectes en cours" at bounding box center [321, 137] width 137 height 6
click at [327, 148] on div "l’édition des collectes en cours" at bounding box center [324, 145] width 131 height 6
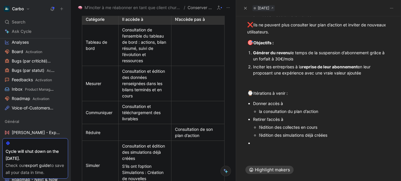
scroll to position [153, 0]
click at [284, 146] on div at bounding box center [321, 143] width 137 height 6
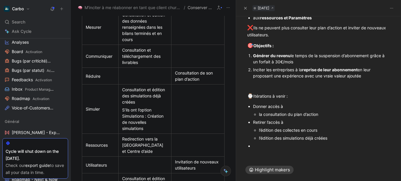
scroll to position [153, 0]
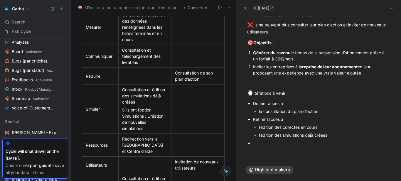
click at [262, 130] on div "l’édition des collectes en cours" at bounding box center [324, 127] width 131 height 6
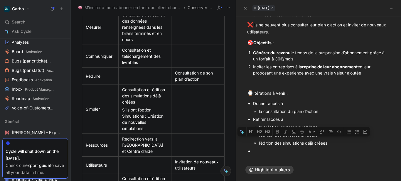
drag, startPoint x: 282, startPoint y: 140, endPoint x: 301, endPoint y: 140, distance: 19.1
click at [301, 138] on div "l’édition des collectes en cours" at bounding box center [324, 135] width 131 height 6
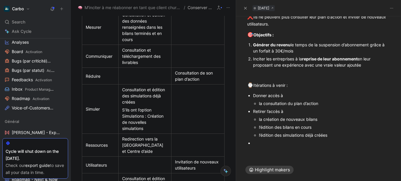
click at [285, 143] on div at bounding box center [321, 143] width 137 height 6
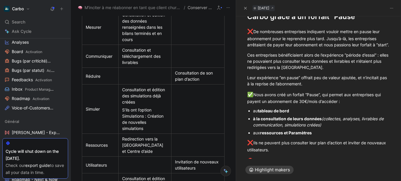
scroll to position [0, 0]
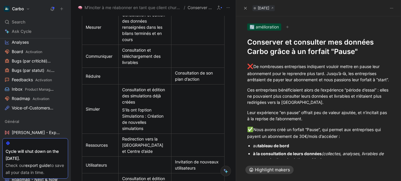
click at [275, 46] on h1 "Conserver et consulter mes données Carbo grâce à un forfait "Pause"" at bounding box center [318, 47] width 143 height 19
click at [278, 83] on div "❌ De nombreuses entreprises indiquent vouloir mettre en pause leur abonnement p…" at bounding box center [318, 73] width 143 height 20
drag, startPoint x: 343, startPoint y: 66, endPoint x: 272, endPoint y: 73, distance: 71.3
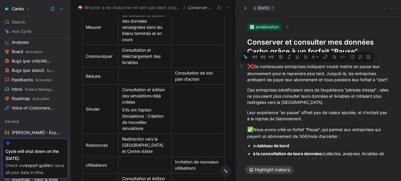
click at [272, 73] on div "❌ De nombreuses entreprises indiquent vouloir mettre en pause leur abonnement p…" at bounding box center [318, 73] width 143 height 20
click at [280, 56] on icon "button" at bounding box center [281, 57] width 3 height 4
click at [296, 103] on div "Ces entreprises bénéficiaient alors de l’expérience “période d’essai” : elles n…" at bounding box center [318, 96] width 143 height 18
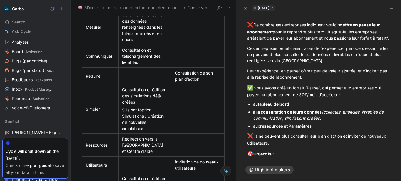
scroll to position [42, 0]
click at [337, 63] on div "Ces entreprises bénéficiaient alors de l’expérience “période d’essai” : elles n…" at bounding box center [318, 54] width 143 height 18
click at [382, 55] on div "Ces entreprises bénéficiaient alors de l’expérience “période d’essai” : elles n…" at bounding box center [318, 54] width 143 height 18
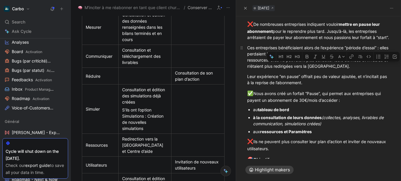
drag, startPoint x: 307, startPoint y: 66, endPoint x: 391, endPoint y: 73, distance: 83.6
click at [391, 71] on p "Ces entreprises bénéficiaient alors de l’expérience “période d’essai” : elles p…" at bounding box center [318, 57] width 165 height 28
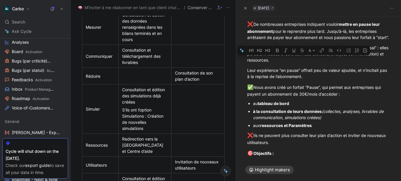
drag, startPoint x: 322, startPoint y: 60, endPoint x: 279, endPoint y: 66, distance: 43.7
click at [279, 63] on div "Ces entreprises bénéficiaient alors de l’expérience “période d’essai” : elles p…" at bounding box center [318, 54] width 143 height 18
click at [287, 49] on icon "button" at bounding box center [285, 51] width 3 height 4
click at [312, 63] on div "Ces entreprises bénéficiaient alors de l’expérience “période d’essai” : elles p…" at bounding box center [318, 54] width 143 height 18
drag, startPoint x: 321, startPoint y: 61, endPoint x: 279, endPoint y: 60, distance: 42.9
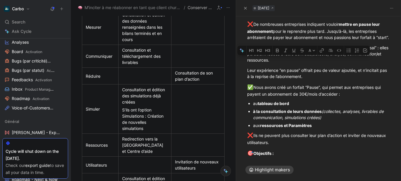
click at [279, 60] on div "Ces entreprises bénéficiaient alors de l’expérience “période d’essai” : elles p…" at bounding box center [318, 54] width 143 height 18
click at [277, 52] on icon "button" at bounding box center [276, 51] width 3 height 4
click at [284, 63] on div "Ces entreprises bénéficiaient alors de l’expérience “période d’essai” : elles p…" at bounding box center [318, 54] width 143 height 18
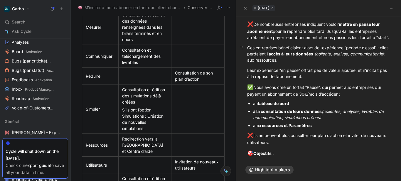
drag, startPoint x: 284, startPoint y: 68, endPoint x: 338, endPoint y: 69, distance: 54.0
click at [338, 63] on div "Ces entreprises bénéficiaient alors de l’expérience “période d’essai” : elles p…" at bounding box center [318, 54] width 143 height 18
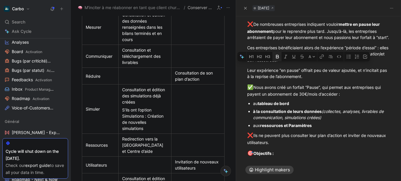
click at [275, 57] on icon "button" at bounding box center [276, 57] width 3 height 4
click at [308, 79] on div "Leur expérience “en pause” offrait peu de valeur ajoutée, et n’incitait pas à l…" at bounding box center [318, 73] width 143 height 12
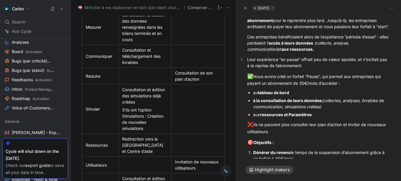
scroll to position [53, 0]
click at [281, 68] on div "Leur expérience “en pause” offrait peu de valeur ajoutée, et n’incitait pas à l…" at bounding box center [318, 62] width 143 height 12
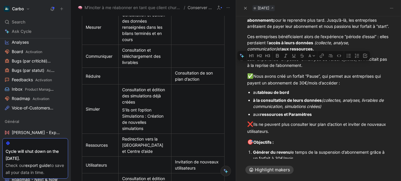
click at [281, 68] on div "Leur expérience “en pause” offrait peu de valeur ajoutée, et n’incitait pas à l…" at bounding box center [318, 62] width 143 height 12
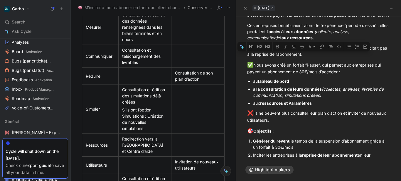
scroll to position [65, 0]
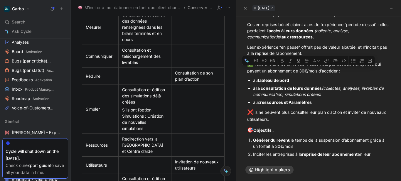
drag, startPoint x: 294, startPoint y: 69, endPoint x: 323, endPoint y: 68, distance: 29.3
click at [323, 68] on div "✅ Nous avons créé un forfait “Pause”, qui permet aux entreprises qui payent un …" at bounding box center [318, 67] width 143 height 14
click at [281, 59] on icon "button" at bounding box center [281, 61] width 3 height 4
click at [304, 76] on p "✅ Nous avons créé un forfait “Pause”, qui permet aux entreprises qui payent un …" at bounding box center [318, 67] width 165 height 17
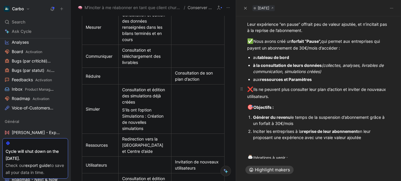
scroll to position [98, 0]
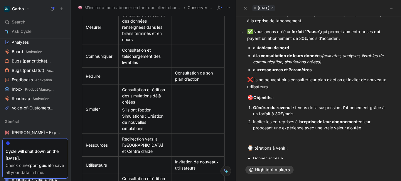
click at [356, 38] on div "✅ Nous avons créé un forfait “Pause”, qui permet aux entreprises qui payent un …" at bounding box center [318, 35] width 143 height 14
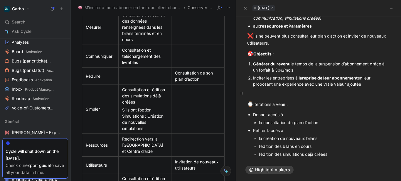
scroll to position [142, 0]
click at [262, 96] on div at bounding box center [318, 93] width 143 height 6
click at [249, 56] on span "🎯" at bounding box center [250, 53] width 6 height 6
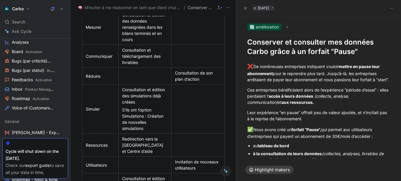
scroll to position [15, 0]
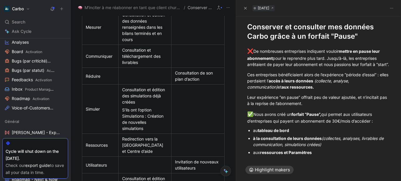
click at [284, 34] on h1 "Conserver et consulter mes données Carbo grâce à un forfait "Pause"" at bounding box center [318, 31] width 143 height 19
copy h1 "Conserver et consulter mes données Carbo grâce à un forfait "Pause""
click at [279, 32] on h1 "Conserver et consulter mes données Carbo grâce à un forfait "Pause"" at bounding box center [318, 31] width 143 height 19
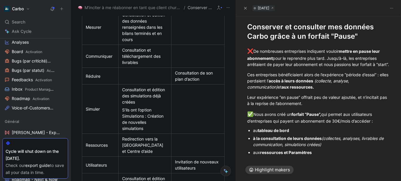
click at [279, 32] on h1 "Conserver et consulter mes données Carbo grâce à un forfait "Pause"" at bounding box center [318, 31] width 143 height 19
copy h1 "grâce"
click at [279, 32] on h1 "Conserver et consulter mes données Carbo grâce à un forfait "Pause"" at bounding box center [318, 31] width 143 height 19
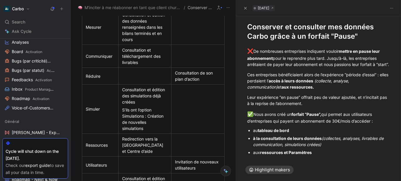
copy h1 "Conserver et consulter mes données Carbo grâce à un forfait "Pause""
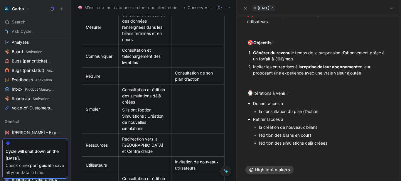
scroll to position [0, 0]
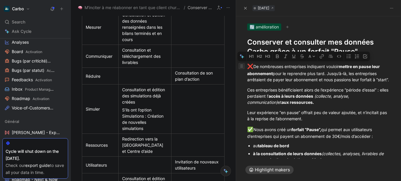
drag, startPoint x: 338, startPoint y: 143, endPoint x: 240, endPoint y: 68, distance: 123.3
copy div "❌ De nombreuses entreprises indiquent vouloir mettre en pause leur abonnement p…"
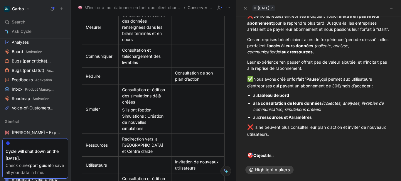
scroll to position [51, 0]
click at [328, 120] on div "aux ressources et Paramètres" at bounding box center [321, 117] width 137 height 6
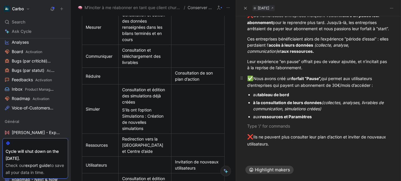
click at [327, 83] on div "✅ Nous avons créé un forfait “Pause”, qui permet aux utilisateurs d’entreprises…" at bounding box center [318, 82] width 143 height 14
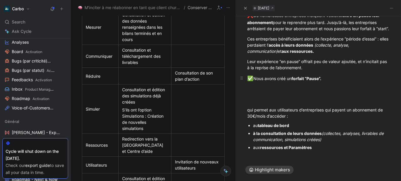
click at [327, 82] on div "✅ Nous avons créé un forfait “Pause”." at bounding box center [318, 79] width 143 height 8
click at [260, 94] on p at bounding box center [318, 89] width 165 height 10
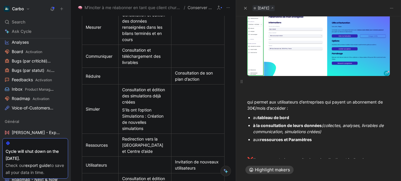
scroll to position [163, 0]
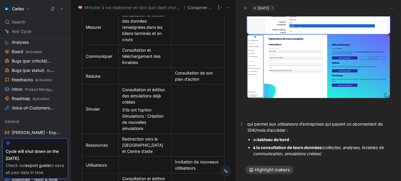
click at [248, 127] on div "qui permet aux utilisateurs d’entreprises qui payent un abonnement de 30€/mois …" at bounding box center [318, 127] width 143 height 12
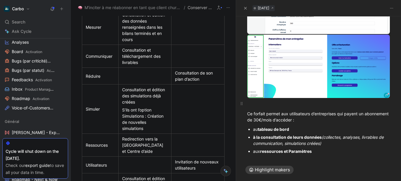
click at [254, 106] on div at bounding box center [318, 103] width 143 height 6
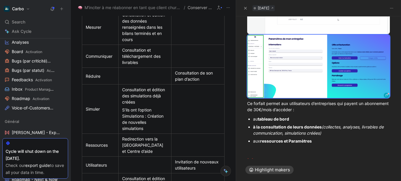
scroll to position [83, 0]
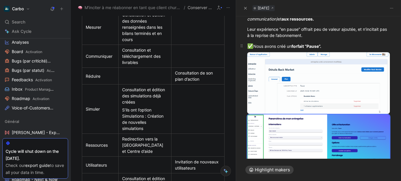
click at [332, 50] on div "✅ Nous avons créé un forfait “Pause”." at bounding box center [318, 47] width 143 height 8
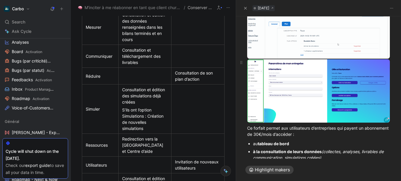
scroll to position [132, 0]
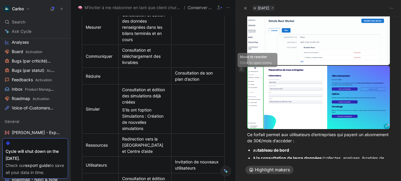
click at [241, 71] on icon at bounding box center [241, 69] width 5 height 5
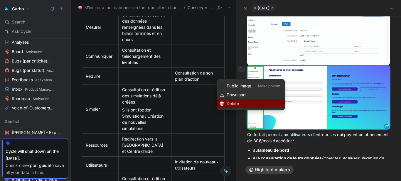
click at [235, 102] on span "Delete" at bounding box center [232, 103] width 12 height 5
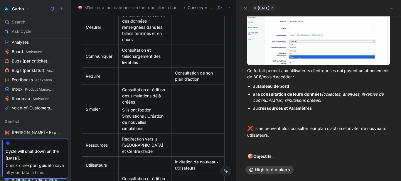
click at [248, 74] on div "Ce forfait permet aux utilisateurs d’entreprises qui payent un abonnement de 30…" at bounding box center [318, 73] width 143 height 12
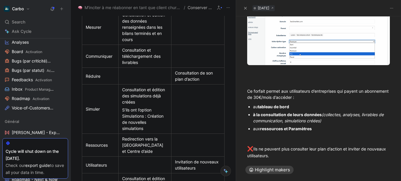
click at [248, 74] on div at bounding box center [318, 70] width 143 height 6
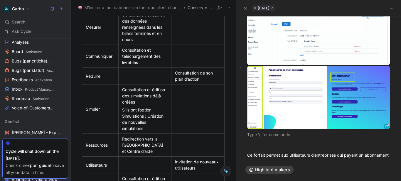
scroll to position [158, 0]
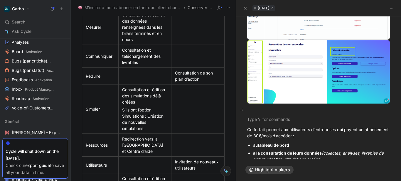
click at [255, 124] on div "❌ De nombreuses entreprises indiquent vouloir mettre en pause leur abonnement p…" at bounding box center [318, 111] width 165 height 425
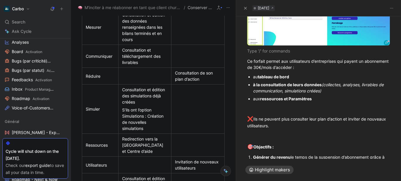
scroll to position [217, 0]
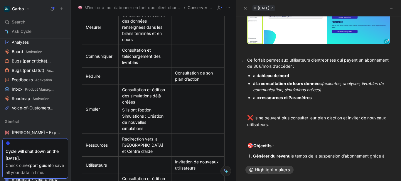
click at [346, 122] on div "❌ De nombreuses entreprises indiquent vouloir mettre en pause leur abonnement p…" at bounding box center [318, 47] width 165 height 415
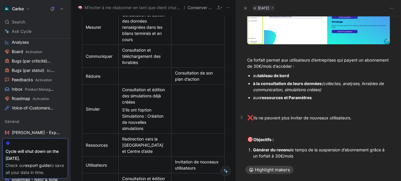
click at [353, 122] on div "❌ Ils ne peuvent plus inviter de nouveaux utilisateurs." at bounding box center [318, 118] width 143 height 8
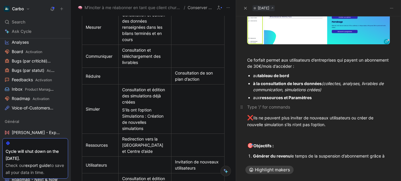
click at [259, 109] on div at bounding box center [318, 107] width 143 height 6
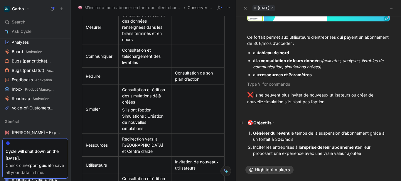
scroll to position [229, 0]
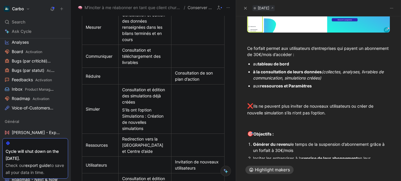
click at [277, 114] on div "❌ Ils ne peuvent plus inviter de nouveaux utilisateurs ou créer de nouvelle sim…" at bounding box center [318, 109] width 143 height 14
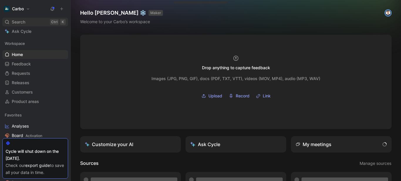
click at [11, 26] on div "Search Ctrl K" at bounding box center [35, 22] width 66 height 9
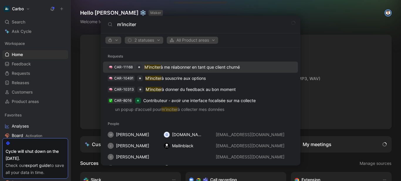
type input "m'inciter"
click at [195, 68] on p "M'inciter à me réabonner en tant que client churné" at bounding box center [191, 67] width 95 height 7
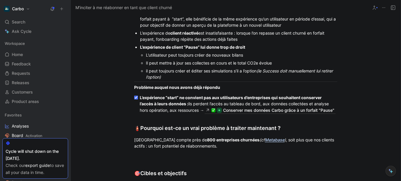
scroll to position [565, 0]
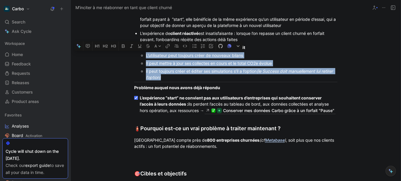
drag, startPoint x: 148, startPoint y: 57, endPoint x: 136, endPoint y: 52, distance: 12.2
click at [136, 52] on ul "L’expérience de client churné ne pousse pas à la réactivation : lorsque l’on pa…" at bounding box center [235, 45] width 225 height 72
click at [182, 74] on div "il peut toujours créer et éditer ses simulations s’il a l’option (le Success do…" at bounding box center [241, 74] width 191 height 12
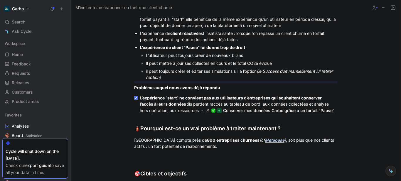
click at [185, 82] on hr at bounding box center [235, 82] width 203 height 0
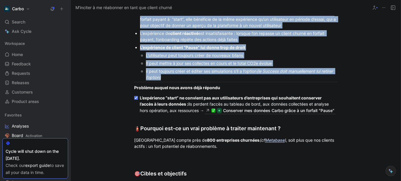
click at [180, 79] on div "il peut toujours créer et éditer ses simulations s’il a l’option (le Success do…" at bounding box center [241, 74] width 191 height 12
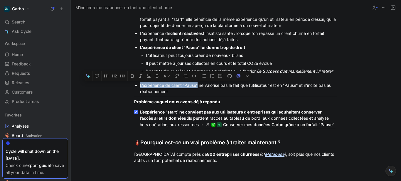
drag, startPoint x: 197, startPoint y: 86, endPoint x: 136, endPoint y: 84, distance: 60.5
click at [136, 84] on ul "L’expérience de client churné ne pousse pas à la réactivation : lorsque l’on pa…" at bounding box center [235, 52] width 225 height 86
click at [179, 88] on div "L’expérience de client “Pause” ne valorise pas le fait que l’utilisateur est en…" at bounding box center [238, 88] width 197 height 12
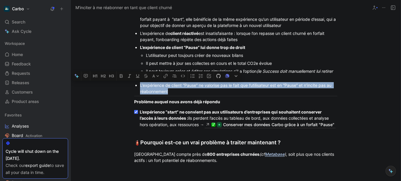
click at [179, 88] on div "L’expérience de client “Pause” ne valorise pas le fait que l’utilisateur est en…" at bounding box center [238, 88] width 197 height 12
copy div "L’expérience de client “Pause” ne valorise pas le fait que l’utilisateur est en…"
click at [175, 90] on div "L’expérience de client “Pause” ne valorise pas le fait que l’utilisateur est en…" at bounding box center [238, 88] width 197 height 12
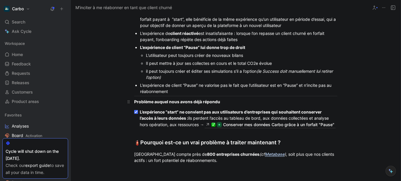
scroll to position [548, 0]
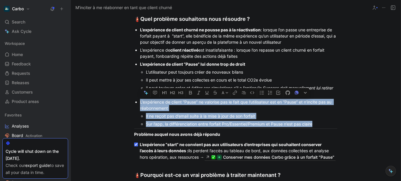
drag, startPoint x: 324, startPoint y: 125, endPoint x: 136, endPoint y: 104, distance: 189.5
click at [136, 104] on ul "L’expérience de client churné ne pousse pas à la réactivation : lorsque l’on pa…" at bounding box center [235, 77] width 225 height 102
copy li "L’expérience de client “Pause” ne valorise pas le fait que l’utilisateur est en…"
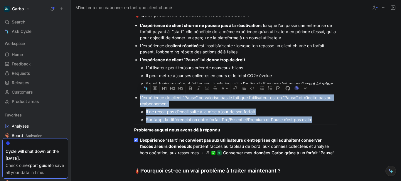
scroll to position [553, 0]
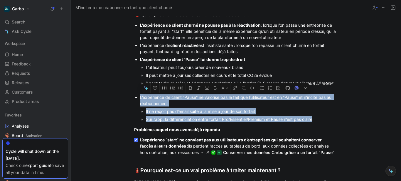
click at [177, 49] on div "L’expérience de client réactivé est insatisfaisante : lorsque l’on repasse un c…" at bounding box center [238, 48] width 197 height 12
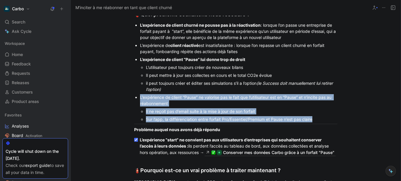
click at [185, 33] on div "L’expérience de client churné ne pousse pas à la réactivation : lorsque l’on pa…" at bounding box center [238, 31] width 197 height 18
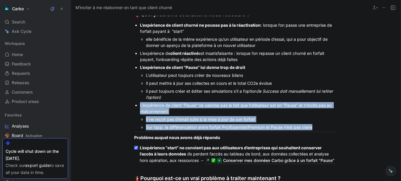
click at [271, 46] on div "elle bénéficie de la même expérience qu’un utilisateur en période d’essai, qui …" at bounding box center [241, 42] width 191 height 12
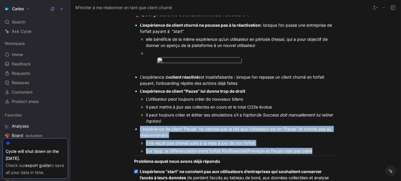
click at [160, 54] on div at bounding box center [241, 53] width 191 height 6
click at [142, 73] on ul "elle bénéficie de la même expérience qu’un utilisateur en période d’essai, qui …" at bounding box center [238, 54] width 197 height 38
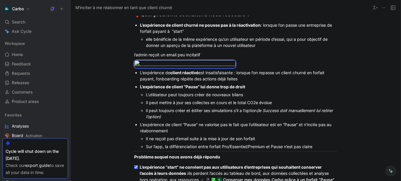
click at [140, 24] on strong "L’expérience de client churné ne pousse pas à la réactivation" at bounding box center [200, 25] width 121 height 5
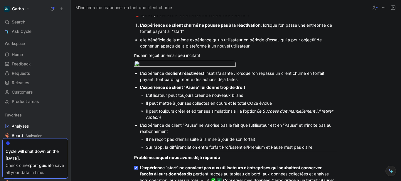
click at [138, 40] on ul "elle bénéficie de la même expérience qu’un utilisateur en période d’essai, qui …" at bounding box center [235, 43] width 225 height 14
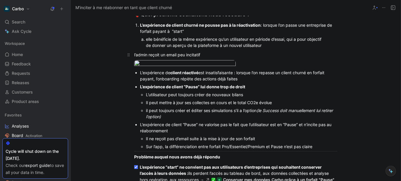
click at [136, 54] on div "l’admin reçoit un email peu incitatif" at bounding box center [235, 55] width 203 height 6
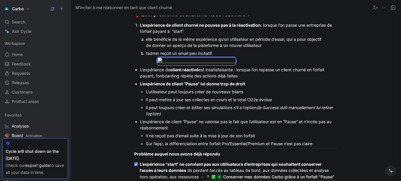
click at [140, 79] on div "L’expérience de client réactivé est insatisfaisante : lorsque l’on repasse un c…" at bounding box center [238, 73] width 197 height 12
click at [140, 86] on strong "L’expérience de client “Pause” lui donne trop de droit" at bounding box center [192, 83] width 105 height 5
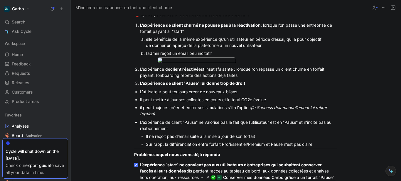
click at [138, 148] on ul "L’expérience de client “Pause” ne valorise pas le fait que l’utilisateur est en…" at bounding box center [235, 133] width 225 height 30
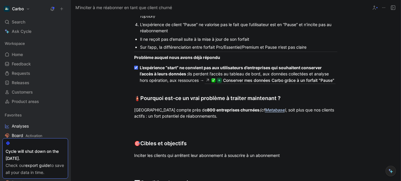
scroll to position [651, 0]
click at [131, 62] on p "Problème auquel nous avons déjà répondu" at bounding box center [235, 57] width 225 height 10
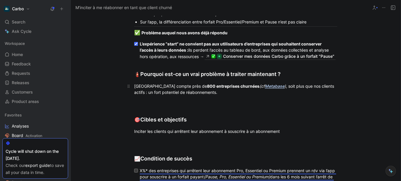
scroll to position [686, 0]
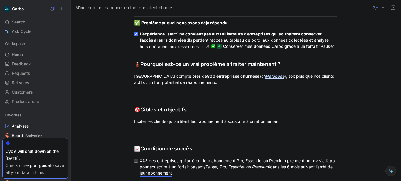
click at [134, 67] on span "🧯" at bounding box center [137, 64] width 6 height 6
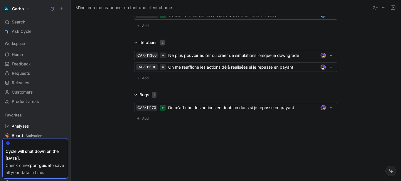
scroll to position [1078, 0]
click at [145, 81] on span "Add" at bounding box center [146, 78] width 8 height 6
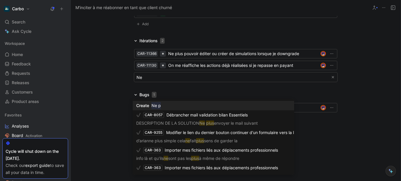
type input "N"
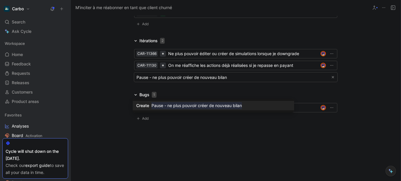
type input "Pause - ne plus pouvoir créer de nouveau bilan"
click at [224, 106] on mark "Pause - ne plus pouvoir créer de nouveau bilan" at bounding box center [196, 105] width 90 height 7
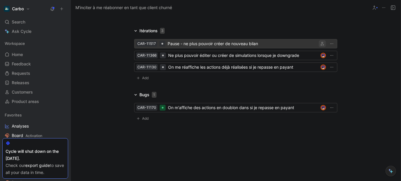
click at [321, 45] on icon "button" at bounding box center [322, 44] width 4 height 4
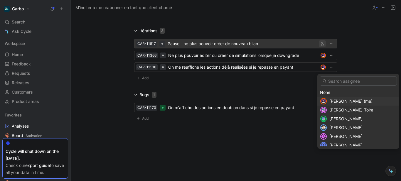
click at [345, 100] on span "[PERSON_NAME] (me)" at bounding box center [350, 101] width 43 height 5
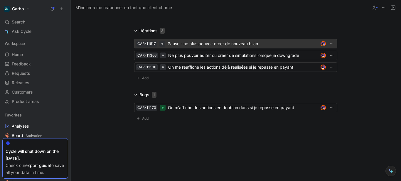
click at [243, 47] on div "Pause - ne plus pouvoir créer de nouveau bilan" at bounding box center [242, 43] width 150 height 7
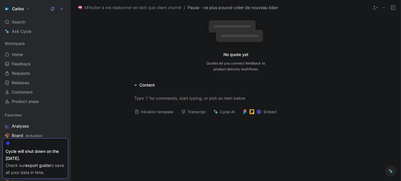
scroll to position [62, 0]
click at [143, 100] on div at bounding box center [235, 98] width 203 height 6
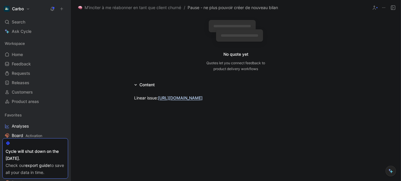
click at [104, 81] on div "Content Linear issue: [URL][DOMAIN_NAME]" at bounding box center [236, 121] width 330 height 80
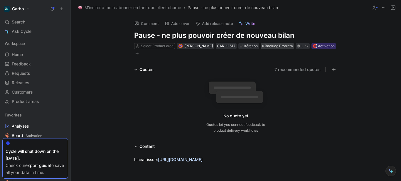
click at [273, 46] on span "Backlog Problem" at bounding box center [279, 46] width 28 height 6
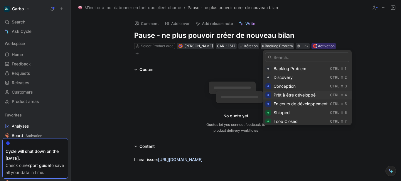
click at [306, 94] on span "Prêt à être développé" at bounding box center [294, 94] width 42 height 5
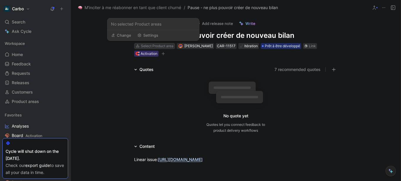
click at [150, 48] on div "Select Product area" at bounding box center [157, 46] width 33 height 6
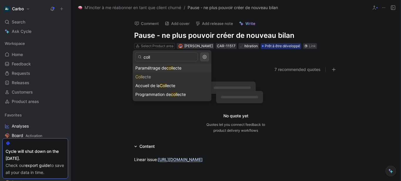
type input "coll"
click at [166, 66] on span "Paramétrage de" at bounding box center [150, 67] width 31 height 5
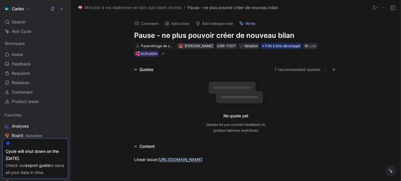
click at [161, 55] on icon "button" at bounding box center [163, 54] width 4 height 4
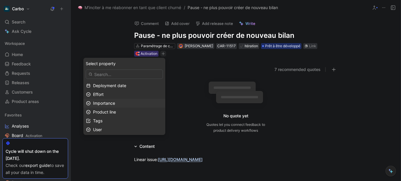
click at [115, 105] on span "Importance" at bounding box center [104, 103] width 22 height 5
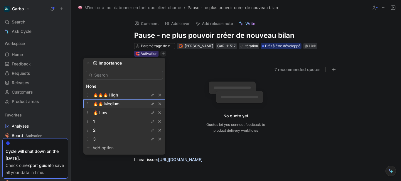
click at [115, 101] on span "🔥🔥 Medium" at bounding box center [106, 103] width 26 height 5
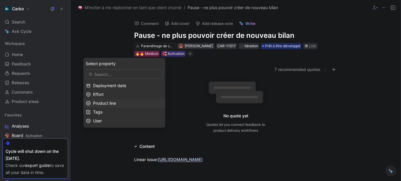
click at [122, 103] on div "Product line" at bounding box center [128, 103] width 70 height 7
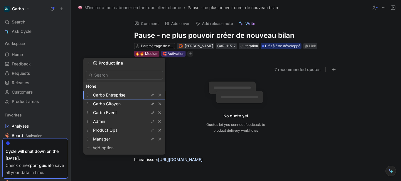
click at [119, 93] on span "Carbo Entreprise" at bounding box center [109, 94] width 32 height 5
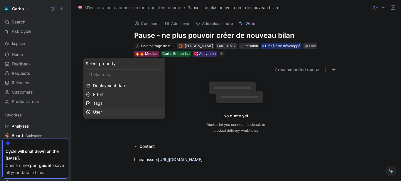
click at [127, 112] on div "User" at bounding box center [128, 112] width 70 height 7
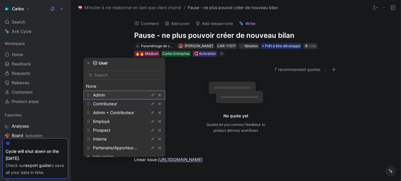
click at [114, 95] on div "Admin" at bounding box center [115, 95] width 44 height 7
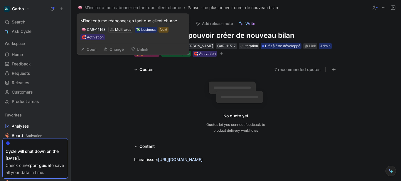
click at [93, 48] on button "Open" at bounding box center [88, 49] width 21 height 8
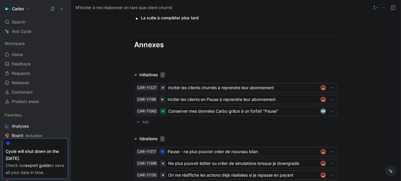
scroll to position [1006, 0]
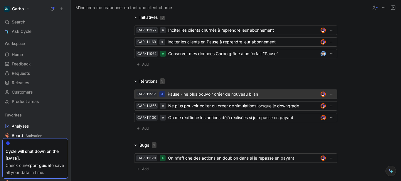
click at [202, 98] on div "Pause - ne plus pouvoir créer de nouveau bilan" at bounding box center [242, 94] width 150 height 7
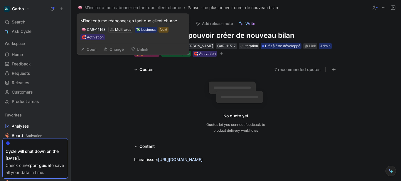
click at [94, 48] on button "Open" at bounding box center [88, 49] width 21 height 8
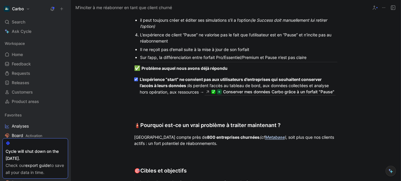
scroll to position [640, 0]
drag, startPoint x: 168, startPoint y: 65, endPoint x: 185, endPoint y: 67, distance: 16.8
click at [185, 29] on div "il peut toujours créer et éditer ses simulations s’il a l’option (le Success do…" at bounding box center [238, 23] width 197 height 12
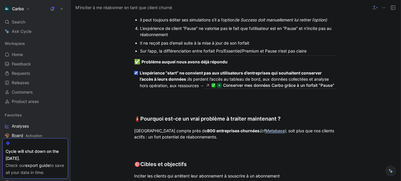
click at [213, 23] on div "il peut toujours éditer ses simulations s’il a l’option (le Success doit manuel…" at bounding box center [238, 20] width 197 height 6
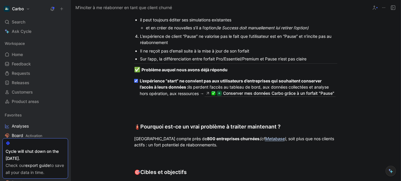
click at [195, 46] on p "L’expérience de client “Pause” ne valorise pas le fait que l’utilisateur est en…" at bounding box center [238, 39] width 197 height 14
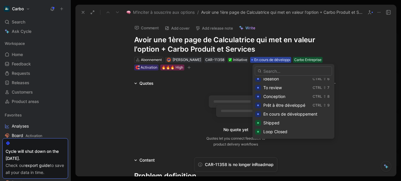
scroll to position [48, 0]
click at [279, 120] on div "Shipped" at bounding box center [297, 122] width 68 height 7
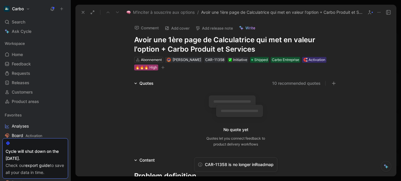
click at [147, 67] on div "🔥🔥🔥 High" at bounding box center [146, 68] width 22 height 6
click at [161, 67] on icon "button" at bounding box center [162, 67] width 3 height 0
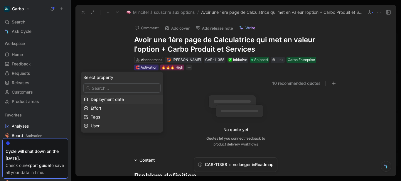
click at [106, 98] on span "Deployment date" at bounding box center [107, 99] width 33 height 5
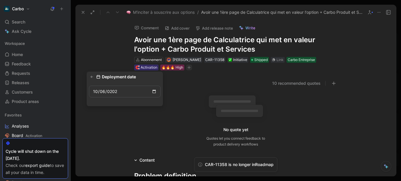
type input "[DATE]"
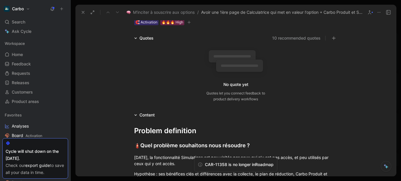
scroll to position [0, 0]
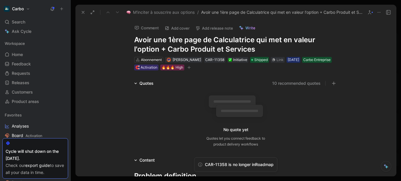
click at [191, 68] on icon "button" at bounding box center [189, 68] width 4 height 4
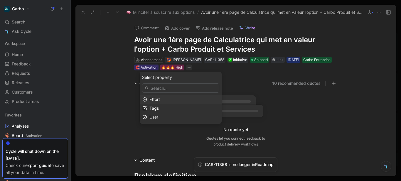
click at [173, 98] on div "Effort" at bounding box center [184, 99] width 70 height 7
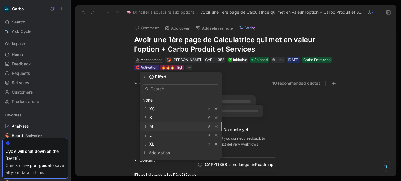
click at [176, 124] on div "M" at bounding box center [171, 126] width 44 height 7
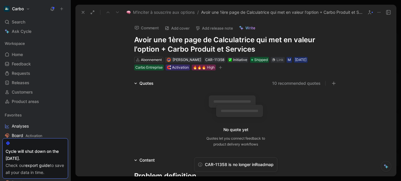
click at [214, 29] on button "Add release note" at bounding box center [214, 28] width 43 height 8
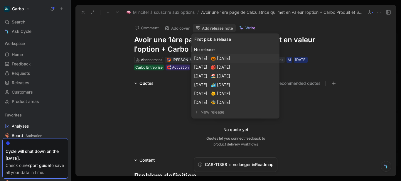
click at [230, 57] on span "[DATE] · 🎃 [DATE]" at bounding box center [212, 58] width 36 height 5
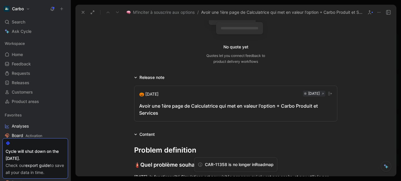
click at [156, 110] on div "Avoir une 1ère page de Calculatrice qui met en valeur l'option + Carbo Produit …" at bounding box center [235, 109] width 193 height 14
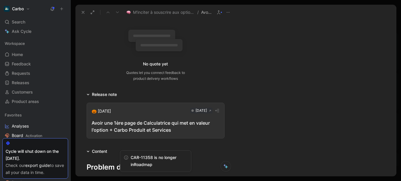
scroll to position [100, 0]
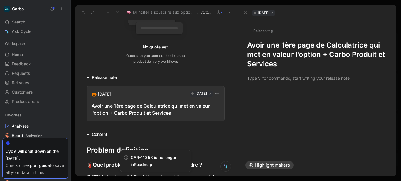
click at [255, 44] on h1 "Avoir une 1ère page de Calculatrice qui met en valeur l'option + Carbo Produit …" at bounding box center [316, 54] width 138 height 28
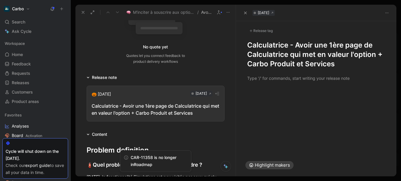
drag, startPoint x: 362, startPoint y: 46, endPoint x: 289, endPoint y: 57, distance: 73.4
click at [289, 57] on h1 "Calculatrice - Avoir une 1ère page de Calculatrice qui met en valeur l'option +…" at bounding box center [316, 54] width 138 height 28
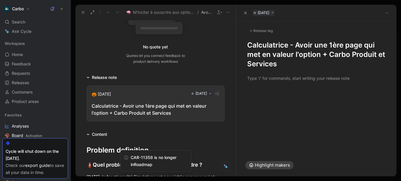
click at [326, 53] on h1 "Calculatrice - Avoir une 1ère page qui met en valeur l'option + Carbo Produit e…" at bounding box center [316, 54] width 138 height 28
drag, startPoint x: 324, startPoint y: 56, endPoint x: 303, endPoint y: 54, distance: 20.7
click at [303, 54] on h1 "Calculatrice - Avoir une 1ère page qui met en valeur l'option Carbo Produit et …" at bounding box center [316, 54] width 138 height 28
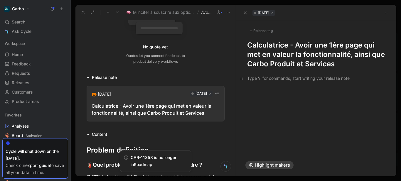
click at [244, 83] on p at bounding box center [316, 78] width 160 height 10
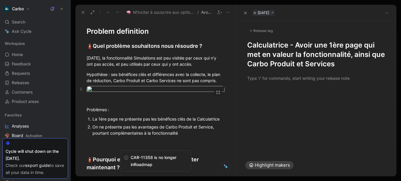
scroll to position [220, 0]
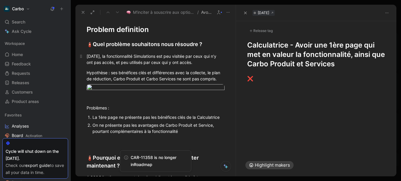
drag, startPoint x: 115, startPoint y: 57, endPoint x: 88, endPoint y: 55, distance: 27.7
click at [88, 55] on div "[DATE], la fonctionnalité Simulations est peu visitée par ceux qui n’y ont pas …" at bounding box center [156, 59] width 138 height 12
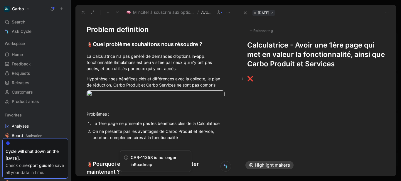
click at [262, 80] on div "❌" at bounding box center [316, 79] width 138 height 8
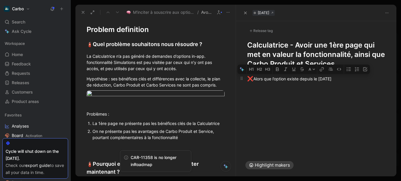
drag, startPoint x: 299, startPoint y: 79, endPoint x: 288, endPoint y: 80, distance: 11.2
click at [288, 80] on div "❌ Alors que l’option existe depuis le [DATE]" at bounding box center [316, 79] width 138 height 8
click at [369, 78] on div "❌ Alors que l’option est implémentée depuis le [DATE]" at bounding box center [316, 79] width 138 height 8
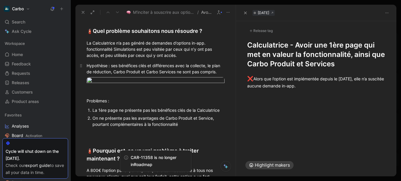
scroll to position [236, 0]
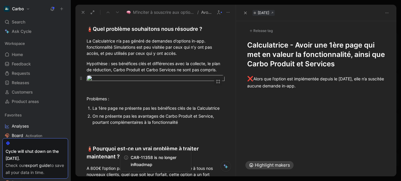
click at [130, 98] on body "Carbo Search Ctrl K Ask Cycle Workspace Home G then H Feedback G then F Request…" at bounding box center [200, 90] width 401 height 181
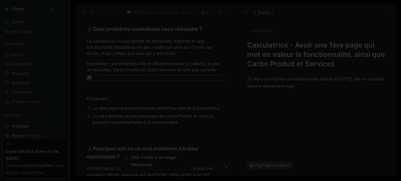
click at [281, 90] on img at bounding box center [200, 90] width 401 height 181
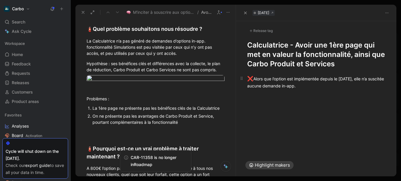
click at [329, 84] on div "❌ Alors que l’option est implémentée depuis le [DATE], elle n’a suscitée aucune…" at bounding box center [316, 82] width 138 height 14
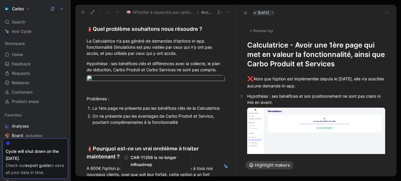
click at [296, 103] on div "Hypothèse : ses bénéfices et son positionnement ne sont pas clairs ni mis en av…" at bounding box center [316, 99] width 138 height 12
click at [275, 81] on div "❌ Alors que l’option est implémentée depuis le 16 juillet 2025, elle n’a suscit…" at bounding box center [316, 82] width 138 height 14
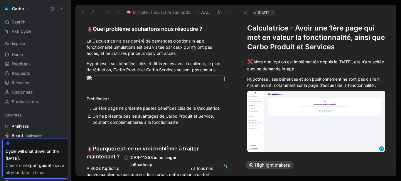
scroll to position [18, 0]
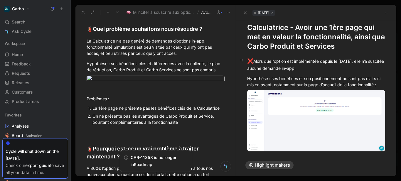
click at [370, 63] on div "❌ Alors que l’option est implémentée depuis le 16 juillet 2025, elle n’a suscit…" at bounding box center [316, 64] width 138 height 14
click at [288, 62] on div "❌ Alors que l’option est implémentée depuis le 16 juillet 2025, elle n’a suscit…" at bounding box center [316, 64] width 138 height 14
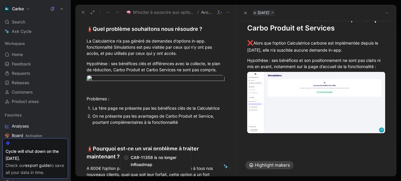
click at [257, 143] on div "❌ Alors que l’option Calculatrice carbone est implémentée depuis le 16 juillet …" at bounding box center [316, 90] width 160 height 115
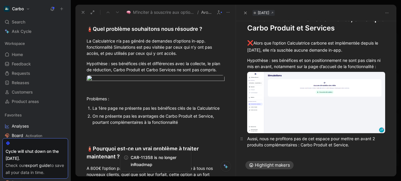
scroll to position [40, 0]
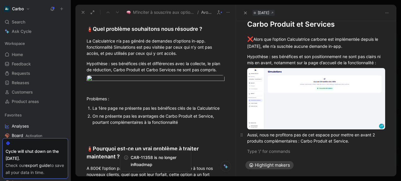
click at [265, 138] on div "Aussi, nous ne profitons pas de cet espace pour mettre en avant 2 produits comp…" at bounding box center [316, 138] width 138 height 12
click at [265, 138] on div "Aussi, nous ne profitons pas de cet espace pour mettre en avant 2 produits pour…" at bounding box center [316, 138] width 138 height 12
click at [376, 140] on div "Aussi, nous ne profitons pas de cet espace pour mettre en avant 2 produits pour…" at bounding box center [316, 138] width 138 height 12
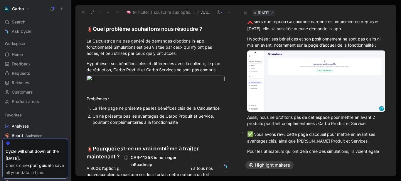
scroll to position [63, 0]
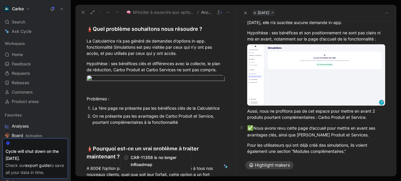
click at [350, 134] on div "✅ Nous avons revu cette page d’accueil pour mettre en avant ses avantages clés,…" at bounding box center [316, 131] width 138 height 14
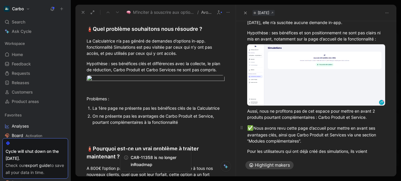
scroll to position [92, 0]
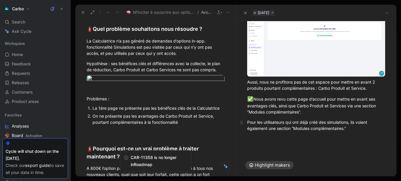
click at [273, 128] on div "Pour les utilisateurs qui ont déjà créé des simulations, ils voient également u…" at bounding box center [316, 125] width 138 height 12
click at [324, 113] on div "✅ Nous avons revu cette page d’accueil pour mettre en avant ses avantages clés,…" at bounding box center [316, 105] width 138 height 20
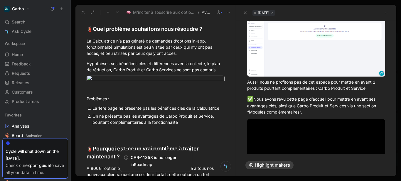
scroll to position [114, 0]
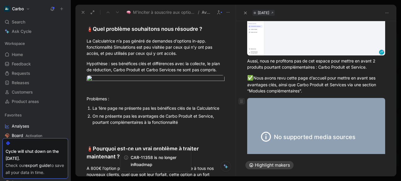
click at [241, 99] on icon at bounding box center [241, 101] width 5 height 5
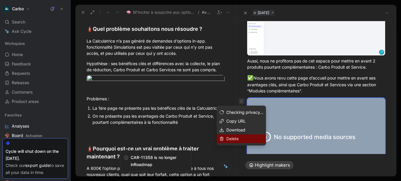
click at [235, 138] on span "Delete" at bounding box center [232, 138] width 12 height 5
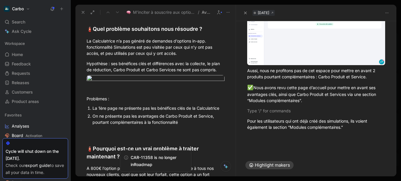
scroll to position [103, 0]
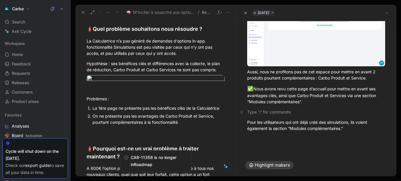
click at [269, 110] on div at bounding box center [316, 112] width 138 height 6
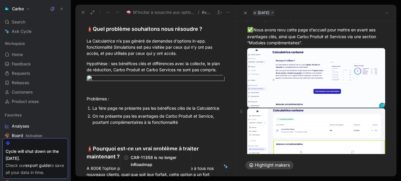
scroll to position [223, 0]
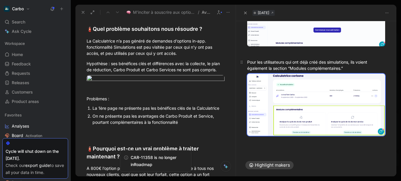
click at [263, 60] on div "Pour les utilisateurs qui ont déjà créé des simulations, ils voient également l…" at bounding box center [316, 65] width 138 height 12
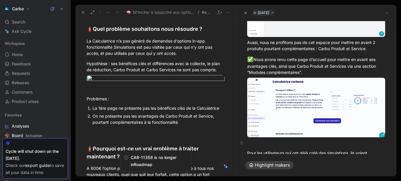
scroll to position [128, 0]
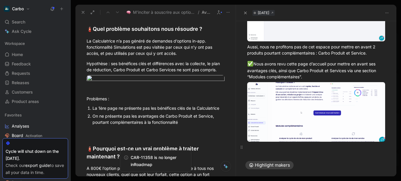
click at [252, 147] on div at bounding box center [316, 147] width 138 height 6
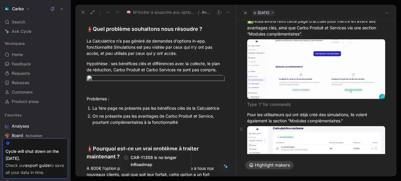
scroll to position [171, 0]
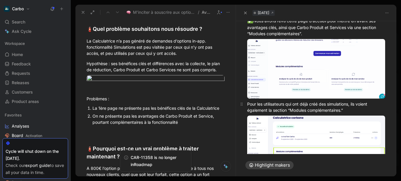
drag, startPoint x: 259, startPoint y: 102, endPoint x: 249, endPoint y: 102, distance: 10.3
click at [249, 102] on div "Pour les utilisateurs qui ont déjà créé des simulations, ils voient également l…" at bounding box center [316, 107] width 138 height 12
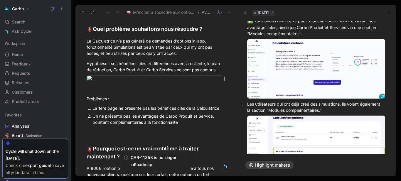
click at [347, 102] on div "Les utilisateurs qui ont déjà créé des simulations, ils voient également la sec…" at bounding box center [316, 107] width 138 height 12
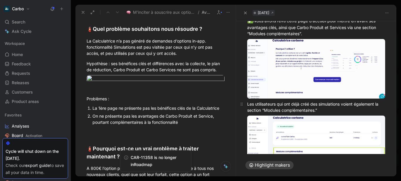
click at [330, 109] on div "Les utilisateurs qui ont déjà créé des simulations voient également la section …" at bounding box center [316, 107] width 138 height 12
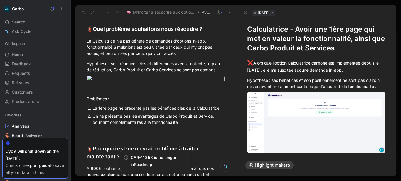
scroll to position [15, 0]
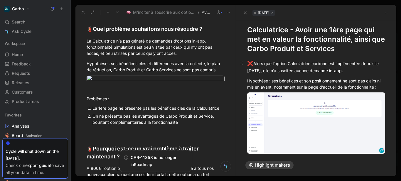
drag, startPoint x: 273, startPoint y: 72, endPoint x: 265, endPoint y: 70, distance: 8.8
click at [265, 70] on div "❌ Alors que l’option Calculatrice carbone est implémentée depuis le 16 juillet …" at bounding box center [316, 67] width 138 height 14
click at [272, 81] on div "Hypothèse : ses bénéfices et son positionnement ne sont pas clairs ni mis en av…" at bounding box center [316, 84] width 138 height 12
drag, startPoint x: 272, startPoint y: 81, endPoint x: 276, endPoint y: 86, distance: 7.1
click at [276, 86] on div "Hypothèse : ses bénéfices et son positionnement ne sont pas clairs ni mis en av…" at bounding box center [316, 84] width 138 height 12
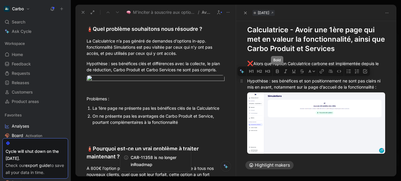
click at [277, 71] on icon "button" at bounding box center [276, 72] width 3 height 4
click at [309, 90] on div "Hypothèse : ses bénéfices et son positionnement ne sont pas clairs ni mis en av…" at bounding box center [316, 84] width 138 height 12
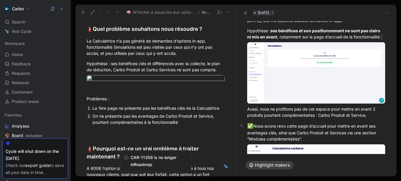
scroll to position [68, 0]
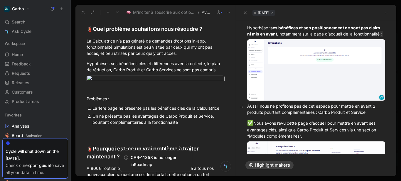
click at [289, 117] on p "Aussi, nous ne profitons pas de cet espace pour mettre en avant 2 produits pour…" at bounding box center [316, 109] width 160 height 16
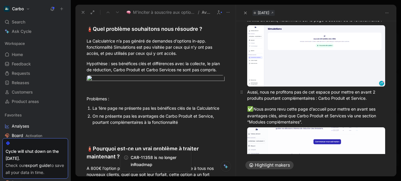
scroll to position [84, 0]
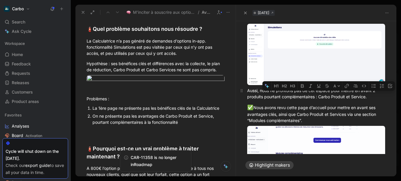
drag, startPoint x: 341, startPoint y: 96, endPoint x: 316, endPoint y: 100, distance: 24.5
click at [316, 100] on div "Aussi, nous ne profitons pas de cet espace pour mettre en avant 2 produits pour…" at bounding box center [316, 93] width 138 height 12
click at [303, 85] on icon "button" at bounding box center [301, 86] width 3 height 4
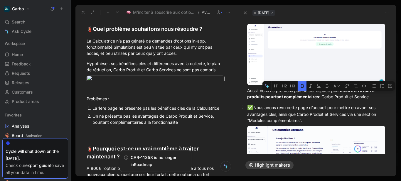
click at [317, 118] on div "✅ Nous avons revu cette page d’accueil pour mettre en avant ses avantages clés,…" at bounding box center [316, 114] width 138 height 20
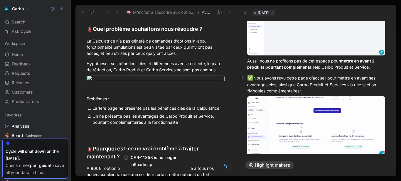
scroll to position [114, 0]
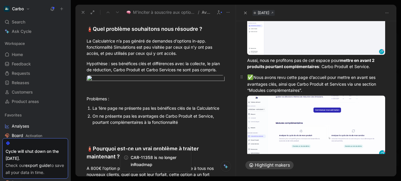
click at [319, 94] on div "✅ Nous avons revu cette page d’accueil pour mettre en avant ses avantages clés,…" at bounding box center [316, 84] width 138 height 20
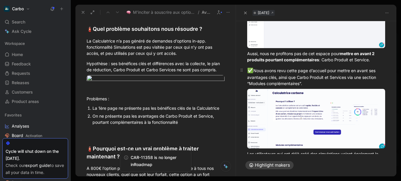
scroll to position [123, 0]
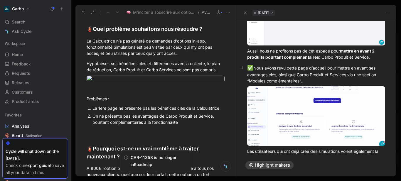
click at [370, 71] on div "✅ Nous avons revu cette page d’accueil pour mettre en avant ses avantages clés,…" at bounding box center [316, 74] width 138 height 20
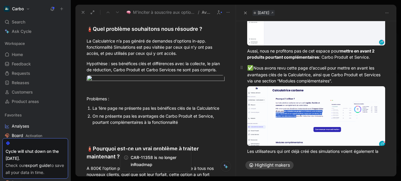
click at [308, 86] on p "✅ Nous avons revu cette page d’accueil pour mettre en avant les avantages clés …" at bounding box center [316, 73] width 160 height 23
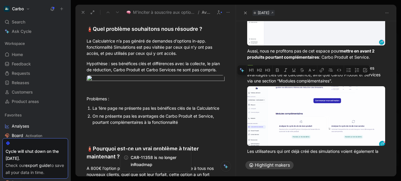
drag, startPoint x: 325, startPoint y: 80, endPoint x: 264, endPoint y: 86, distance: 61.6
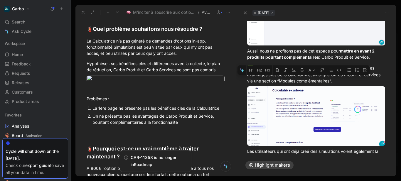
click at [264, 84] on div "✅ Nous avons revu cette page d’accueil pour mettre en avant les avantages clés …" at bounding box center [316, 74] width 138 height 20
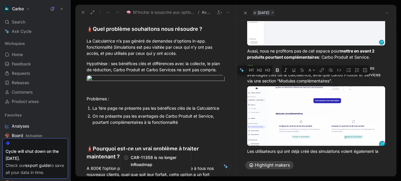
click at [277, 70] on icon "button" at bounding box center [277, 70] width 5 height 5
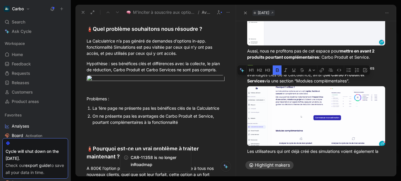
click at [264, 83] on strong "ue Carbo Produit et Services" at bounding box center [306, 77] width 118 height 11
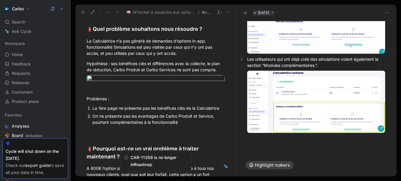
scroll to position [216, 0]
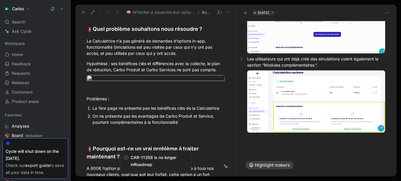
click at [321, 68] on div "Les utilisateurs qui ont déjà créé des simulations voient également la section …" at bounding box center [316, 62] width 138 height 12
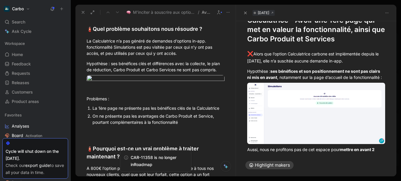
scroll to position [0, 0]
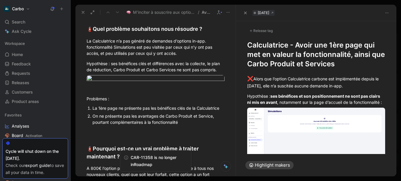
click at [263, 30] on div "Release tag" at bounding box center [261, 30] width 28 height 7
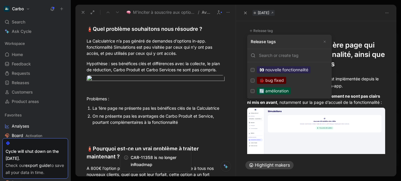
click at [285, 89] on div "🔄 amélioration" at bounding box center [274, 90] width 34 height 7
click at [254, 89] on input "🔄 amélioration Edit" at bounding box center [253, 91] width 4 height 4
checkbox input "true"
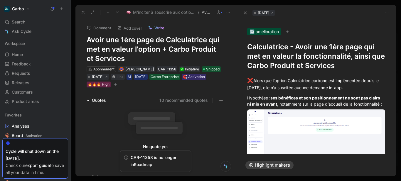
click at [277, 49] on h1 "Calculatrice - Avoir une 1ère page qui met en valeur la fonctionnalité, ainsi q…" at bounding box center [316, 56] width 138 height 28
click at [269, 63] on h1 "Calculatrice - Avoir une 1ère page qui met en valeur la fonctionnalité, ainsi q…" at bounding box center [316, 56] width 138 height 28
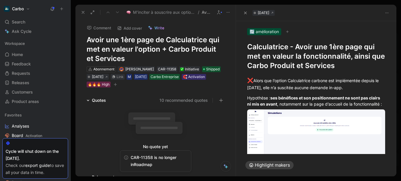
click at [269, 63] on h1 "Calculatrice - Avoir une 1ère page qui met en valeur la fonctionnalité, ainsi q…" at bounding box center [316, 56] width 138 height 28
copy h1 "Calculatrice - Avoir une 1ère page qui met en valeur la fonctionnalité, ainsi q…"
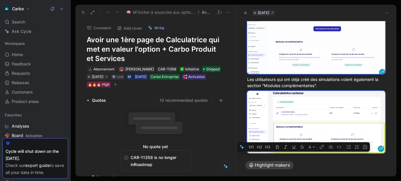
scroll to position [221, 0]
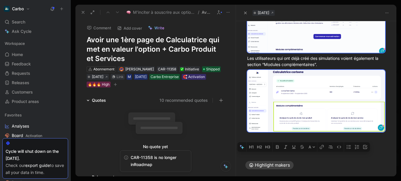
drag, startPoint x: 249, startPoint y: 80, endPoint x: 377, endPoint y: 146, distance: 143.9
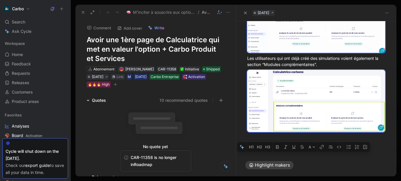
click at [377, 146] on div "❌ Alors que l’option Calculatrice carbone est implémentée depuis le 16 juillet,…" at bounding box center [316, -1] width 160 height 295
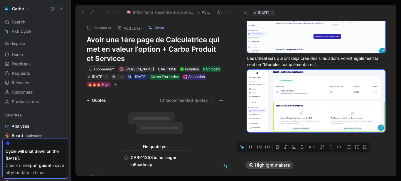
copy div "❌ Alors que l’option Calculatrice carbone est implémentée depuis le 16 juillet,…"
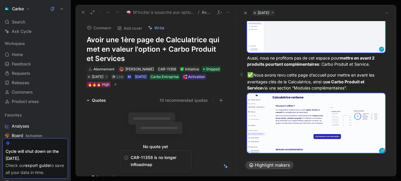
click at [281, 49] on body "Carbo Search Ctrl K Ask Cycle Workspace Home G then H Feedback G then F Request…" at bounding box center [200, 90] width 401 height 181
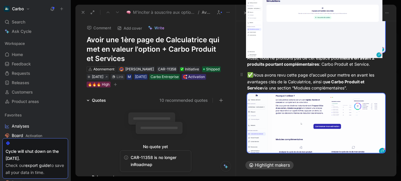
scroll to position [94, 0]
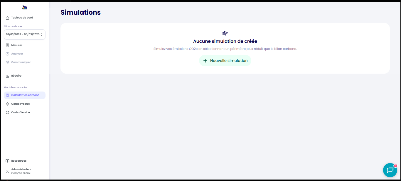
click at [212, 72] on img at bounding box center [200, 91] width 399 height 178
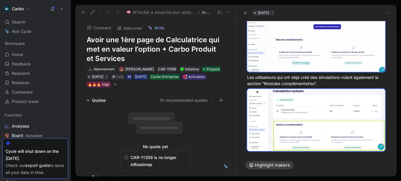
scroll to position [221, 0]
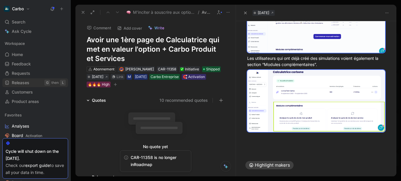
click at [26, 83] on span "Releases" at bounding box center [21, 83] width 18 height 6
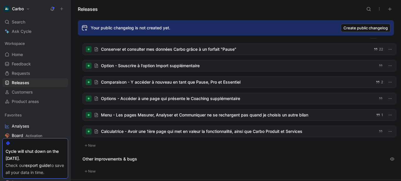
scroll to position [31, 0]
click at [149, 50] on div at bounding box center [239, 48] width 313 height 11
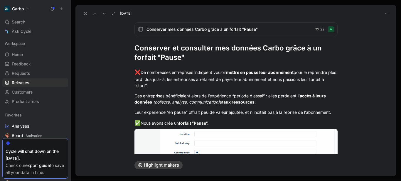
click at [134, 47] on h1 "Conserver et consulter mes données Carbo grâce à un forfait "Pause"" at bounding box center [235, 52] width 203 height 19
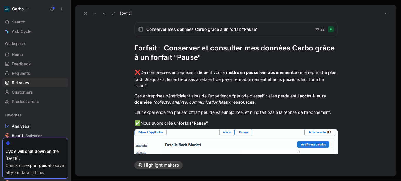
click at [86, 14] on icon at bounding box center [85, 13] width 5 height 5
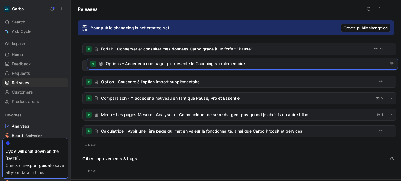
drag, startPoint x: 161, startPoint y: 101, endPoint x: 165, endPoint y: 67, distance: 34.3
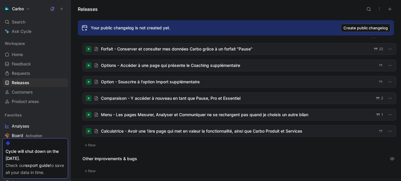
scroll to position [45, 0]
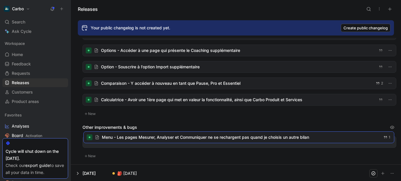
drag, startPoint x: 148, startPoint y: 99, endPoint x: 149, endPoint y: 136, distance: 37.6
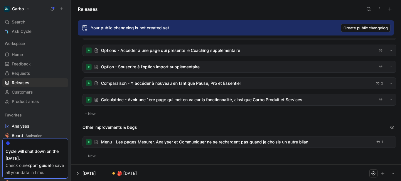
scroll to position [30, 0]
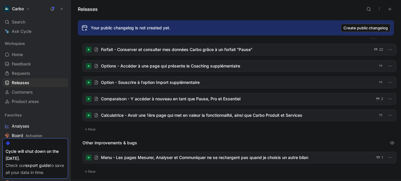
drag, startPoint x: 140, startPoint y: 109, endPoint x: 136, endPoint y: 67, distance: 42.4
click at [136, 67] on div "Forfait - Conserver et consulter mes données Carbo grâce à un forfait "Pause" 2…" at bounding box center [239, 88] width 314 height 89
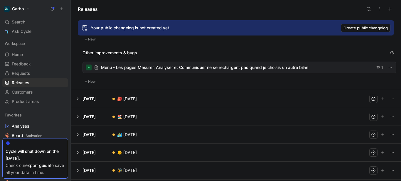
click at [136, 101] on button at bounding box center [235, 99] width 329 height 18
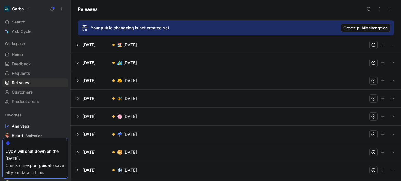
scroll to position [460, 0]
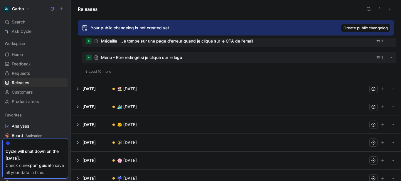
click at [130, 89] on button at bounding box center [235, 89] width 329 height 18
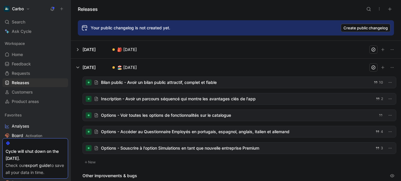
scroll to position [35, 0]
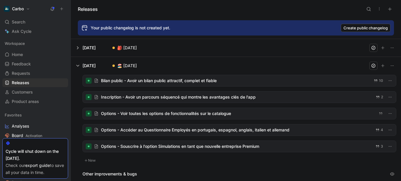
click at [174, 149] on div at bounding box center [239, 146] width 313 height 11
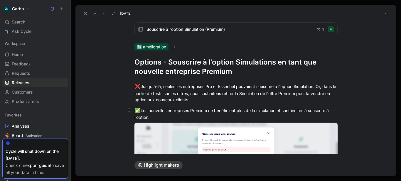
click at [160, 111] on div "✅ Les nouvelles entreprises Premium ne bénéficient plus de la simulation et son…" at bounding box center [235, 114] width 203 height 14
copy div "✅ Les nouvelles entreprises Premium ne bénéficient plus de la simulation et son…"
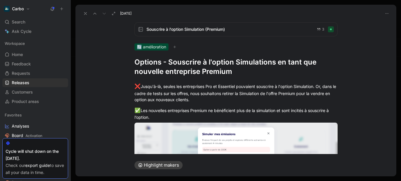
click at [187, 28] on span "Souscrire à l'option Simulation (Premium)" at bounding box center [228, 29] width 165 height 7
